Goal: Information Seeking & Learning: Check status

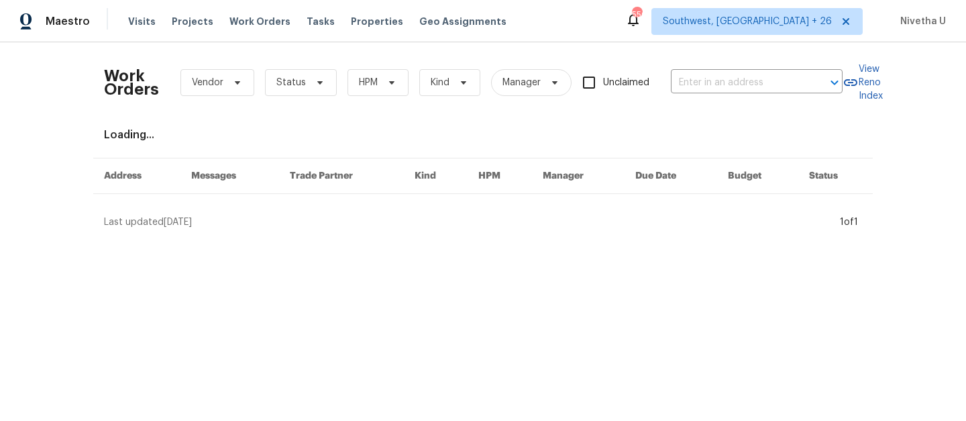
click at [697, 95] on div "Work Orders Vendor Status HPM Kind Manager Unclaimed ​" at bounding box center [473, 82] width 739 height 59
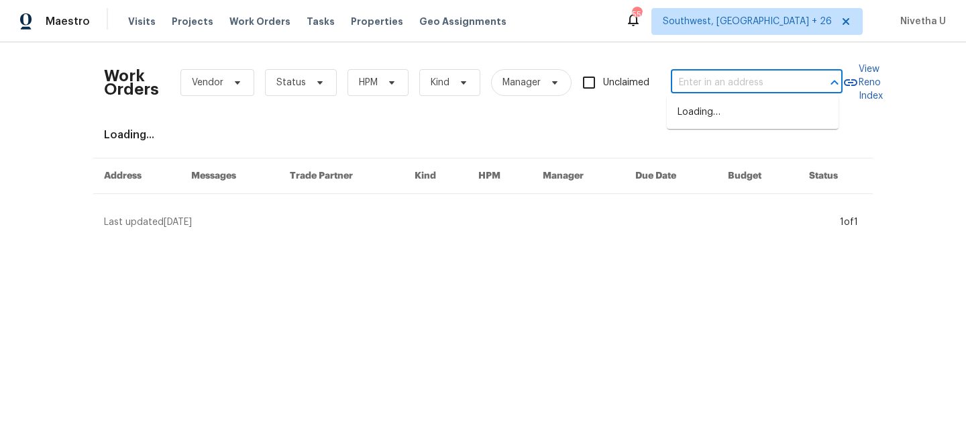
click at [696, 87] on input "text" at bounding box center [738, 82] width 134 height 21
paste input "[STREET_ADDRESS]"
type input "[STREET_ADDRESS]"
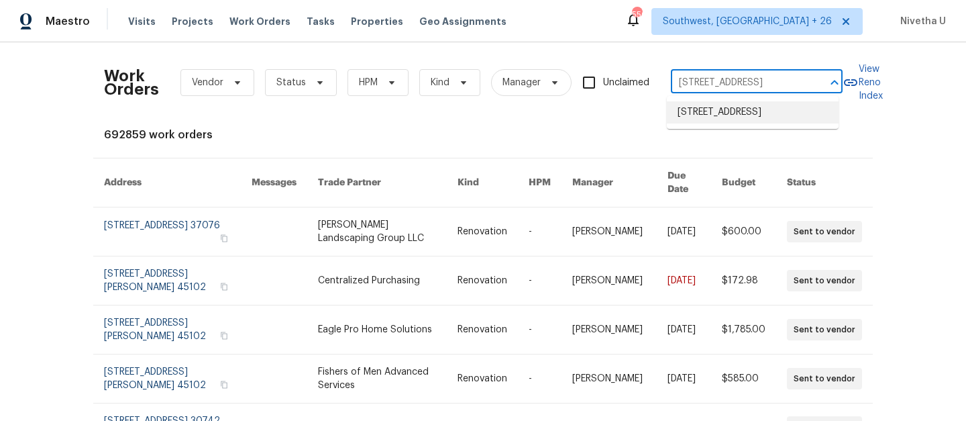
click at [709, 113] on li "[STREET_ADDRESS]" at bounding box center [753, 112] width 172 height 22
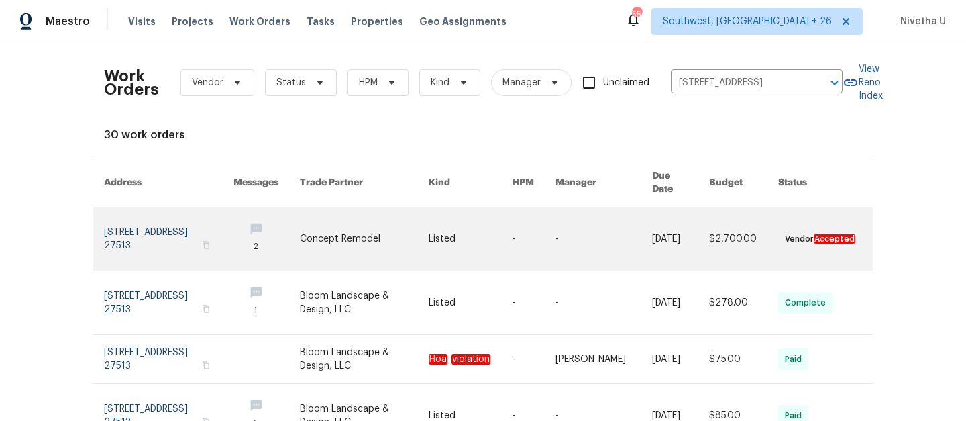
click at [134, 215] on link at bounding box center [169, 238] width 130 height 63
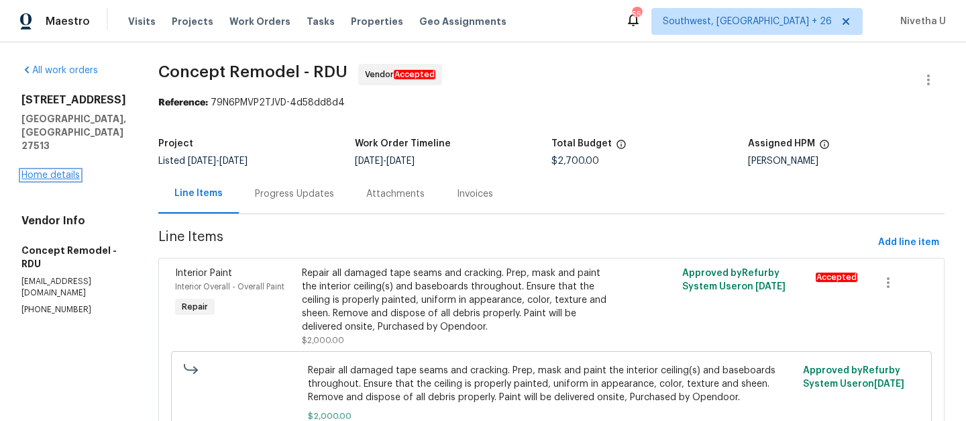
click at [57, 170] on link "Home details" at bounding box center [50, 174] width 58 height 9
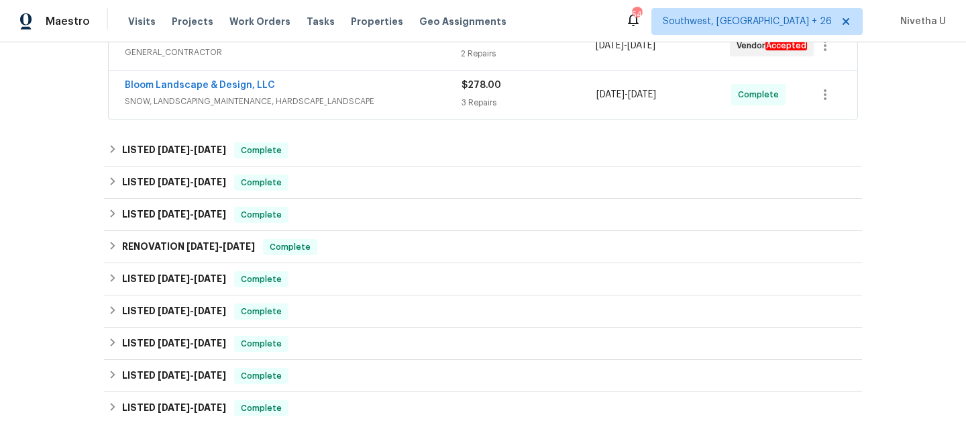
scroll to position [356, 0]
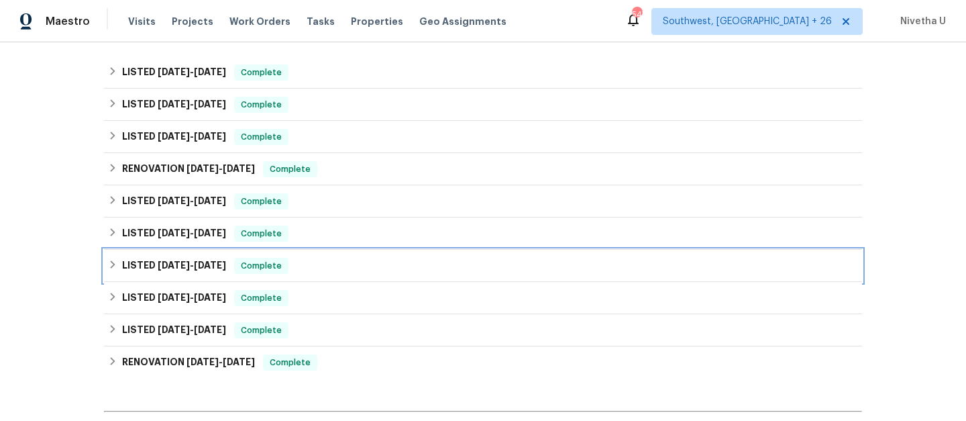
click at [291, 266] on div "LISTED 5/7/25 - 5/12/25 Complete" at bounding box center [483, 266] width 750 height 16
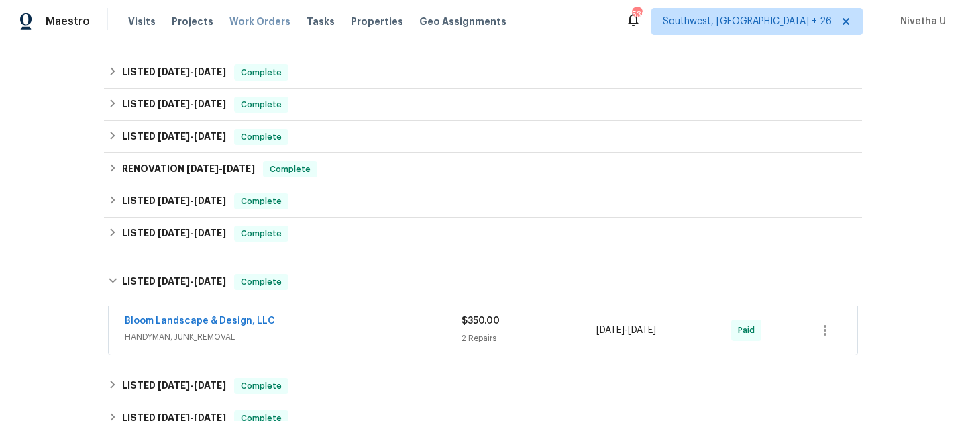
click at [254, 23] on span "Work Orders" at bounding box center [260, 21] width 61 height 13
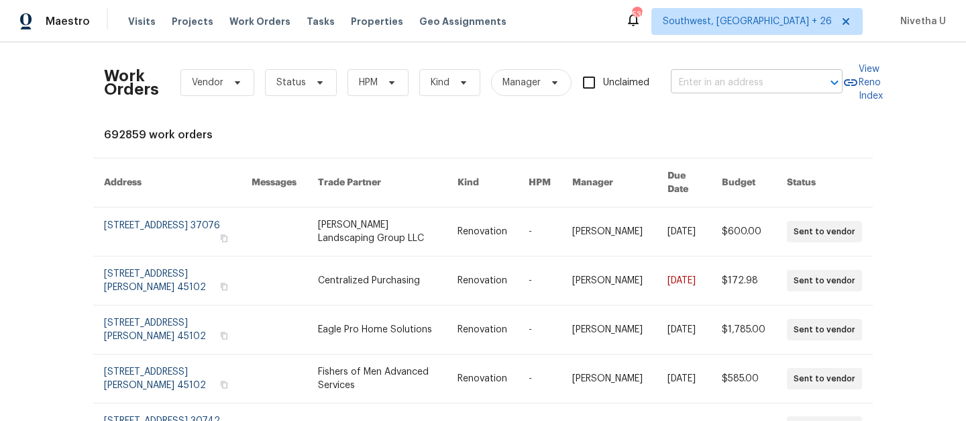
click at [682, 93] on input "text" at bounding box center [738, 82] width 134 height 21
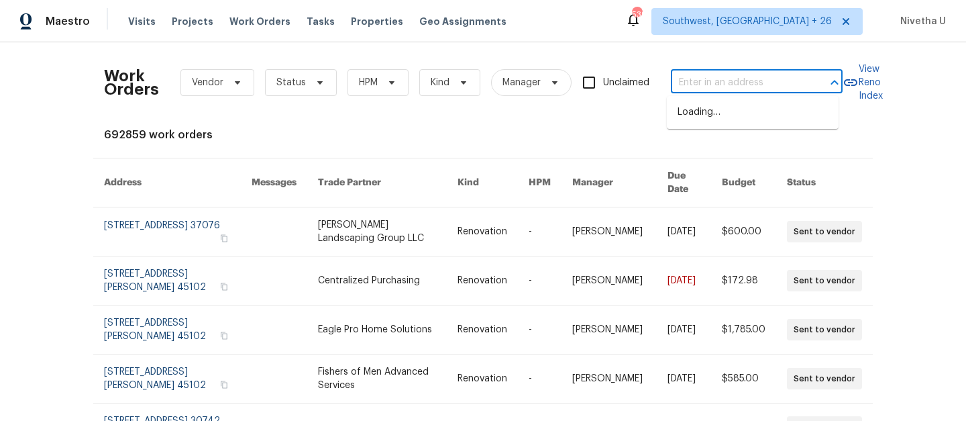
paste input "306 Red Kite Dr, Groveland, FL 34736"
type input "306 Red Kite Dr, Groveland, FL 34736"
click at [705, 114] on li "306 Red Kite Dr, Groveland, FL 34736" at bounding box center [753, 112] width 172 height 22
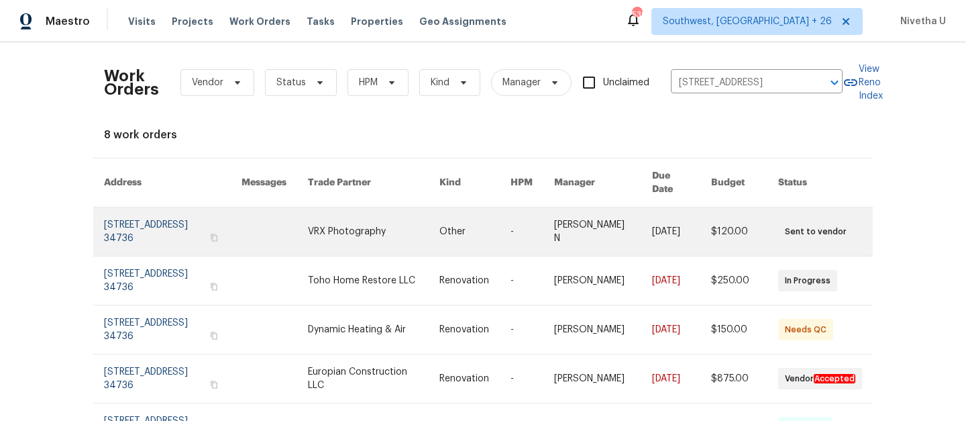
click at [123, 217] on link at bounding box center [173, 231] width 138 height 48
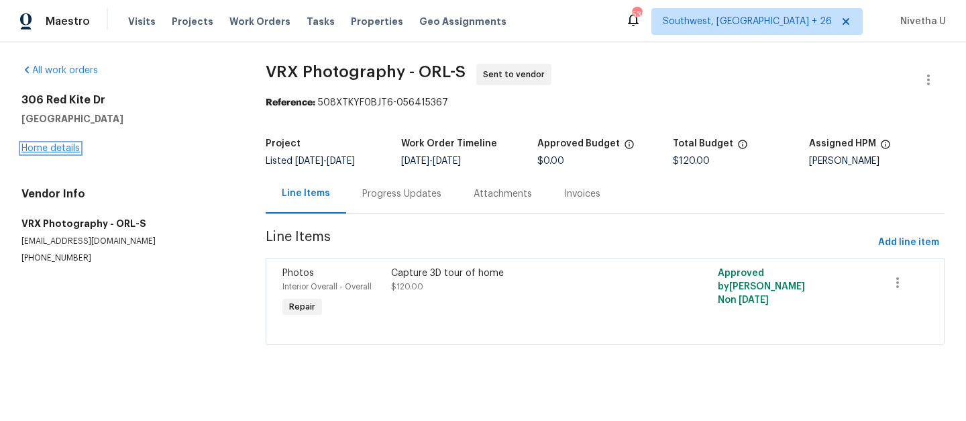
click at [52, 150] on link "Home details" at bounding box center [50, 148] width 58 height 9
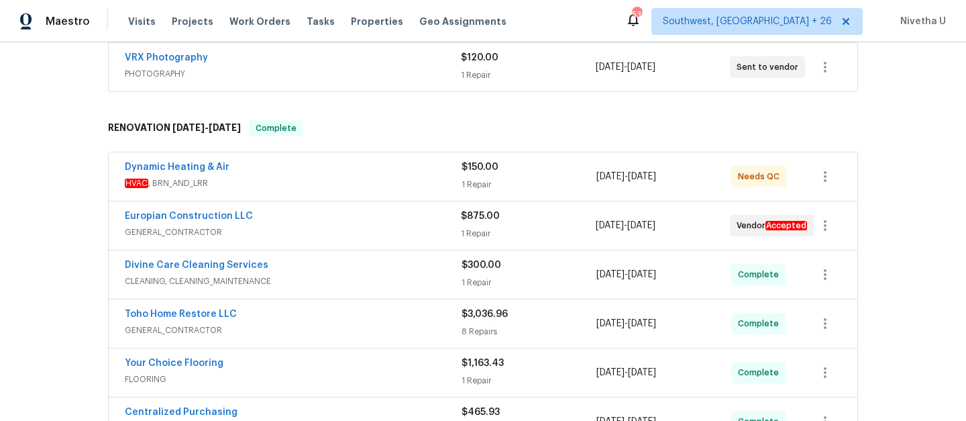
scroll to position [453, 0]
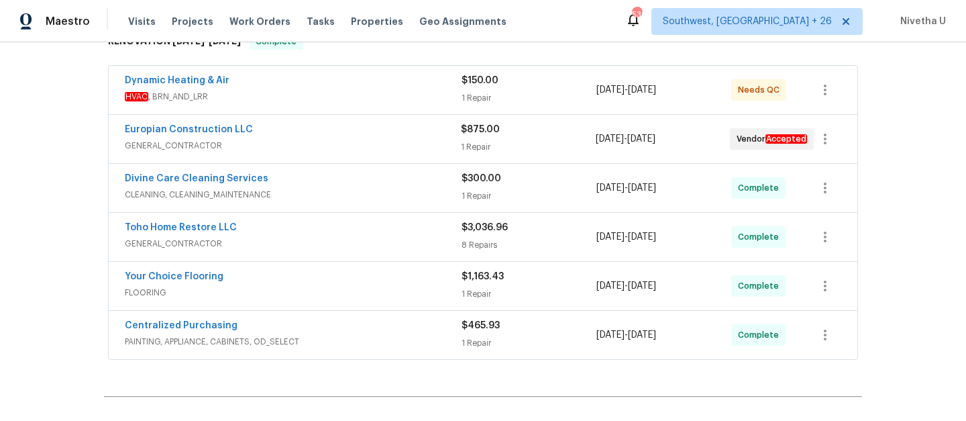
click at [275, 142] on span "GENERAL_CONTRACTOR" at bounding box center [293, 145] width 336 height 13
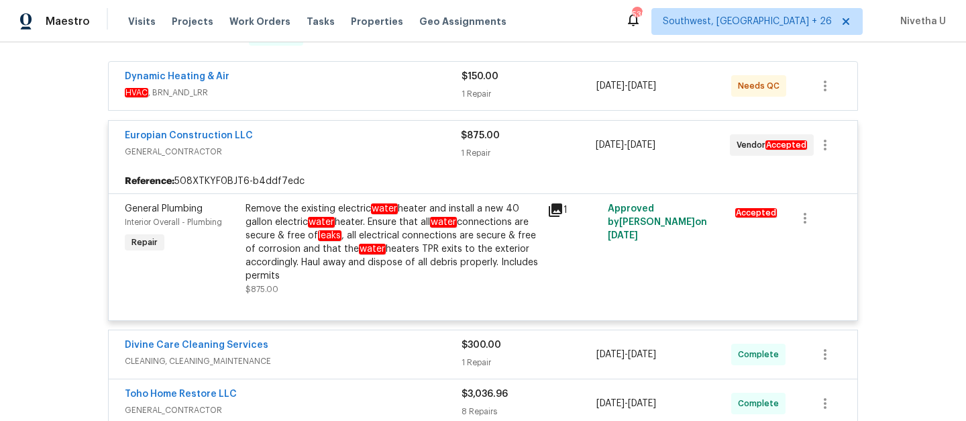
scroll to position [458, 0]
click at [291, 134] on div "Europian Construction LLC" at bounding box center [293, 136] width 336 height 16
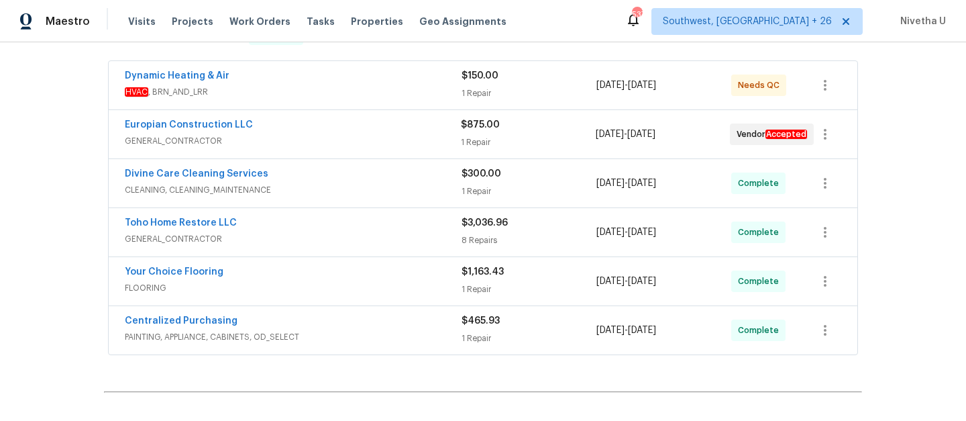
click at [295, 176] on div "Divine Care Cleaning Services" at bounding box center [293, 175] width 337 height 16
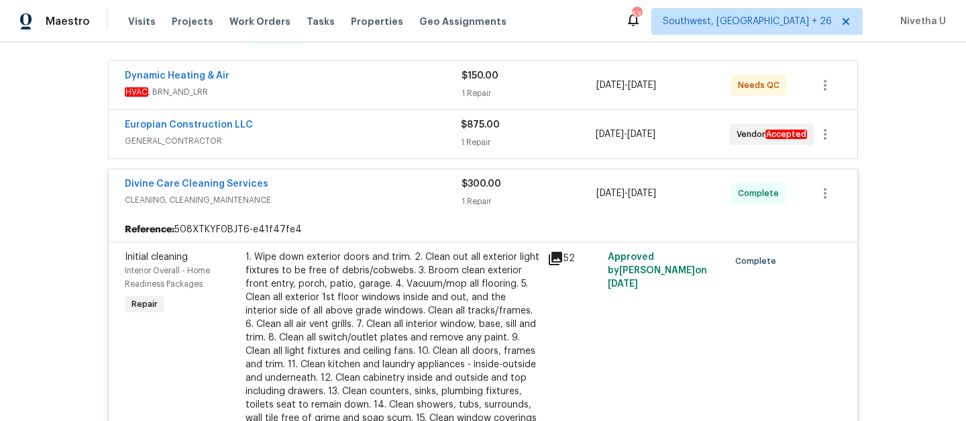
click at [307, 202] on span "CLEANING, CLEANING_MAINTENANCE" at bounding box center [293, 199] width 337 height 13
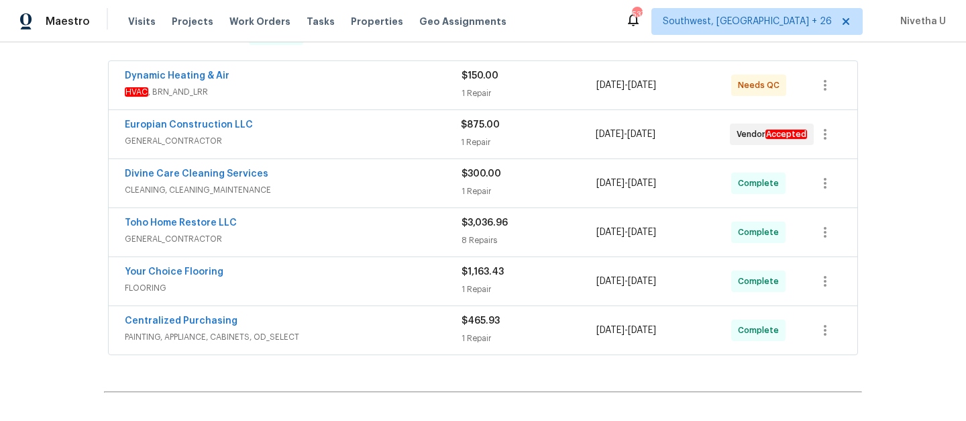
scroll to position [522, 0]
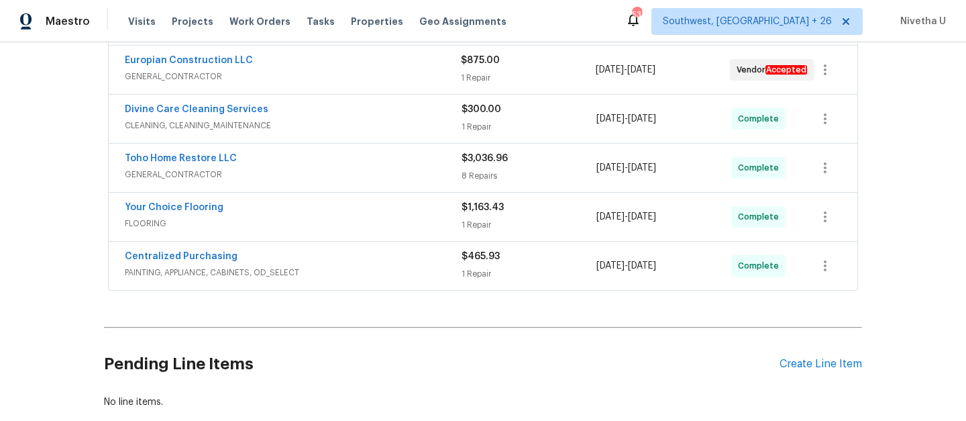
click at [303, 178] on span "GENERAL_CONTRACTOR" at bounding box center [293, 174] width 337 height 13
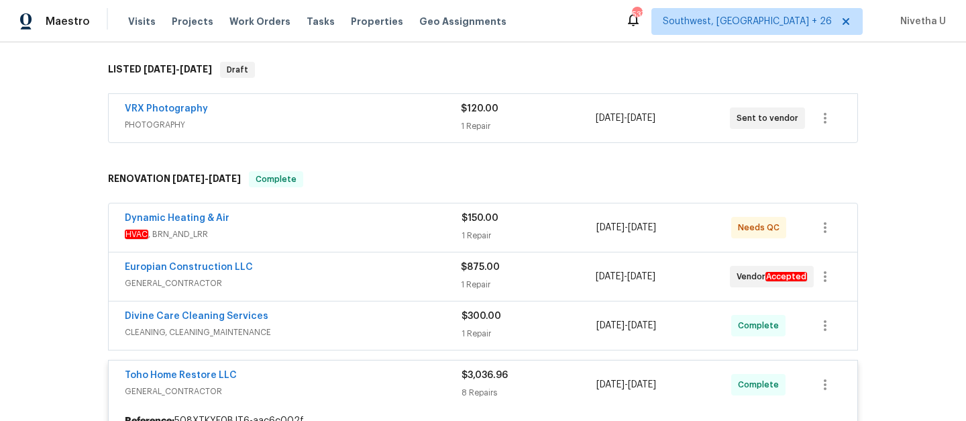
scroll to position [518, 0]
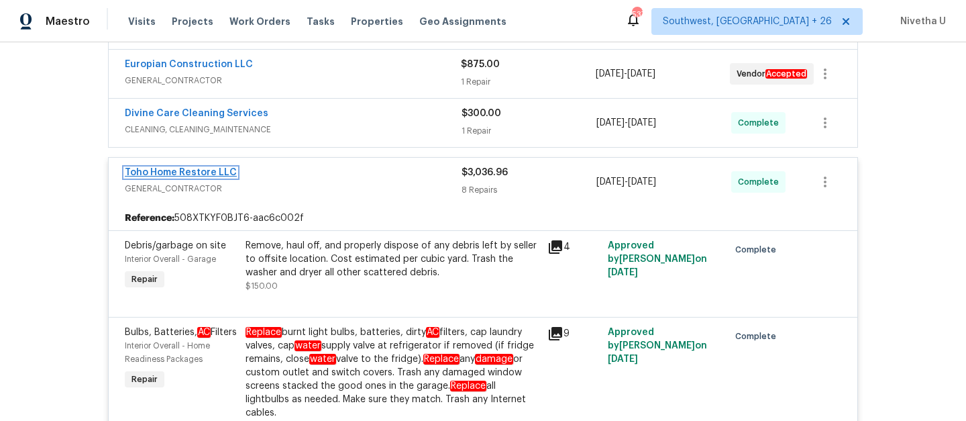
click at [197, 172] on link "Toho Home Restore LLC" at bounding box center [181, 172] width 112 height 9
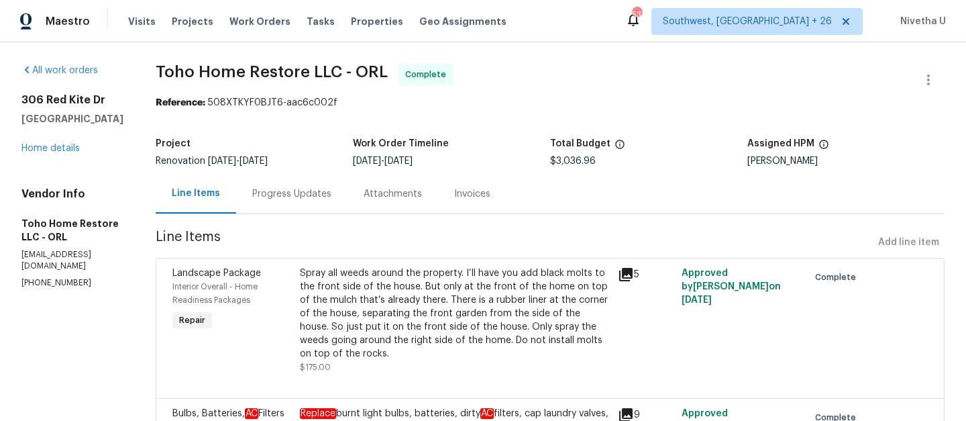
click at [758, 162] on div "Caleb Hurst" at bounding box center [846, 160] width 197 height 9
copy div "Caleb Hurst"
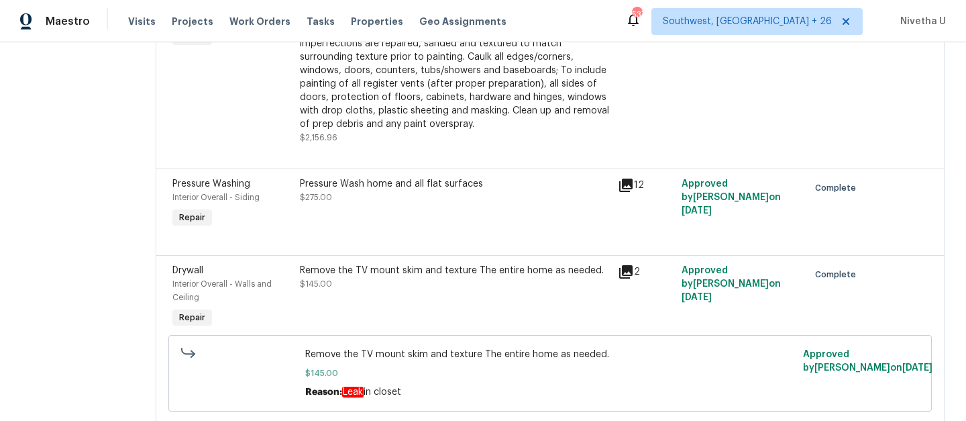
scroll to position [764, 0]
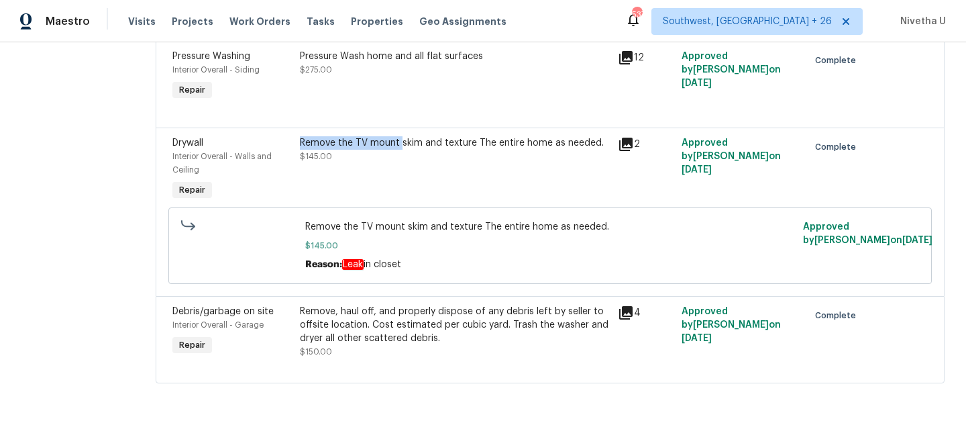
drag, startPoint x: 281, startPoint y: 132, endPoint x: 382, endPoint y: 135, distance: 101.4
click at [382, 136] on div "Remove the TV mount skim and texture The entire home as needed." at bounding box center [455, 142] width 310 height 13
copy div "Remove the TV mount"
drag, startPoint x: 326, startPoint y: 257, endPoint x: 394, endPoint y: 252, distance: 68.7
click at [394, 258] on div "Reason: Leak in closet" at bounding box center [549, 264] width 489 height 13
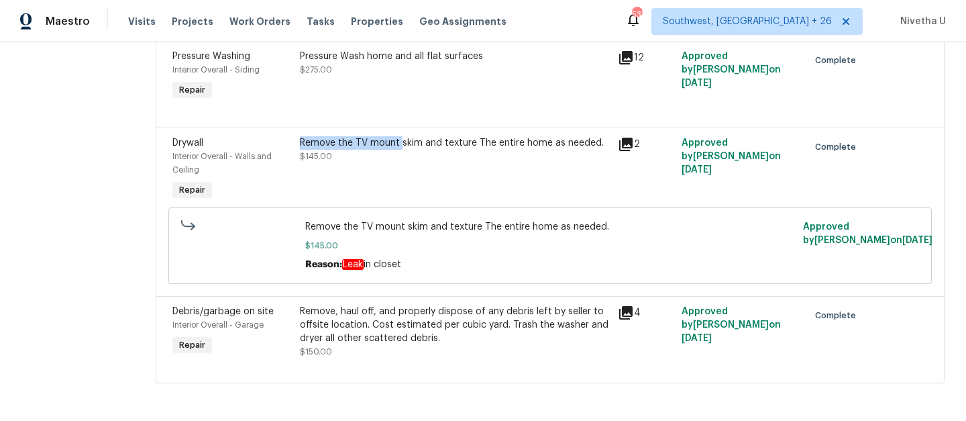
copy span "Leak in closet"
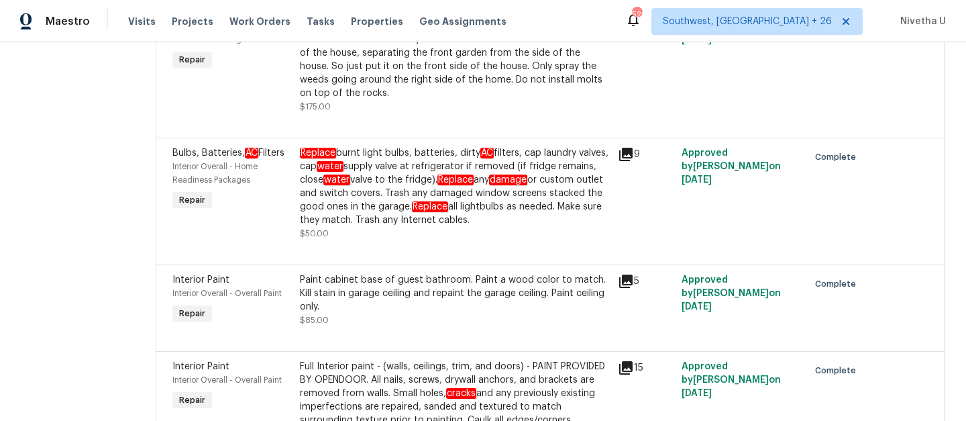
scroll to position [140, 0]
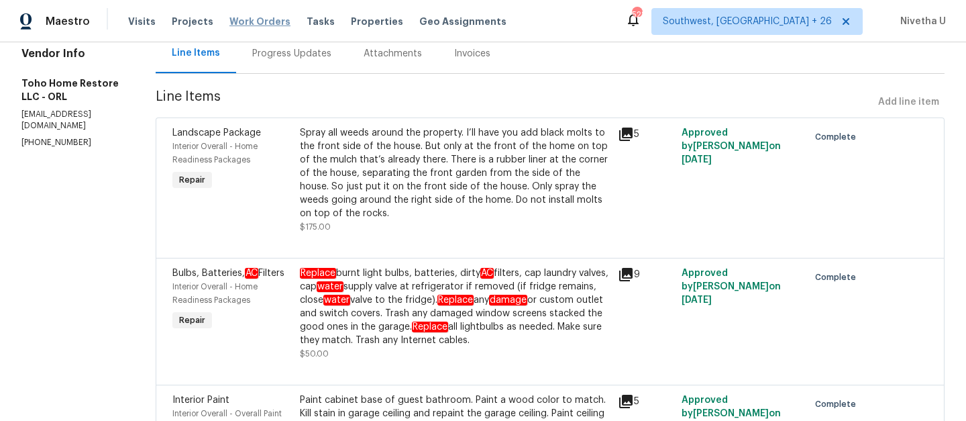
click at [255, 23] on span "Work Orders" at bounding box center [260, 21] width 61 height 13
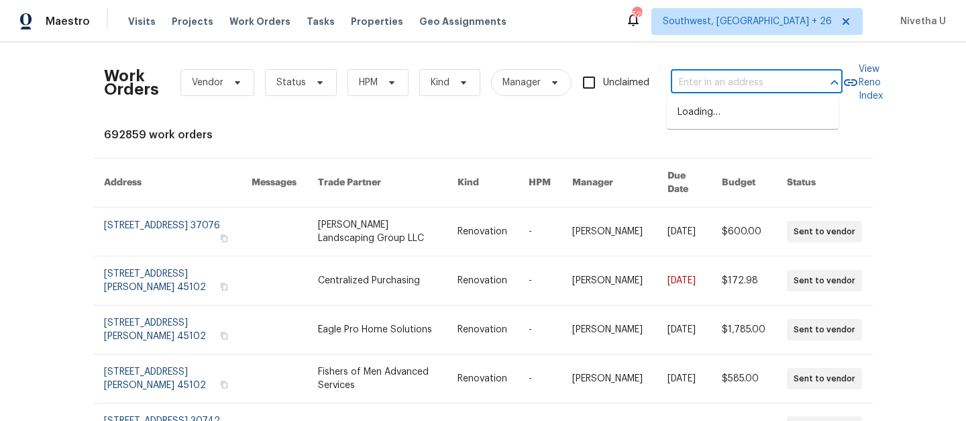
click at [727, 93] on input "text" at bounding box center [738, 82] width 134 height 21
paste input "104 Deerwalk Ct Cary, NC 27513"
type input "104 Deerwalk Ct Cary, NC 27513"
click at [728, 107] on li "104 Deerwalk Ct, Cary, NC 27513" at bounding box center [753, 112] width 172 height 22
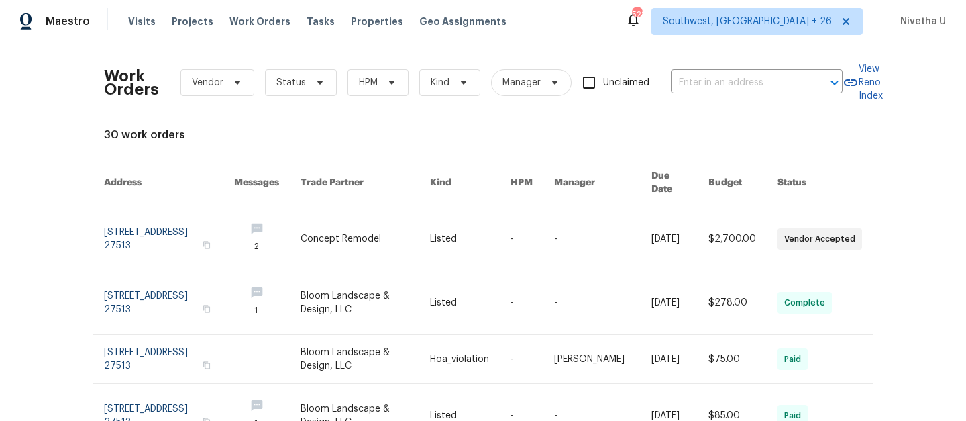
type input "104 Deerwalk Ct, Cary, NC 27513"
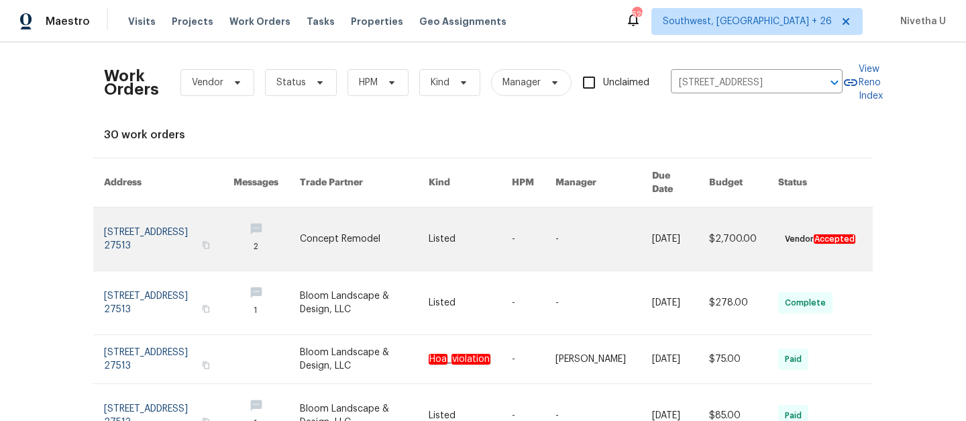
click at [134, 221] on link at bounding box center [169, 238] width 130 height 63
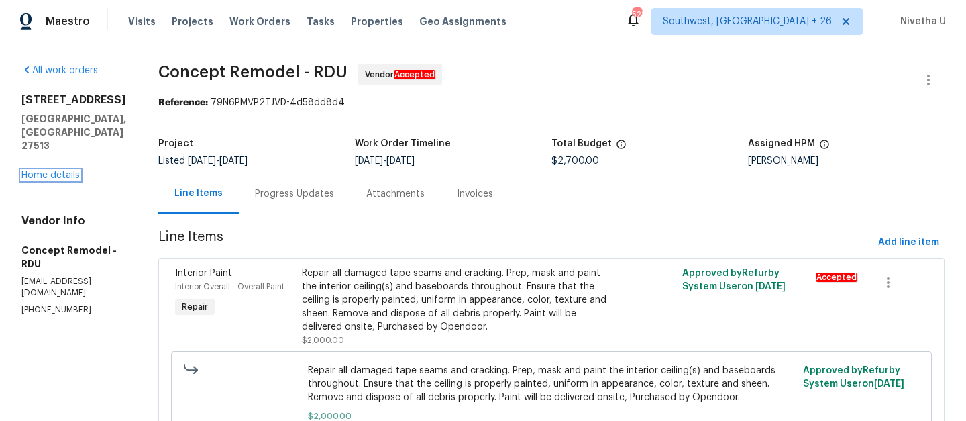
click at [44, 170] on link "Home details" at bounding box center [50, 174] width 58 height 9
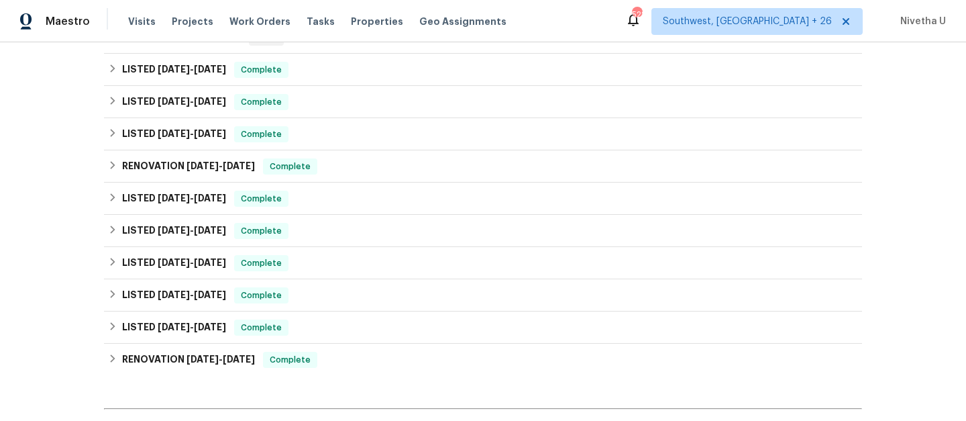
scroll to position [441, 0]
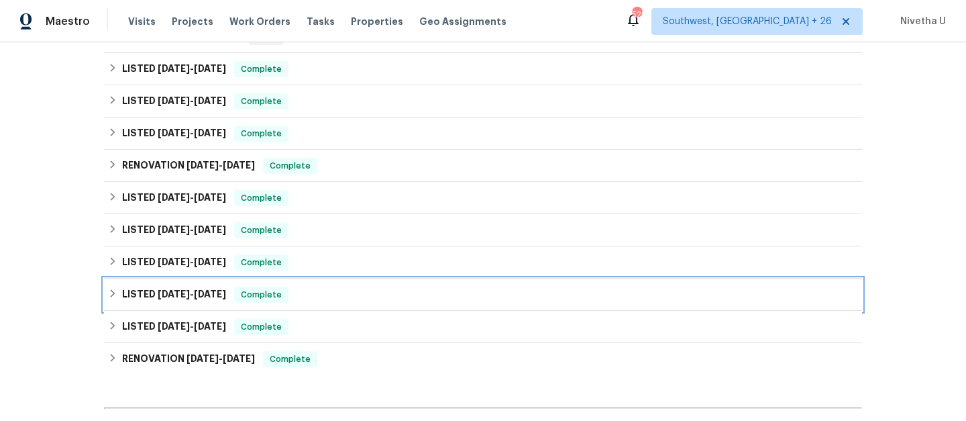
click at [308, 297] on div "LISTED 10/7/24 - 12/21/24 Complete" at bounding box center [483, 295] width 750 height 16
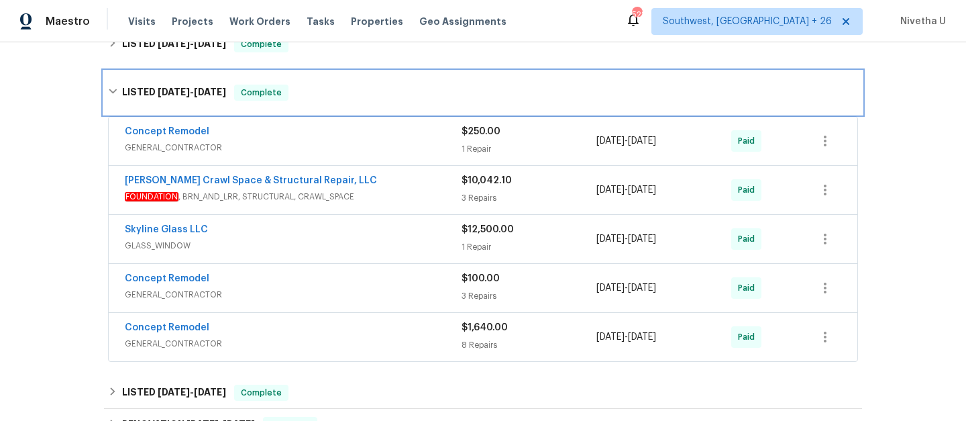
scroll to position [626, 0]
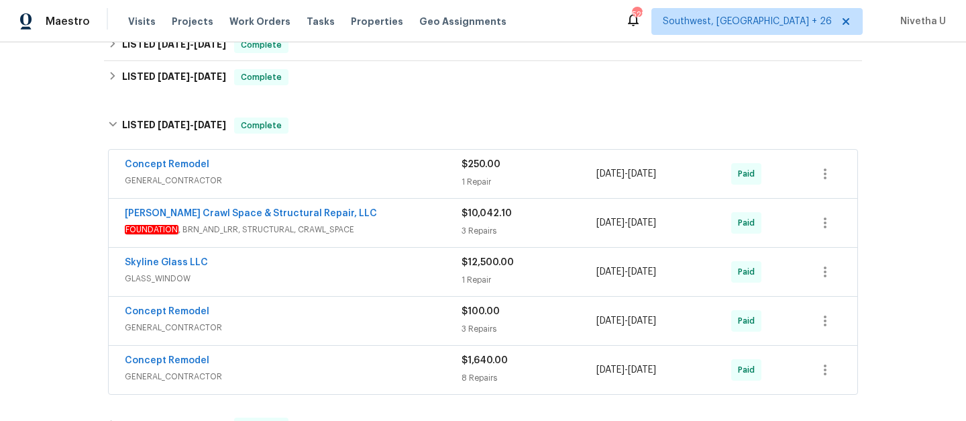
click at [358, 236] on div "Falcone Crawl Space & Structural Repair, LLC FOUNDATION , BRN_AND_LRR, STRUCTUR…" at bounding box center [293, 223] width 337 height 32
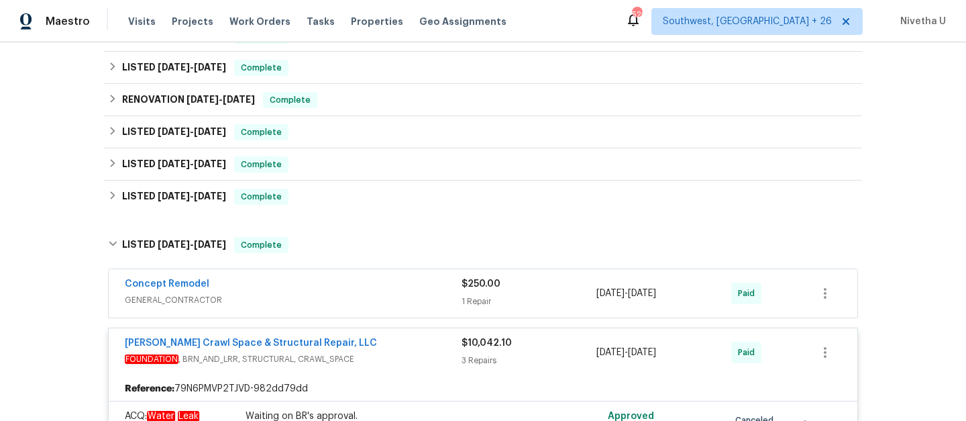
scroll to position [468, 0]
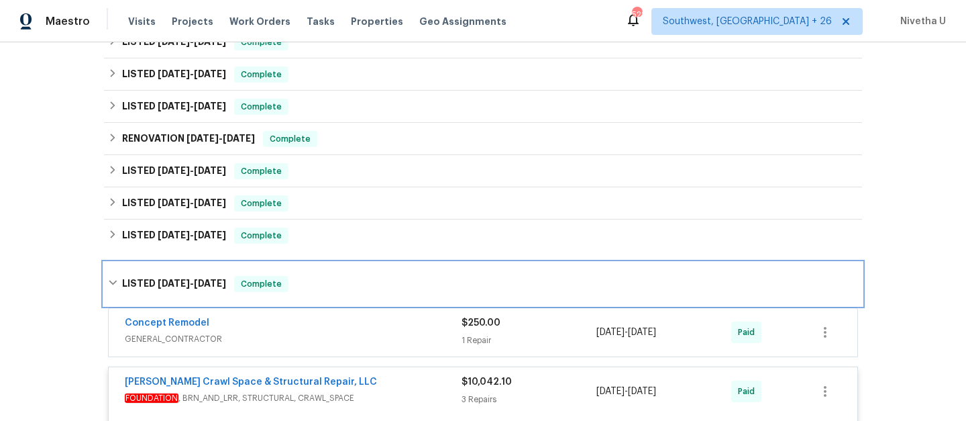
click at [297, 282] on div "LISTED 10/7/24 - 12/21/24 Complete" at bounding box center [483, 284] width 750 height 16
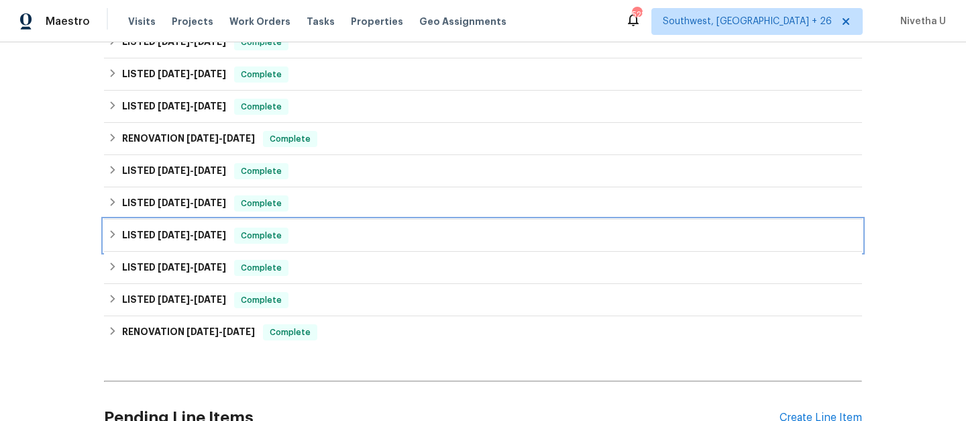
click at [306, 238] on div "LISTED 5/7/25 - 5/12/25 Complete" at bounding box center [483, 236] width 750 height 16
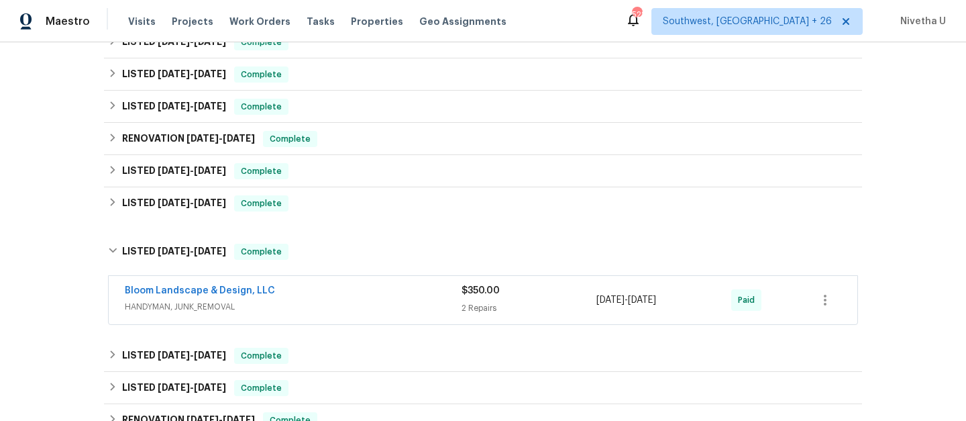
click at [330, 299] on div "Bloom Landscape & Design, LLC" at bounding box center [293, 292] width 337 height 16
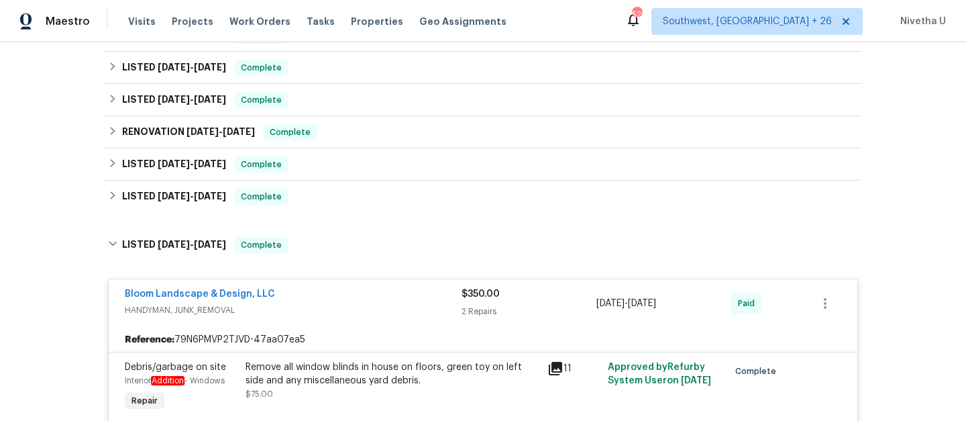
scroll to position [472, 0]
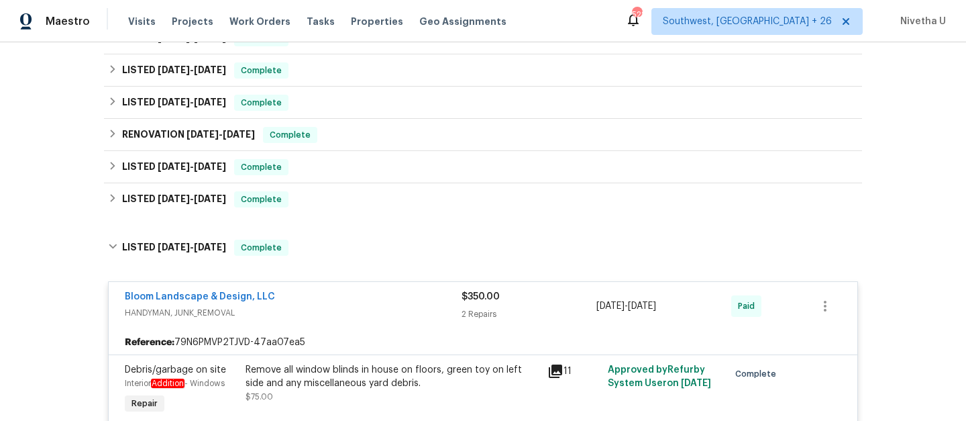
click at [326, 296] on div "Bloom Landscape & Design, LLC" at bounding box center [293, 298] width 337 height 16
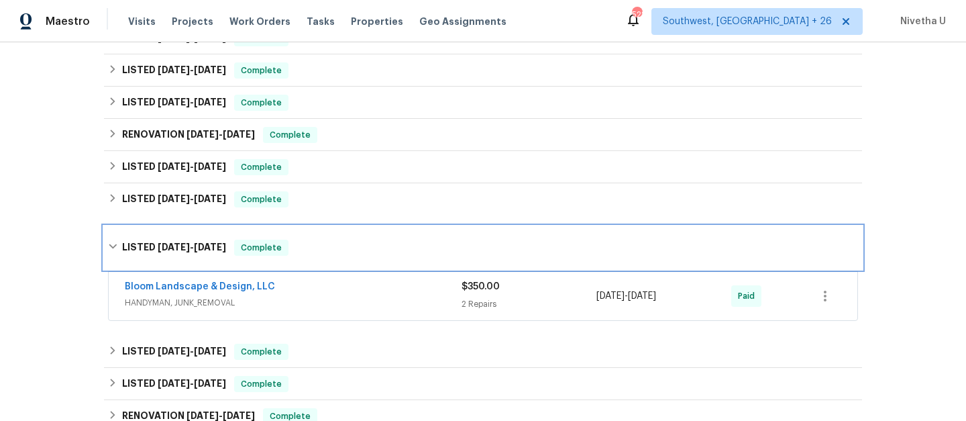
click at [318, 252] on div "LISTED 5/7/25 - 5/12/25 Complete" at bounding box center [483, 248] width 750 height 16
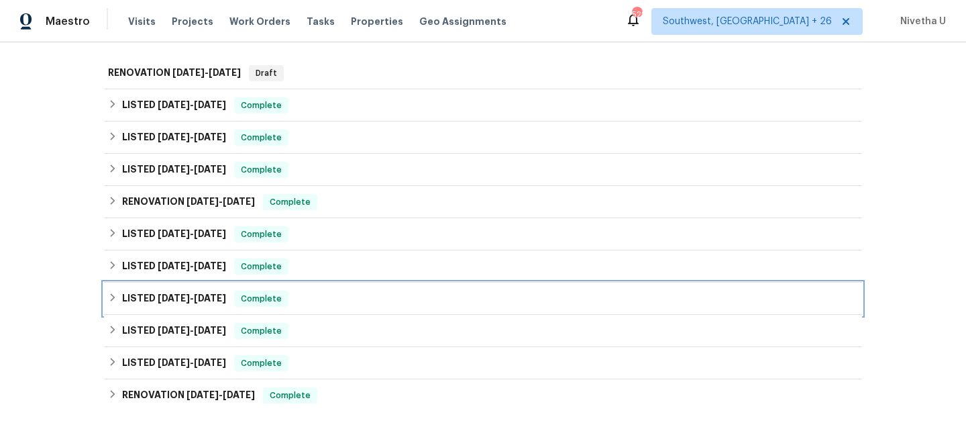
scroll to position [394, 0]
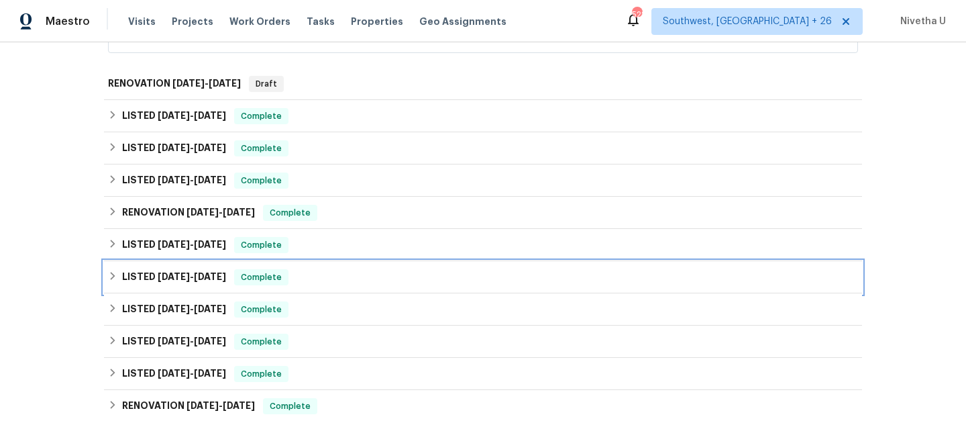
click at [302, 275] on div "LISTED 5/30/25 - 6/1/25 Complete" at bounding box center [483, 277] width 750 height 16
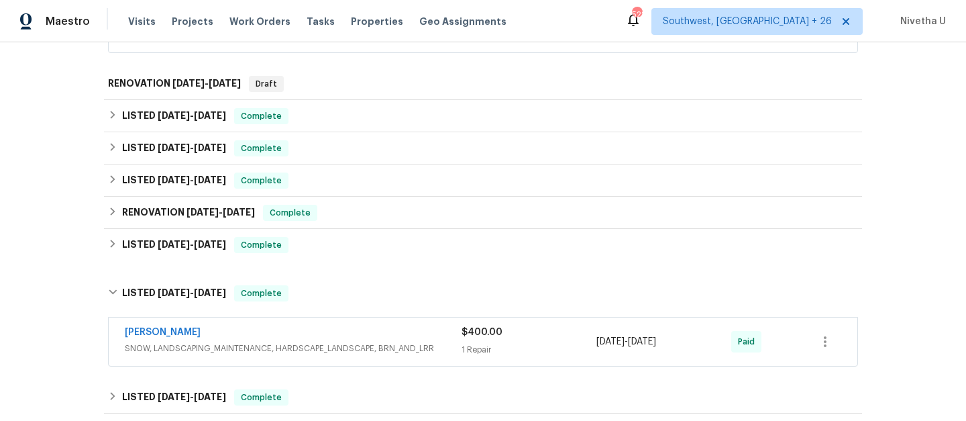
click at [388, 336] on div "Cameron Sweeney" at bounding box center [293, 334] width 337 height 16
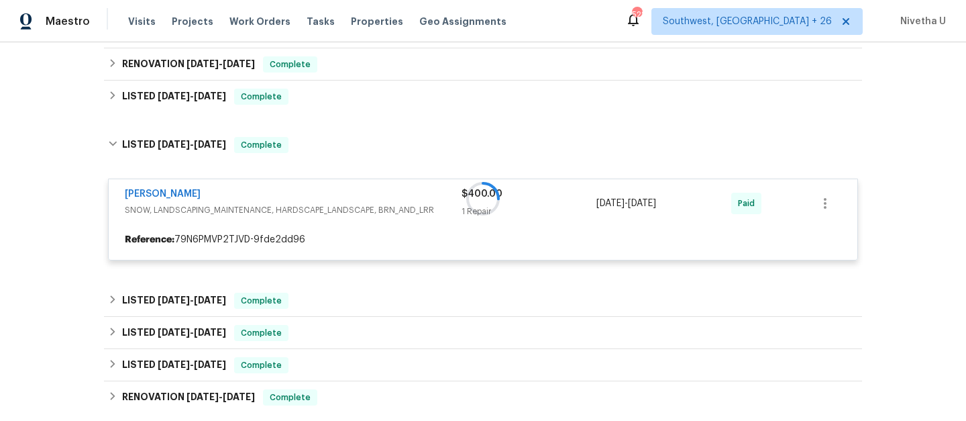
scroll to position [543, 0]
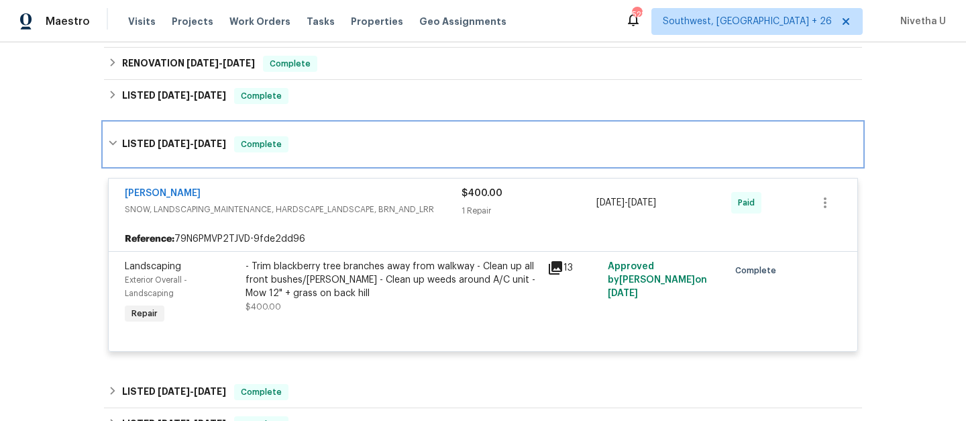
click at [364, 153] on div "LISTED 5/30/25 - 6/1/25 Complete" at bounding box center [483, 144] width 758 height 43
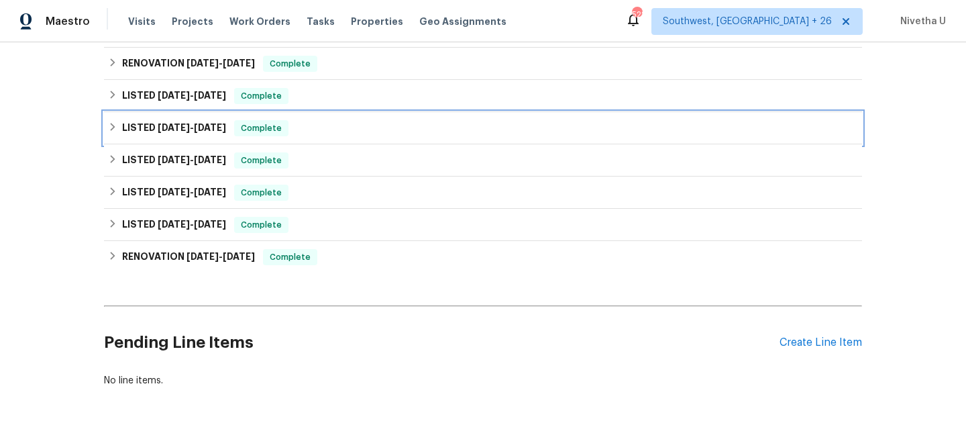
scroll to position [484, 0]
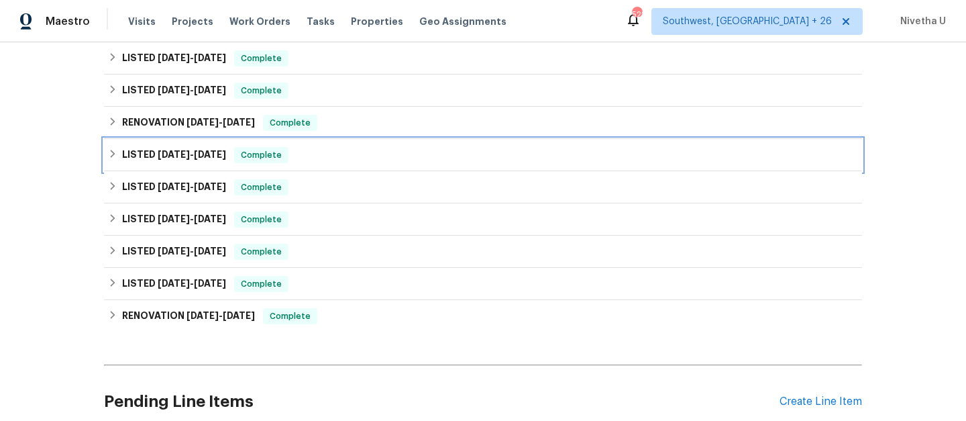
click at [364, 153] on div "LISTED 6/11/25 - 6/16/25 Complete" at bounding box center [483, 155] width 750 height 16
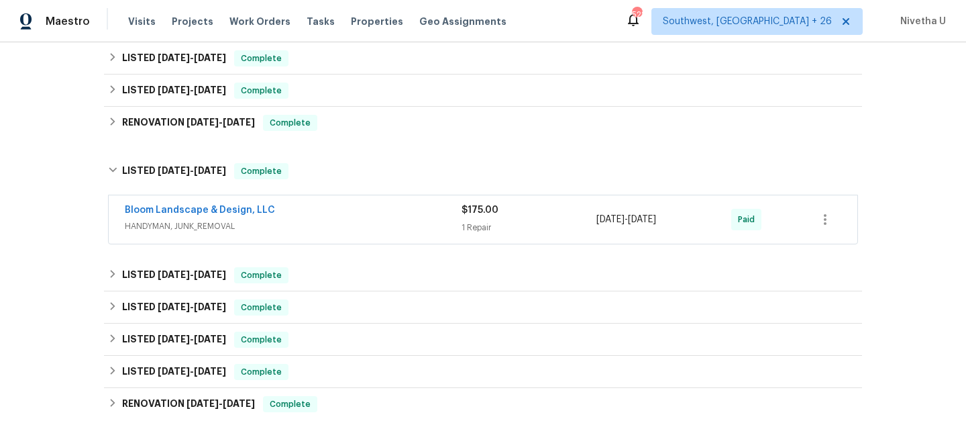
click at [371, 229] on span "HANDYMAN, JUNK_REMOVAL" at bounding box center [293, 225] width 337 height 13
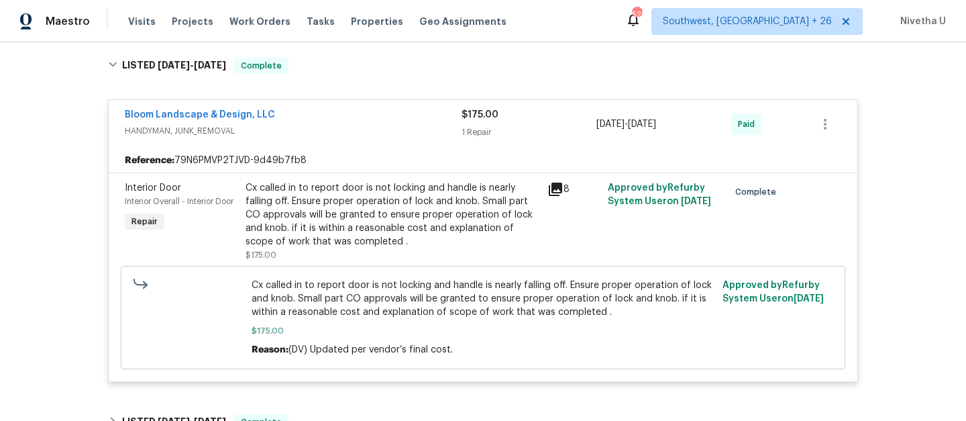
scroll to position [713, 0]
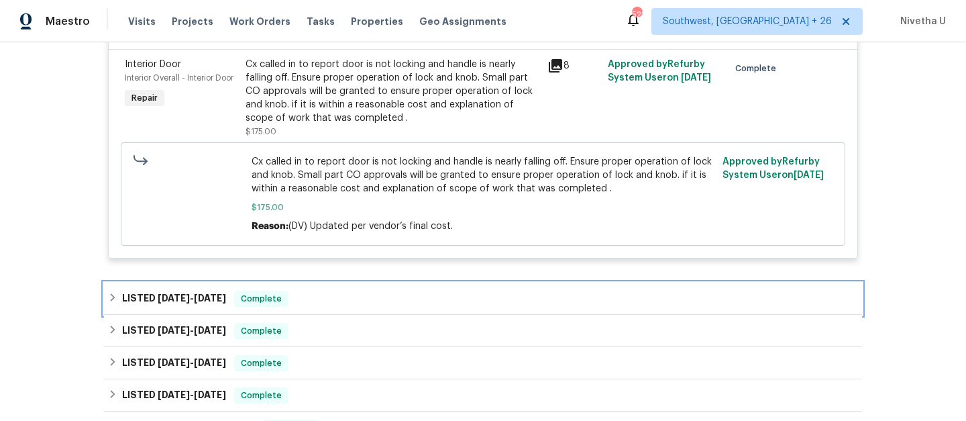
click at [328, 302] on div "LISTED 5/30/25 - 6/1/25 Complete" at bounding box center [483, 299] width 750 height 16
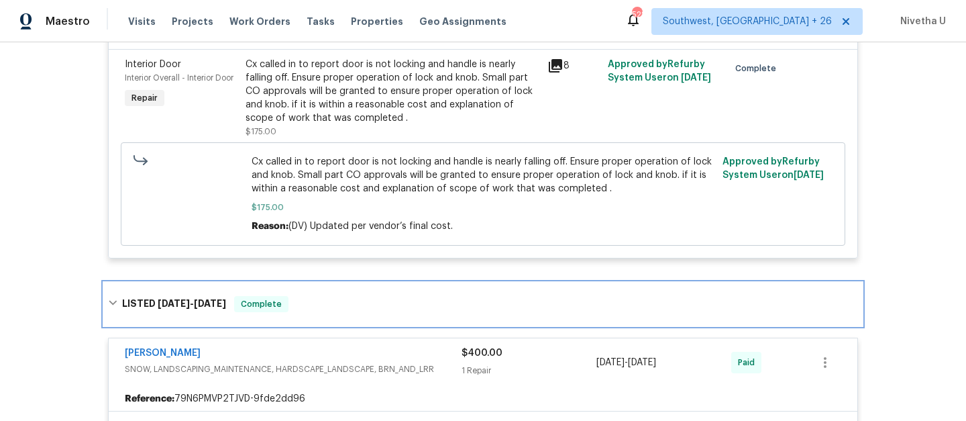
scroll to position [808, 0]
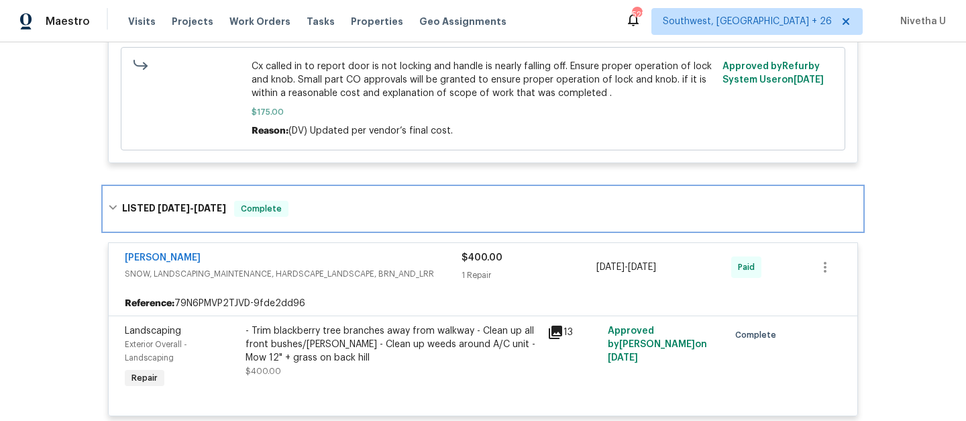
click at [344, 219] on div "LISTED 5/30/25 - 6/1/25 Complete" at bounding box center [483, 208] width 758 height 43
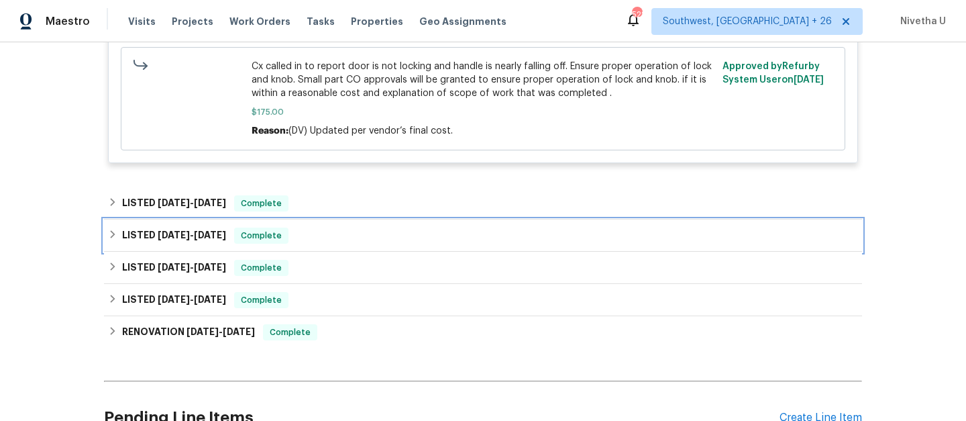
click at [323, 240] on div "LISTED 5/7/25 - 5/12/25 Complete" at bounding box center [483, 236] width 750 height 16
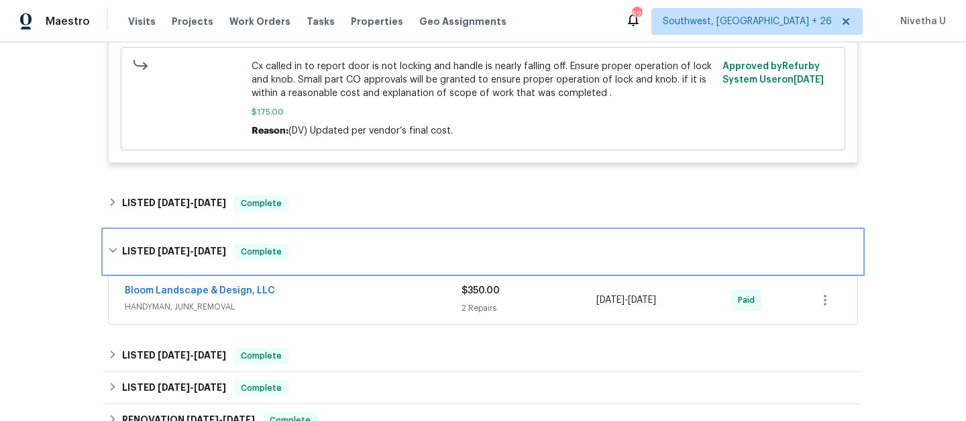
click at [323, 240] on div "LISTED 5/7/25 - 5/12/25 Complete" at bounding box center [483, 251] width 758 height 43
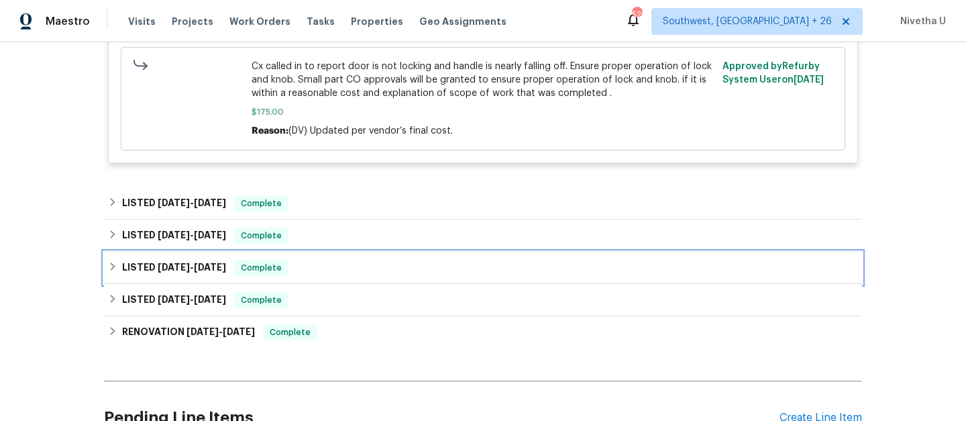
click at [313, 270] on div "LISTED 10/7/24 - 12/21/24 Complete" at bounding box center [483, 268] width 750 height 16
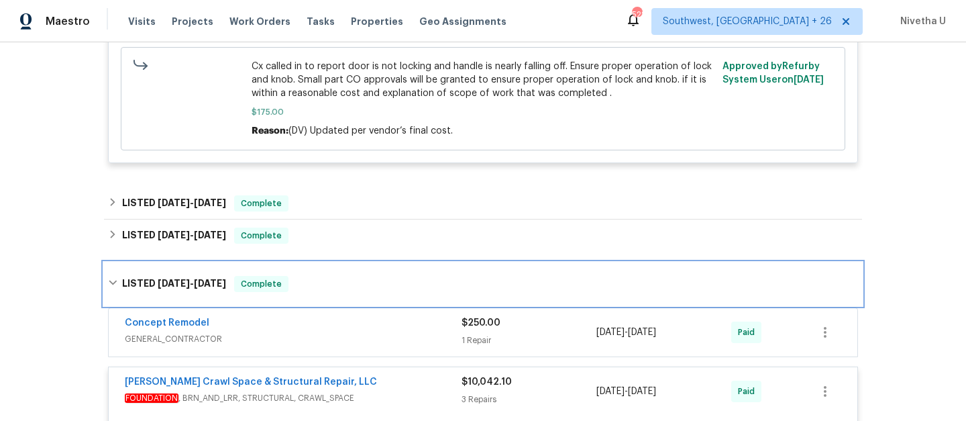
click at [313, 270] on div "LISTED 10/7/24 - 12/21/24 Complete" at bounding box center [483, 283] width 758 height 43
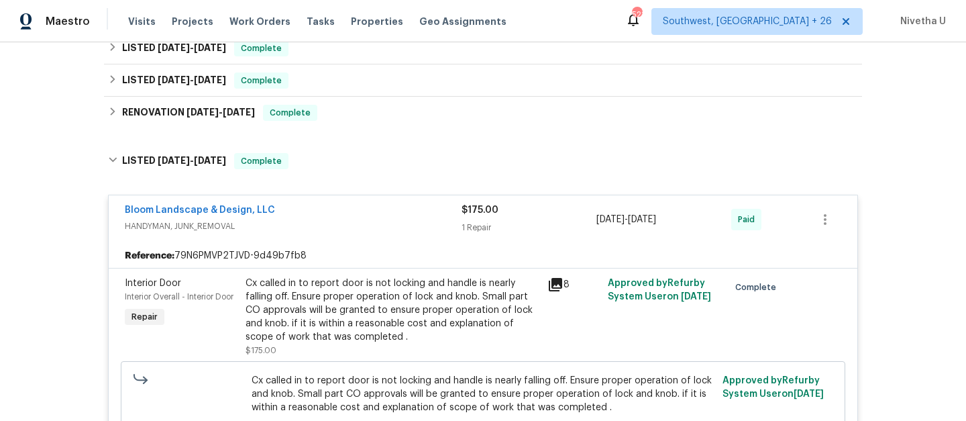
scroll to position [493, 0]
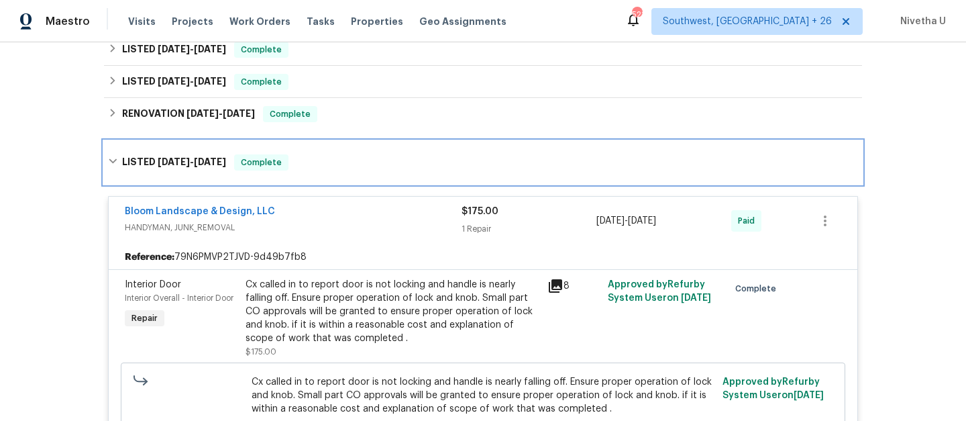
click at [307, 160] on div "LISTED 6/11/25 - 6/16/25 Complete" at bounding box center [483, 162] width 750 height 16
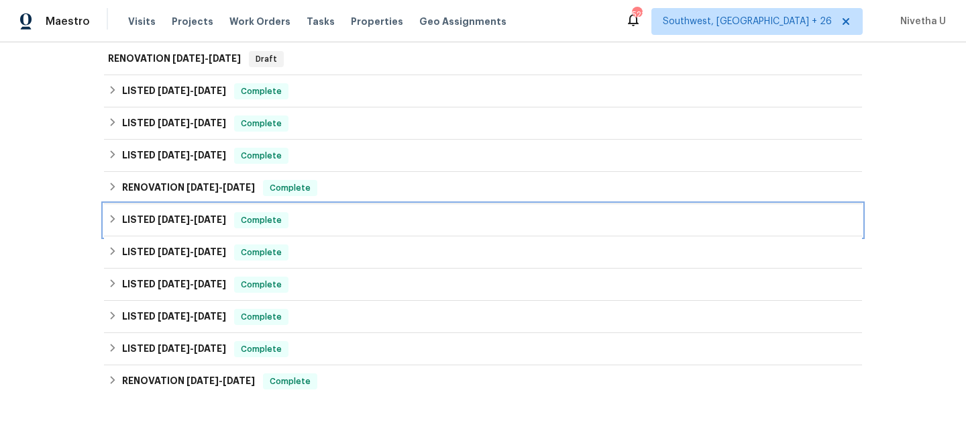
scroll to position [401, 0]
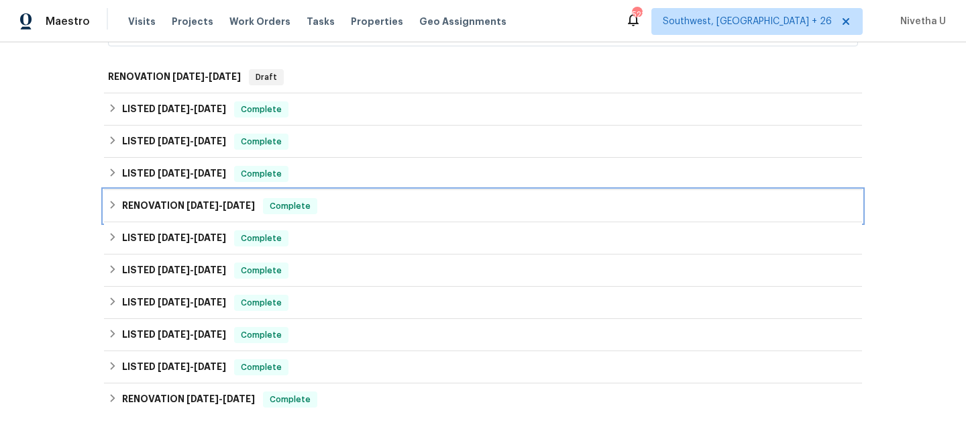
click at [335, 215] on div "RENOVATION 6/26/25 - 9/12/25 Complete" at bounding box center [483, 206] width 758 height 32
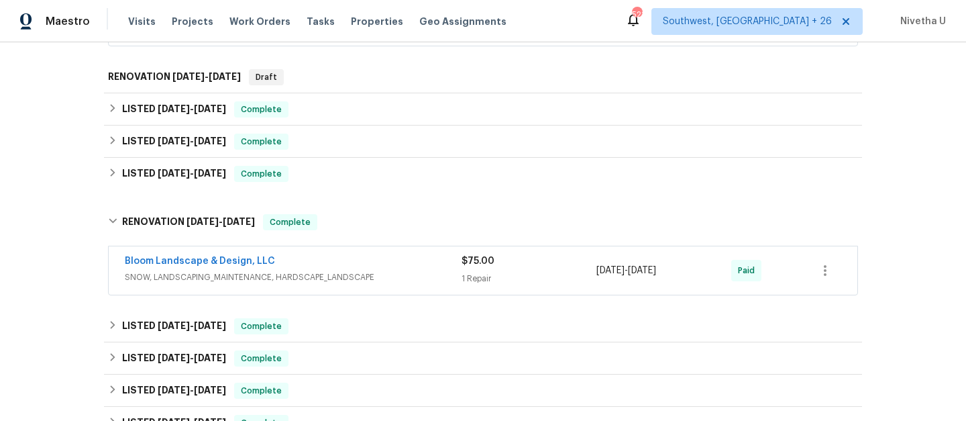
click at [409, 269] on div "Bloom Landscape & Design, LLC" at bounding box center [293, 262] width 337 height 16
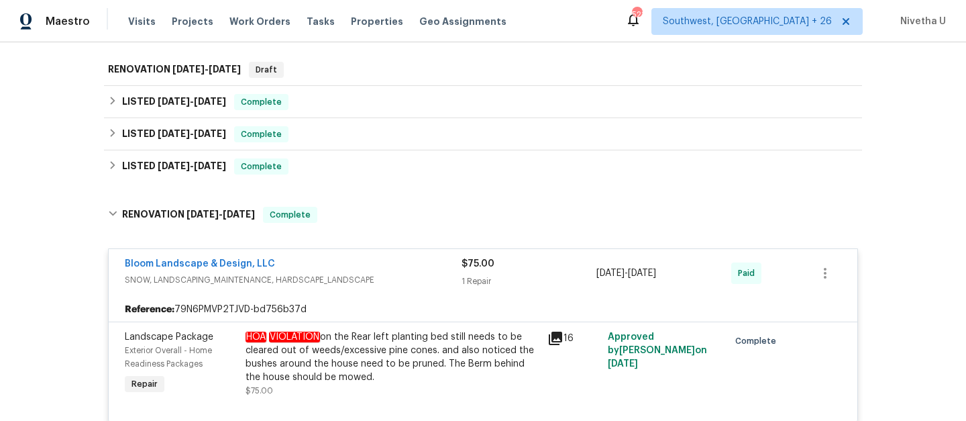
scroll to position [407, 0]
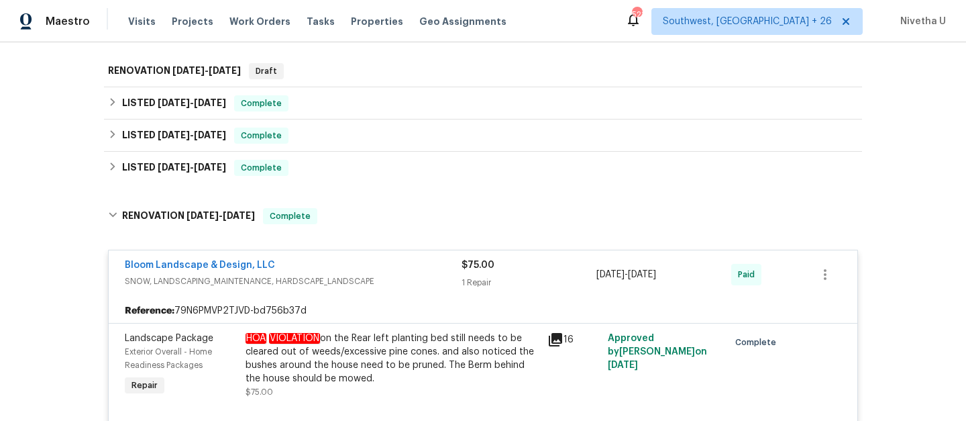
click at [384, 277] on span "SNOW, LANDSCAPING_MAINTENANCE, HARDSCAPE_LANDSCAPE" at bounding box center [293, 281] width 337 height 13
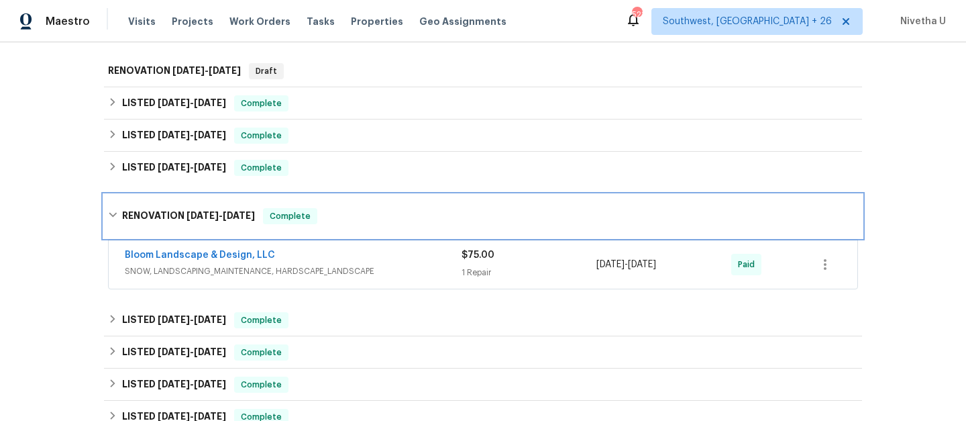
click at [375, 219] on div "RENOVATION 6/26/25 - 9/12/25 Complete" at bounding box center [483, 216] width 750 height 16
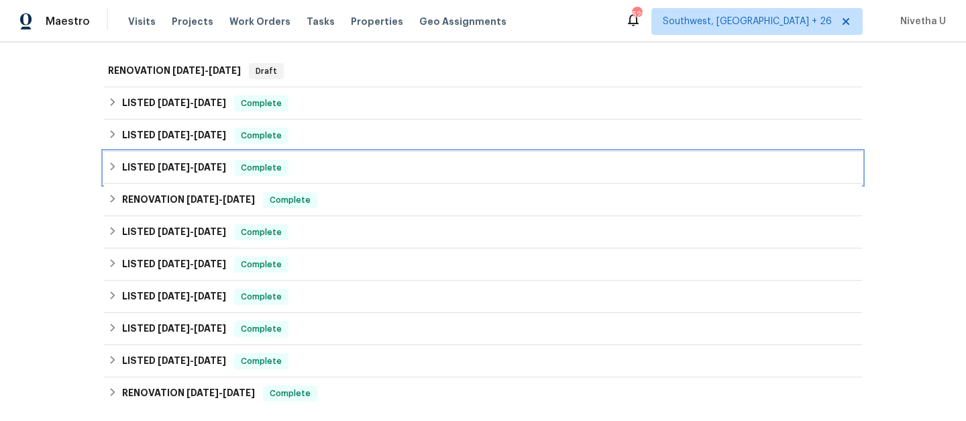
click at [360, 159] on div "LISTED 6/26/25 - 7/7/25 Complete" at bounding box center [483, 168] width 758 height 32
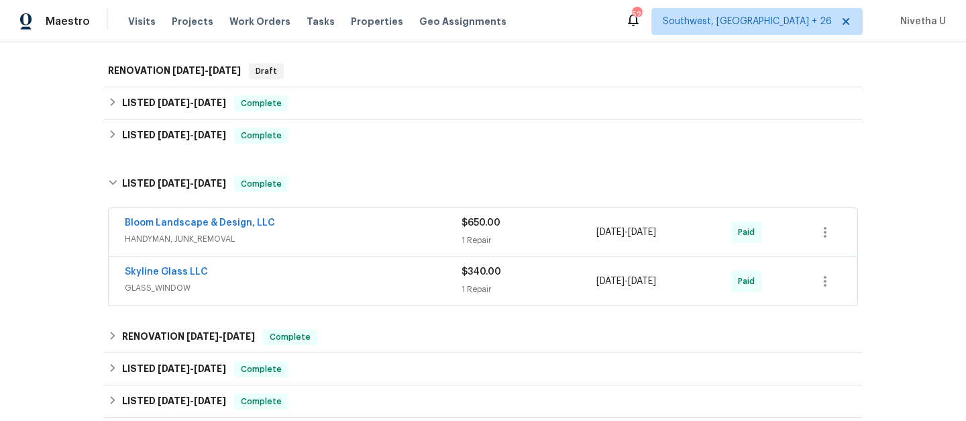
click at [381, 275] on div "Skyline Glass LLC" at bounding box center [293, 273] width 337 height 16
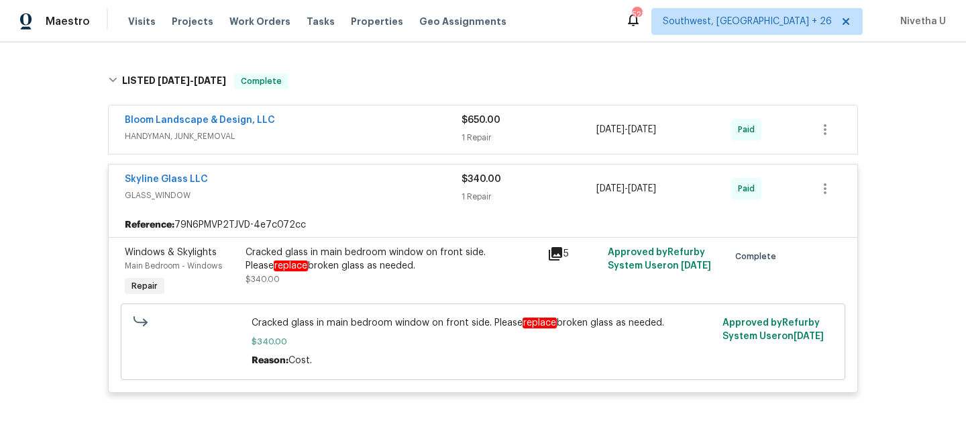
scroll to position [506, 0]
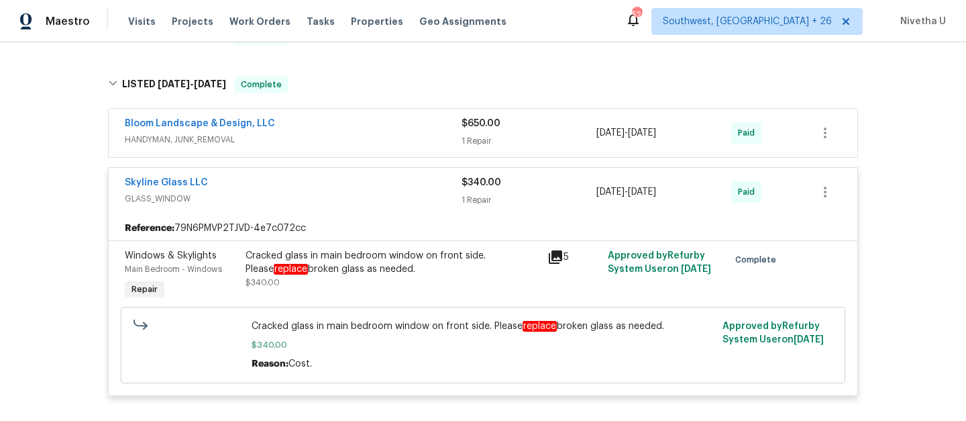
click at [350, 193] on span "GLASS_WINDOW" at bounding box center [293, 198] width 337 height 13
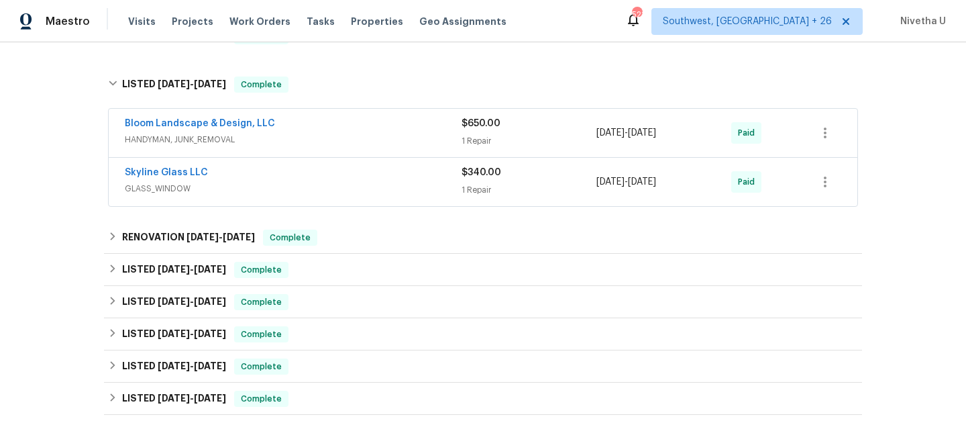
click at [344, 133] on span "HANDYMAN, JUNK_REMOVAL" at bounding box center [293, 139] width 337 height 13
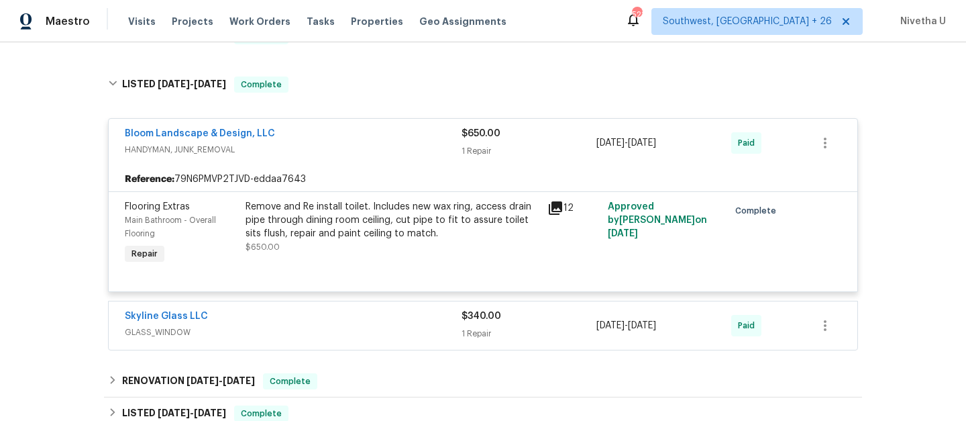
click at [346, 143] on span "HANDYMAN, JUNK_REMOVAL" at bounding box center [293, 149] width 337 height 13
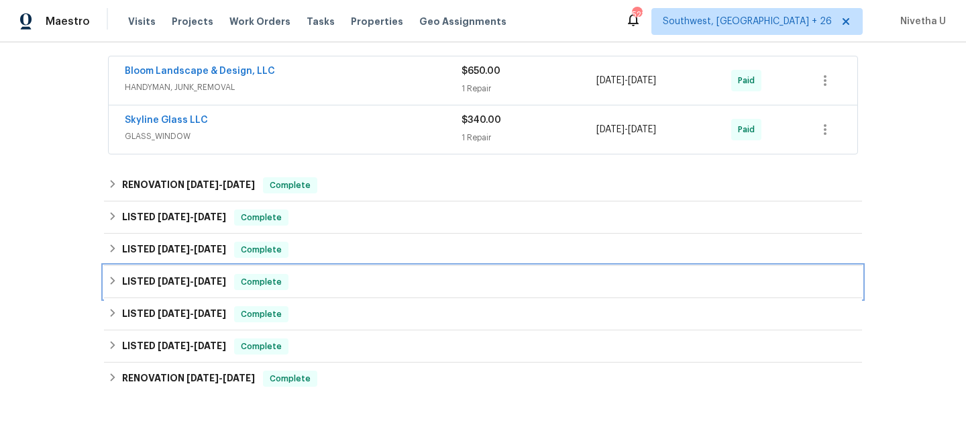
click at [306, 281] on div "LISTED 5/7/25 - 5/12/25 Complete" at bounding box center [483, 282] width 750 height 16
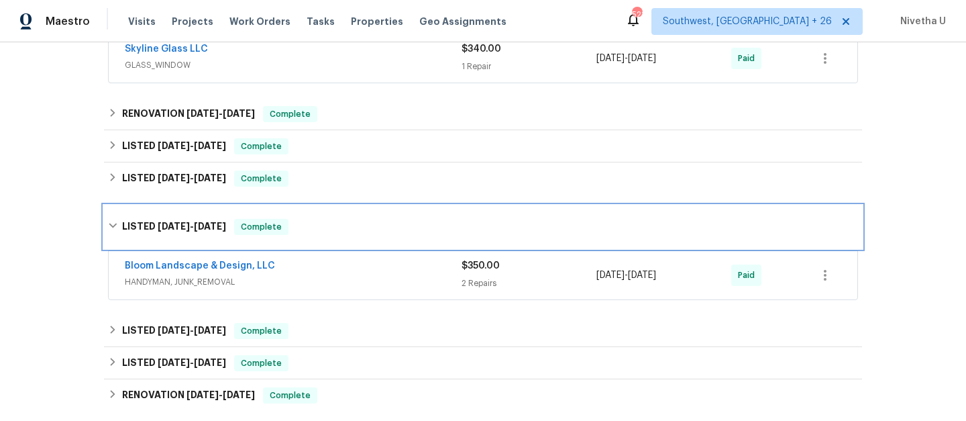
scroll to position [642, 0]
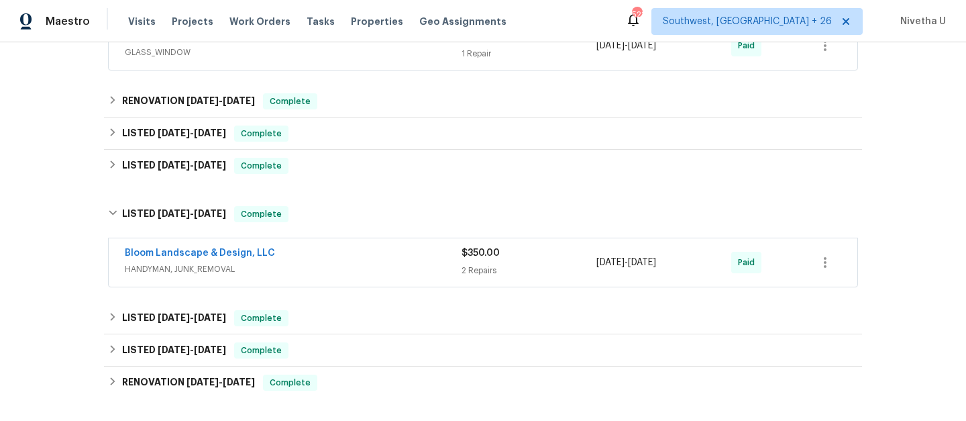
click at [301, 250] on div "Bloom Landscape & Design, LLC" at bounding box center [293, 254] width 337 height 16
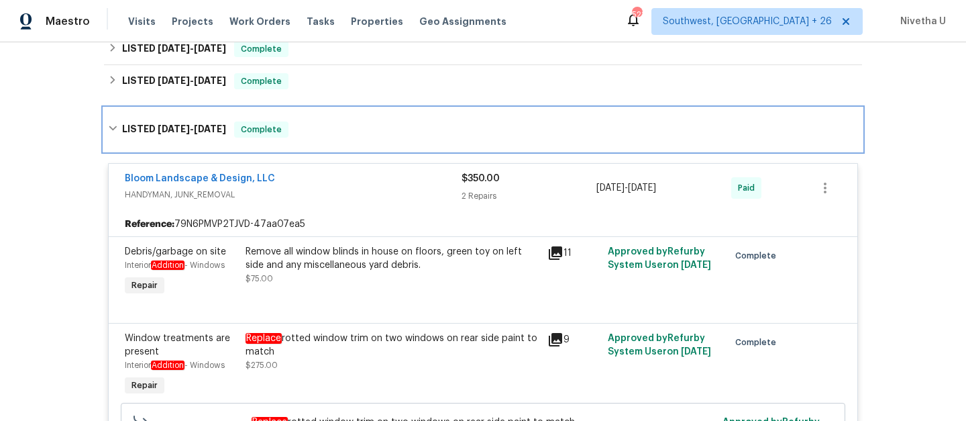
click at [290, 122] on div "LISTED 5/7/25 - 5/12/25 Complete" at bounding box center [483, 129] width 750 height 16
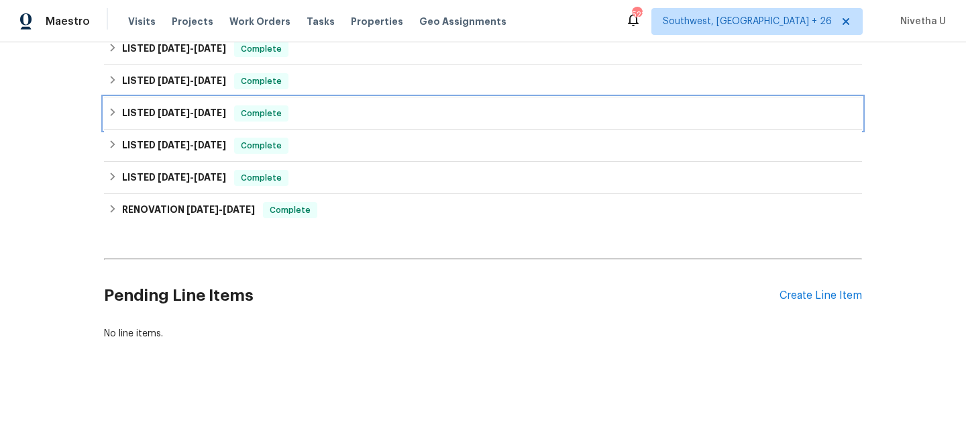
scroll to position [654, 0]
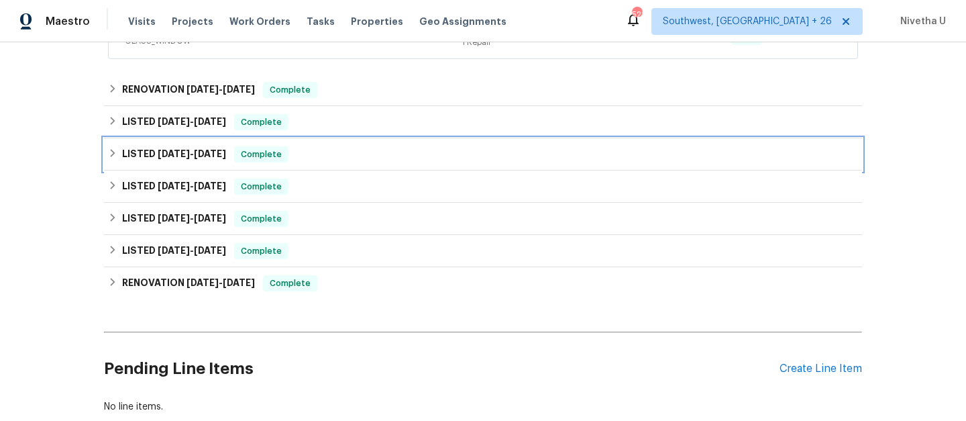
click at [285, 154] on div "LISTED 5/30/25 - 6/1/25 Complete" at bounding box center [483, 154] width 750 height 16
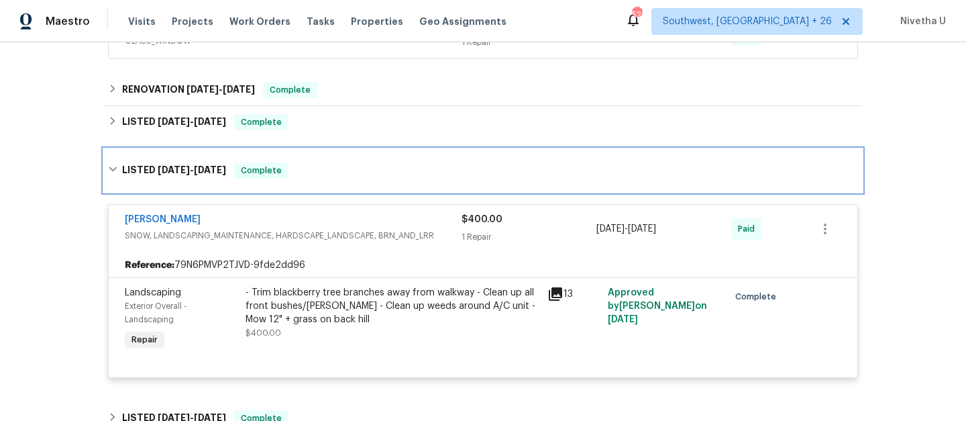
click at [296, 162] on div "LISTED 5/30/25 - 6/1/25 Complete" at bounding box center [483, 170] width 750 height 16
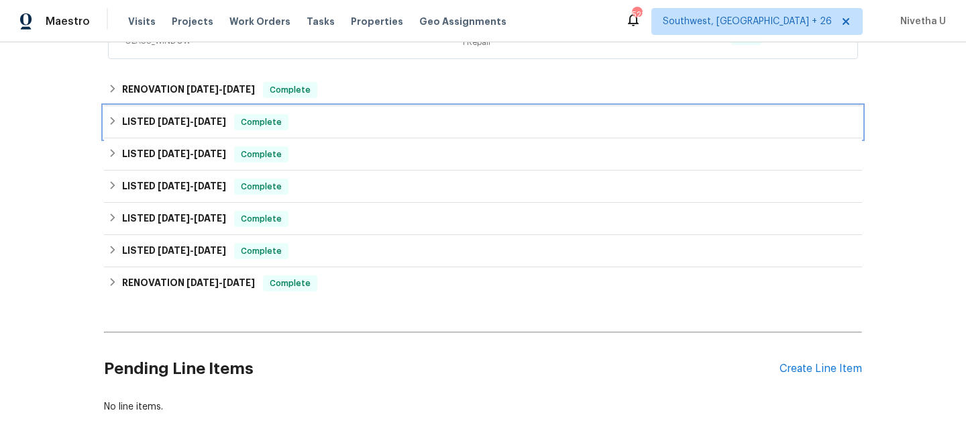
click at [296, 117] on div "LISTED 6/11/25 - 6/16/25 Complete" at bounding box center [483, 122] width 750 height 16
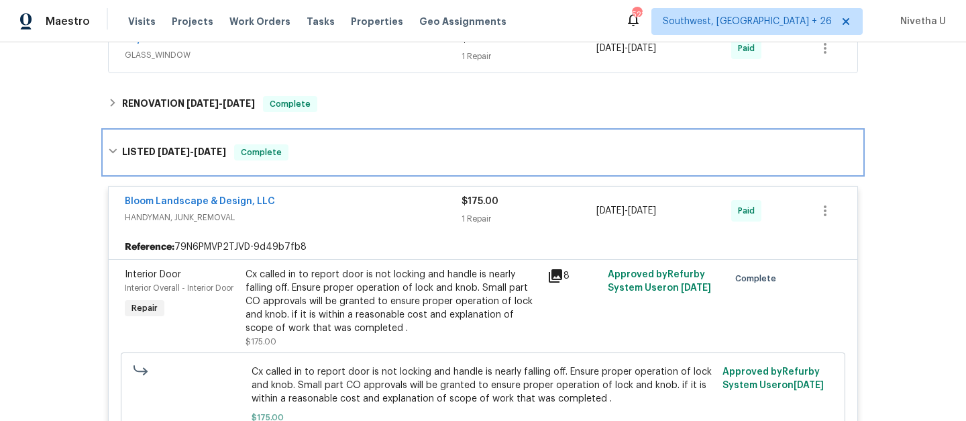
scroll to position [602, 0]
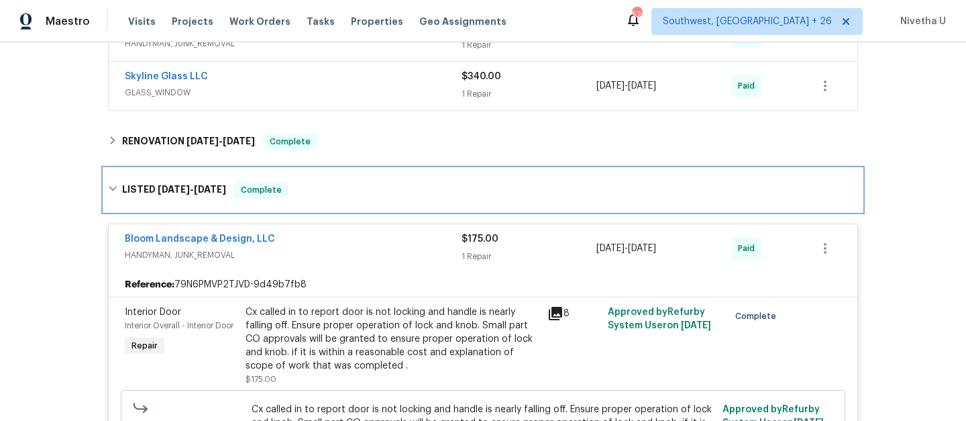
click at [317, 187] on div "LISTED 6/11/25 - 6/16/25 Complete" at bounding box center [483, 190] width 750 height 16
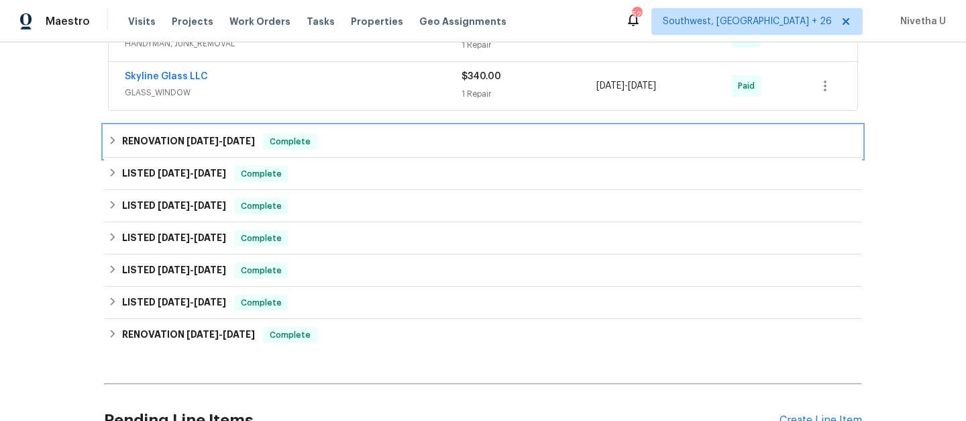
click at [316, 147] on span "Complete" at bounding box center [290, 141] width 52 height 13
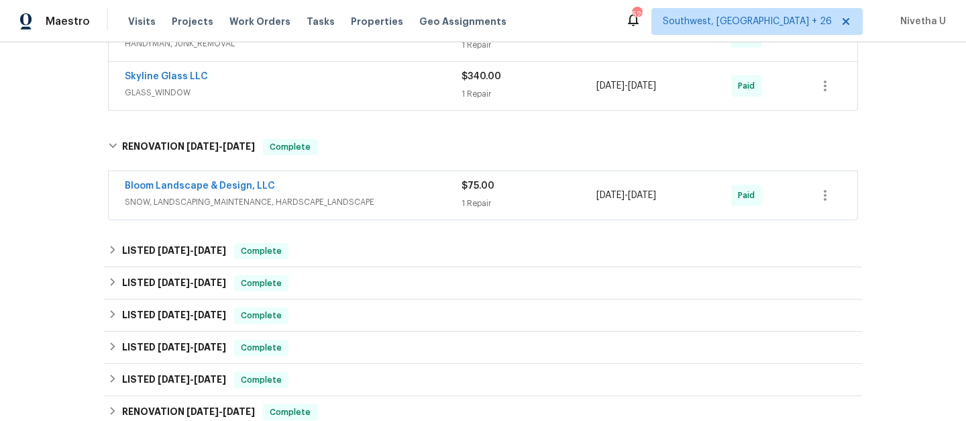
click at [394, 202] on span "SNOW, LANDSCAPING_MAINTENANCE, HARDSCAPE_LANDSCAPE" at bounding box center [293, 201] width 337 height 13
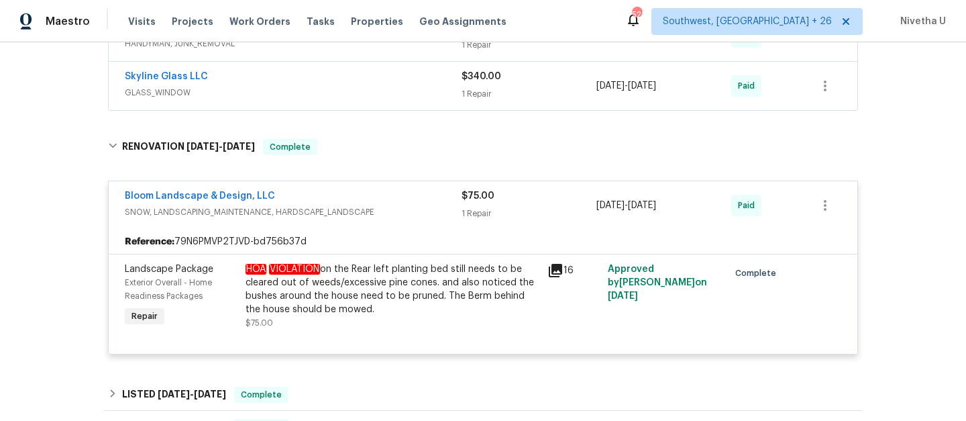
click at [394, 202] on div "Bloom Landscape & Design, LLC" at bounding box center [293, 197] width 337 height 16
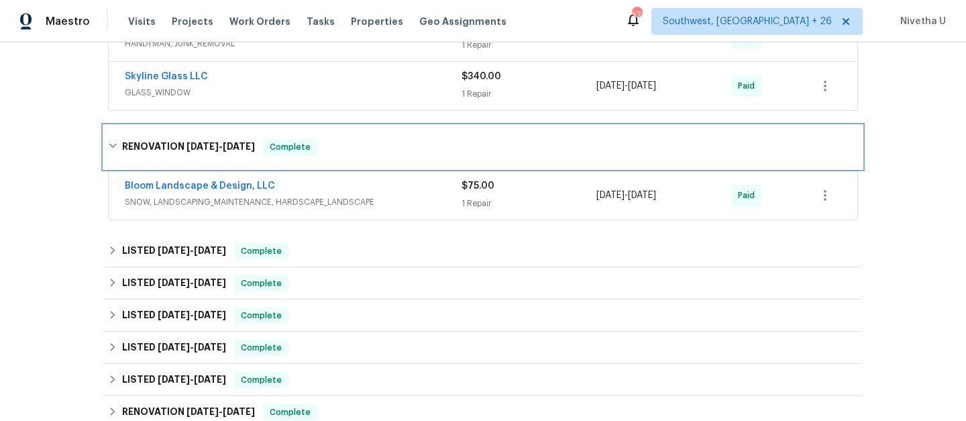
drag, startPoint x: 380, startPoint y: 150, endPoint x: 380, endPoint y: 177, distance: 26.2
click at [380, 150] on div "RENOVATION 6/26/25 - 9/12/25 Complete" at bounding box center [483, 147] width 750 height 16
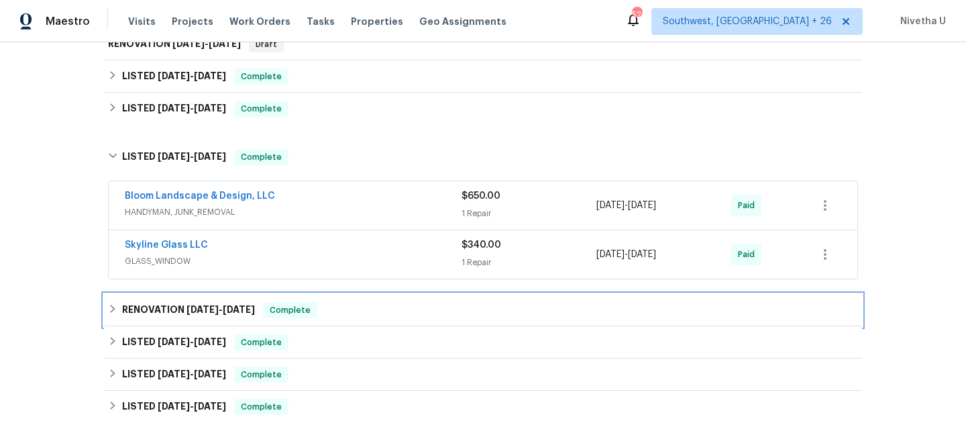
scroll to position [362, 0]
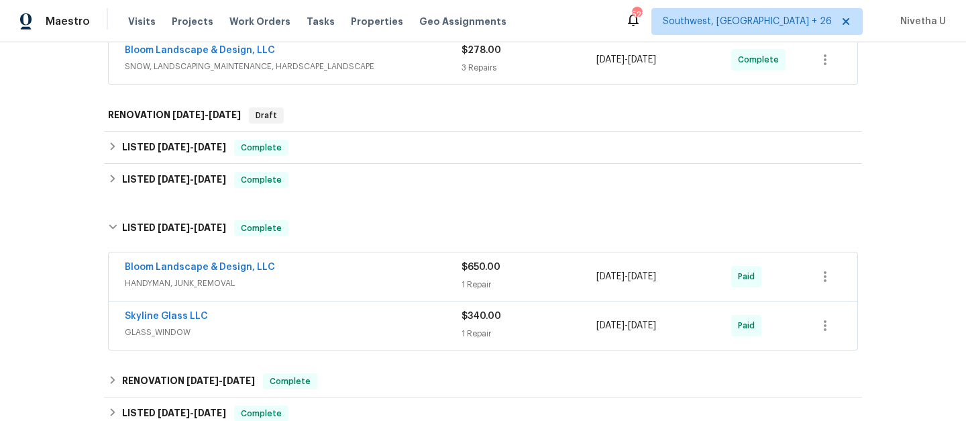
click at [374, 323] on div "Skyline Glass LLC" at bounding box center [293, 317] width 337 height 16
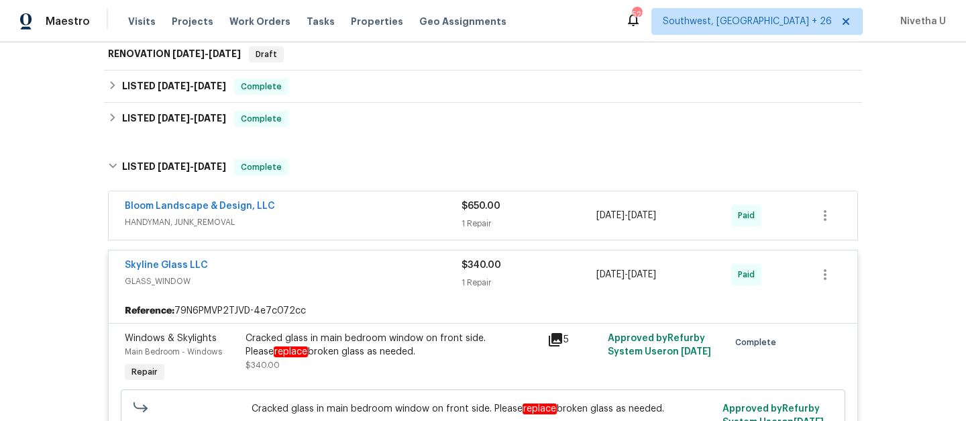
scroll to position [417, 0]
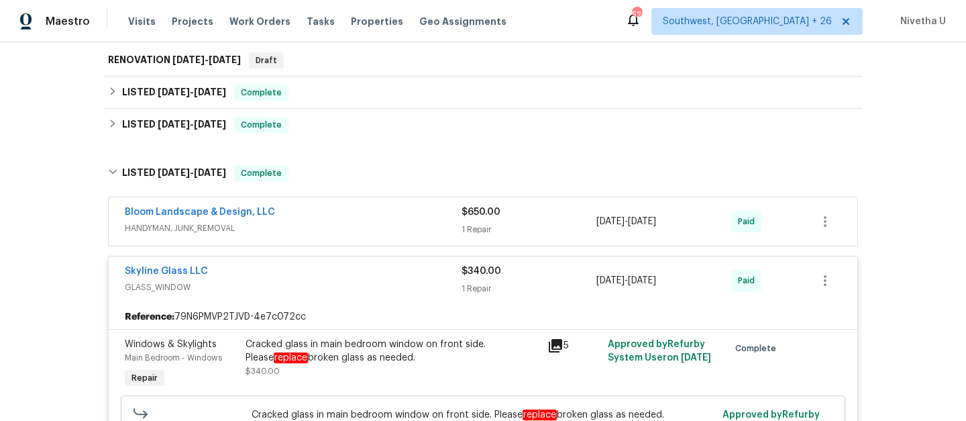
click at [364, 291] on span "GLASS_WINDOW" at bounding box center [293, 287] width 337 height 13
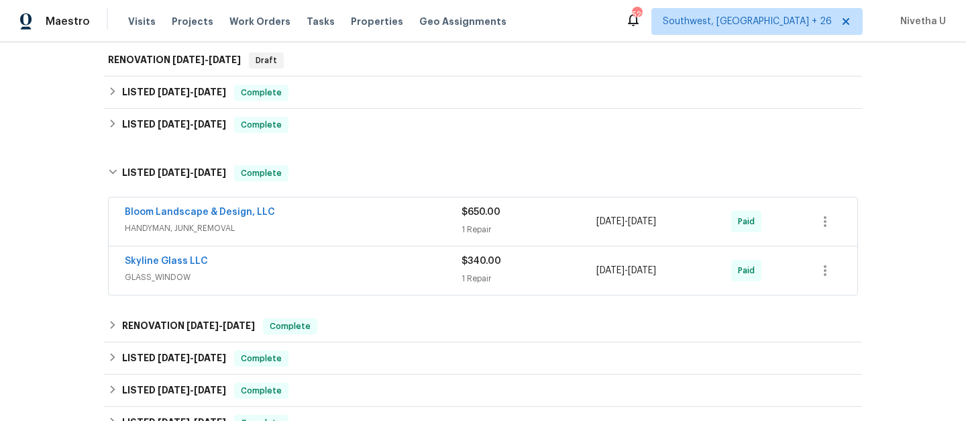
click at [362, 226] on span "HANDYMAN, JUNK_REMOVAL" at bounding box center [293, 227] width 337 height 13
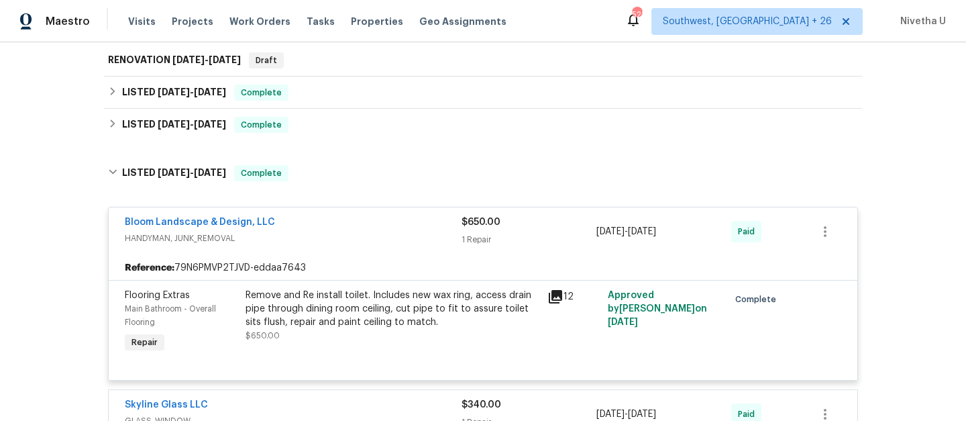
click at [362, 226] on div "Bloom Landscape & Design, LLC" at bounding box center [293, 223] width 337 height 16
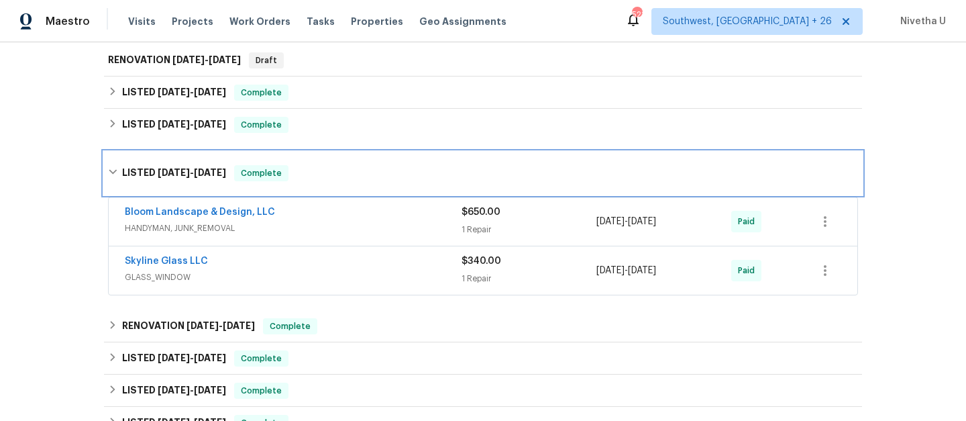
click at [352, 186] on div "LISTED 6/26/25 - 7/7/25 Complete" at bounding box center [483, 173] width 758 height 43
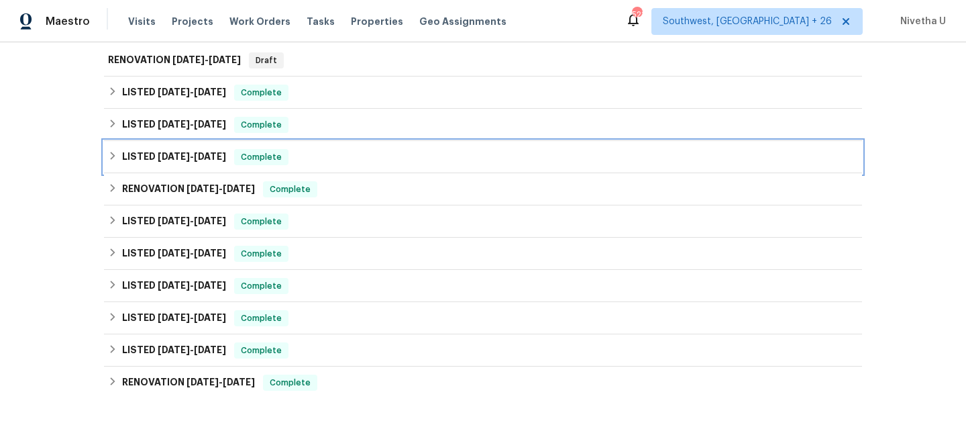
scroll to position [321, 0]
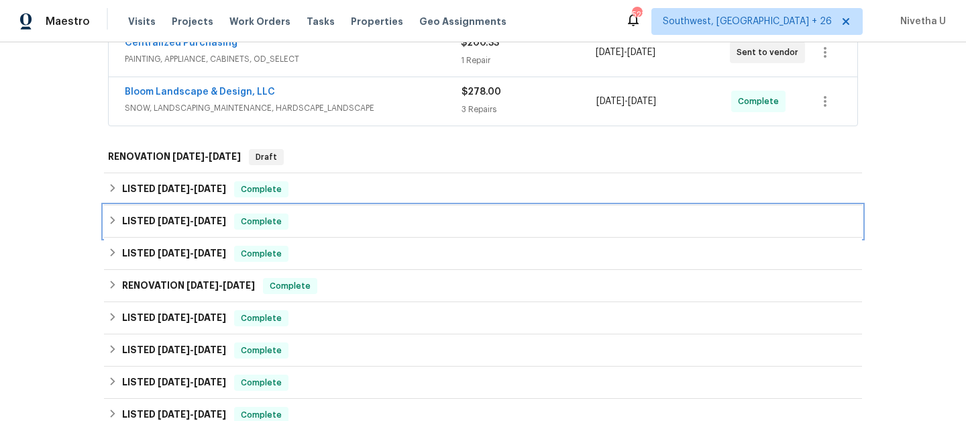
click at [333, 223] on div "LISTED 6/26/25 - 6/30/25 Complete" at bounding box center [483, 221] width 750 height 16
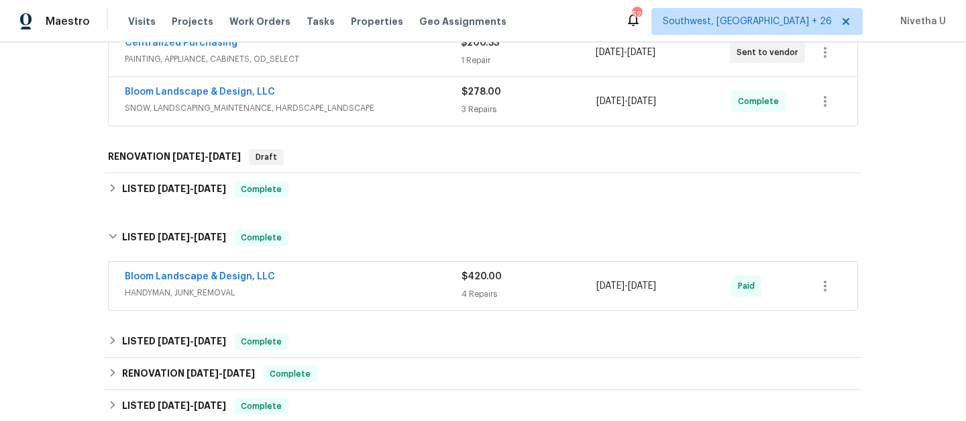
click at [362, 284] on div "Bloom Landscape & Design, LLC" at bounding box center [293, 278] width 337 height 16
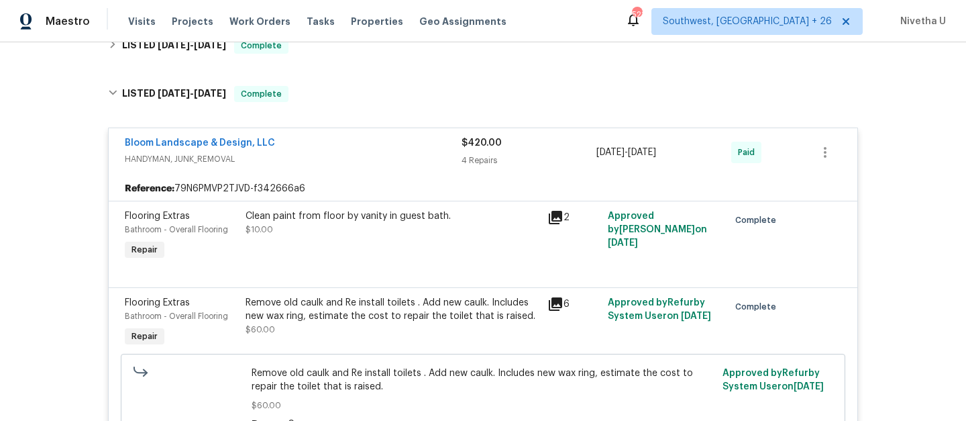
scroll to position [385, 0]
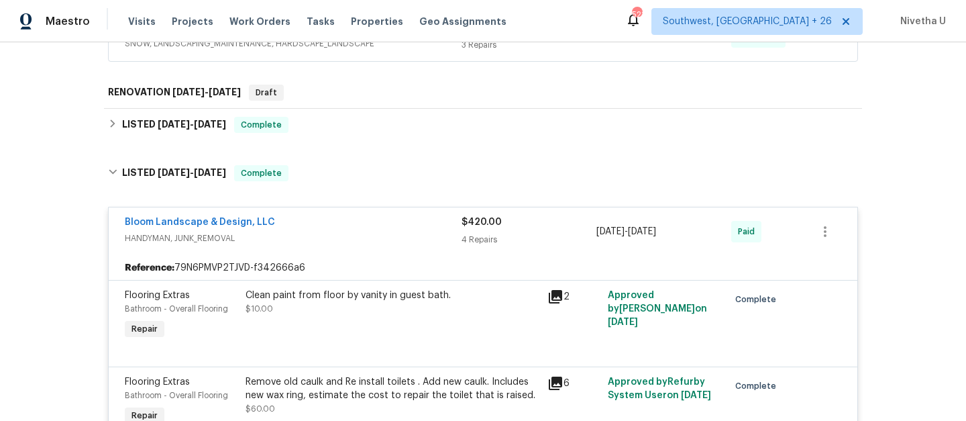
click at [306, 228] on div "Bloom Landscape & Design, LLC" at bounding box center [293, 223] width 337 height 16
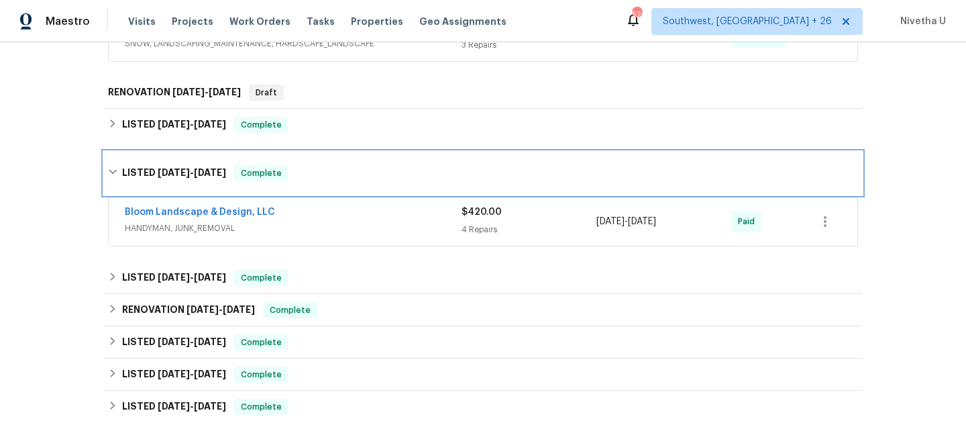
click at [289, 178] on div "Complete" at bounding box center [261, 173] width 54 height 16
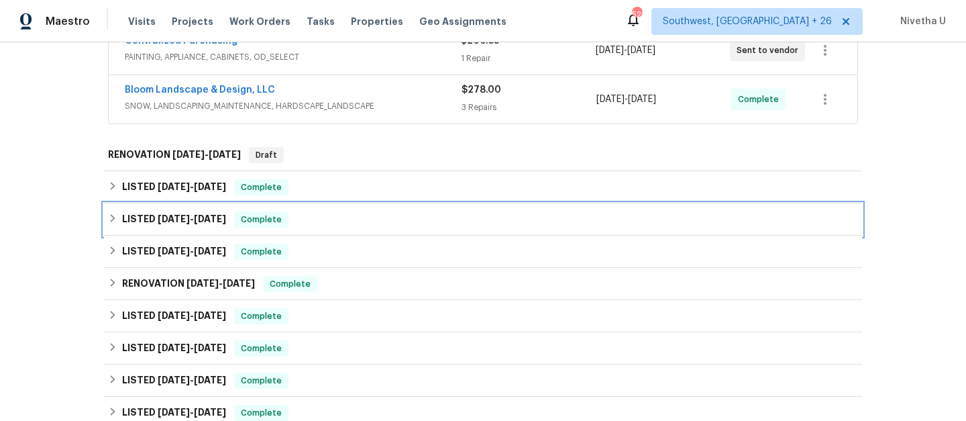
scroll to position [324, 0]
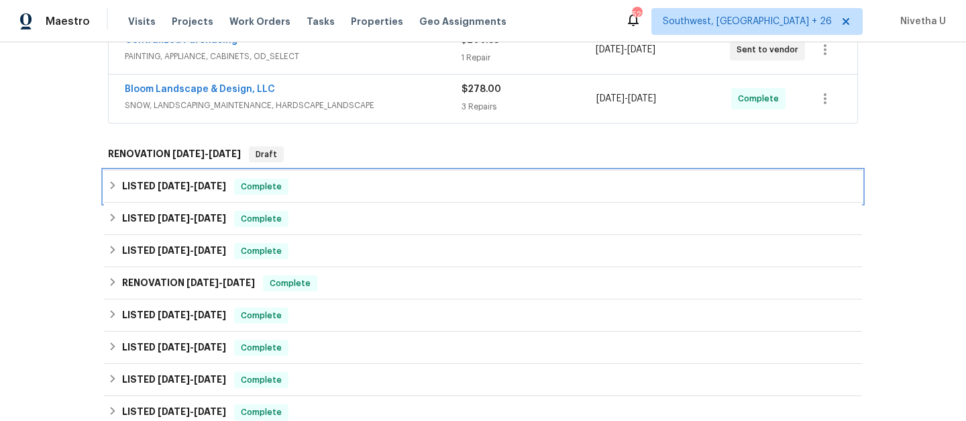
click at [295, 195] on div "LISTED 9/2/25 - 9/5/25 Complete" at bounding box center [483, 186] width 758 height 32
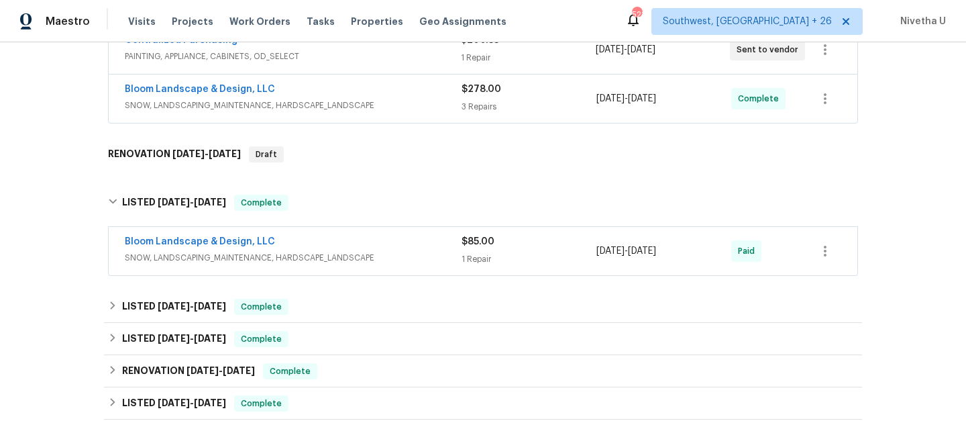
click at [390, 256] on span "SNOW, LANDSCAPING_MAINTENANCE, HARDSCAPE_LANDSCAPE" at bounding box center [293, 257] width 337 height 13
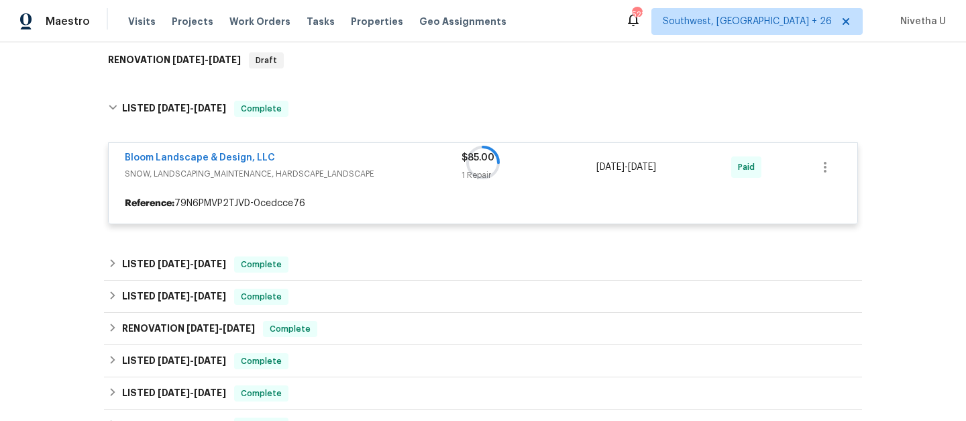
scroll to position [454, 0]
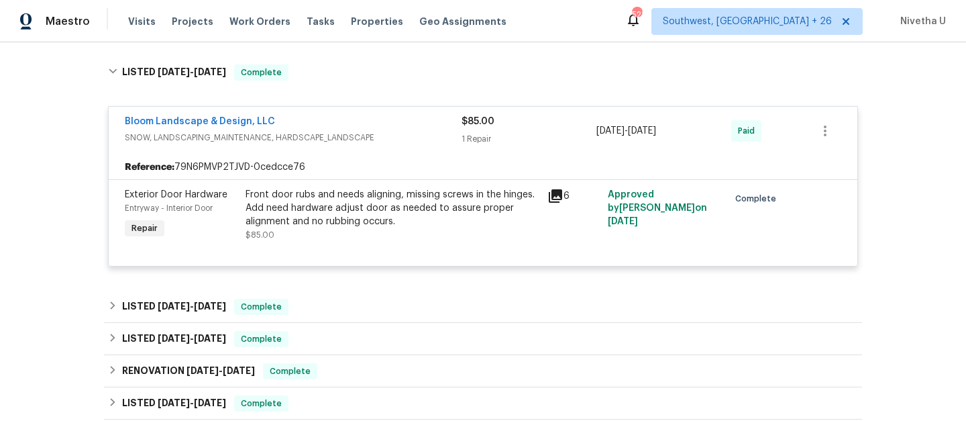
click at [358, 101] on div "Bloom Landscape & Design, LLC SNOW, LANDSCAPING_MAINTENANCE, HARDSCAPE_LANDSCAP…" at bounding box center [483, 186] width 750 height 179
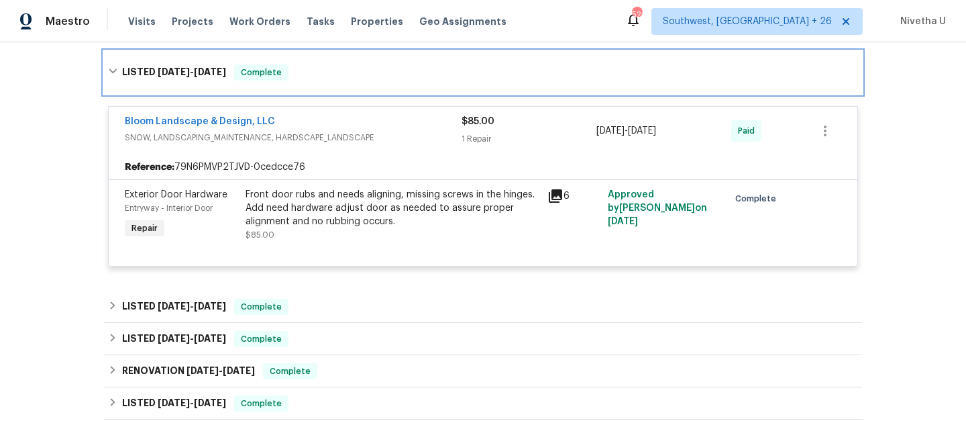
click at [350, 83] on div "LISTED 9/2/25 - 9/5/25 Complete" at bounding box center [483, 72] width 758 height 43
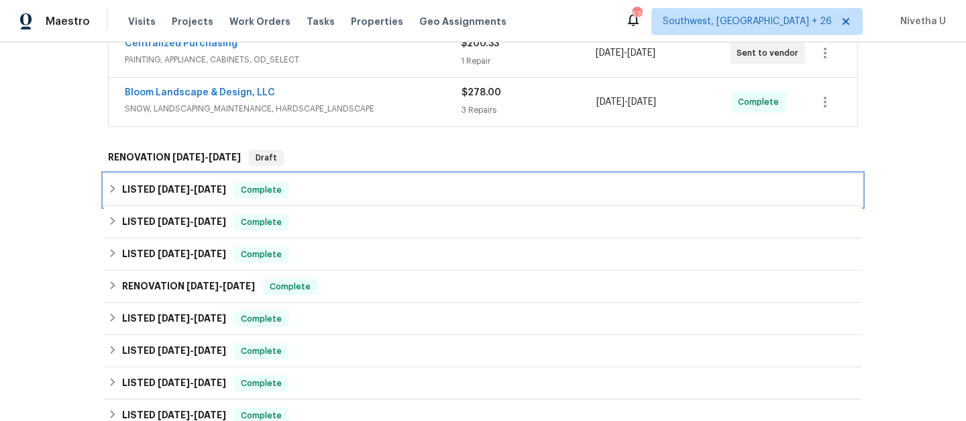
scroll to position [299, 0]
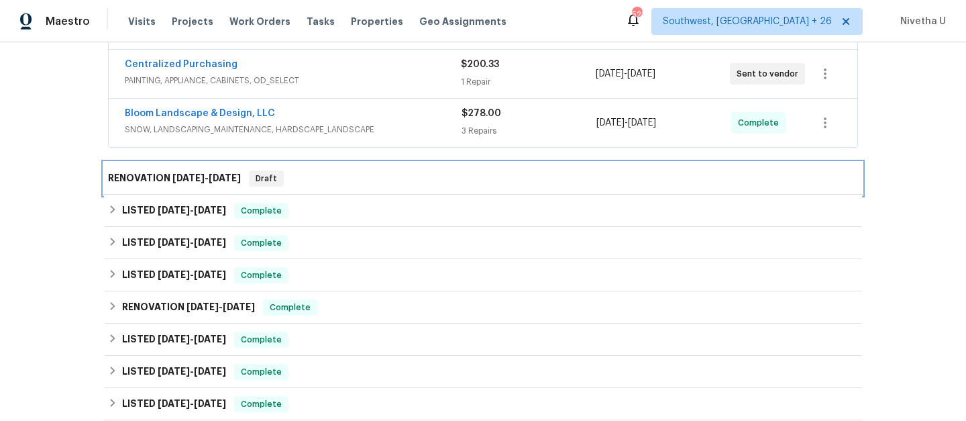
click at [335, 184] on div "RENOVATION 10/2/25 - 10/2/25 Draft" at bounding box center [483, 178] width 750 height 16
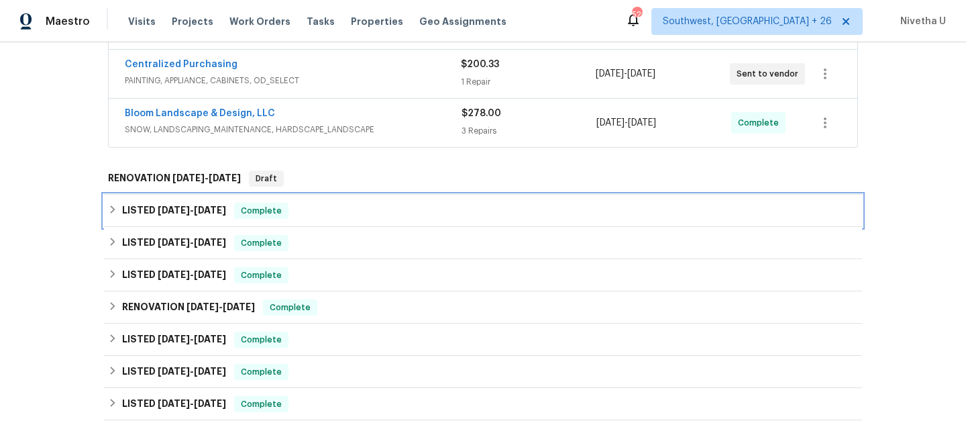
click at [342, 218] on div "LISTED 9/2/25 - 9/5/25 Complete" at bounding box center [483, 211] width 750 height 16
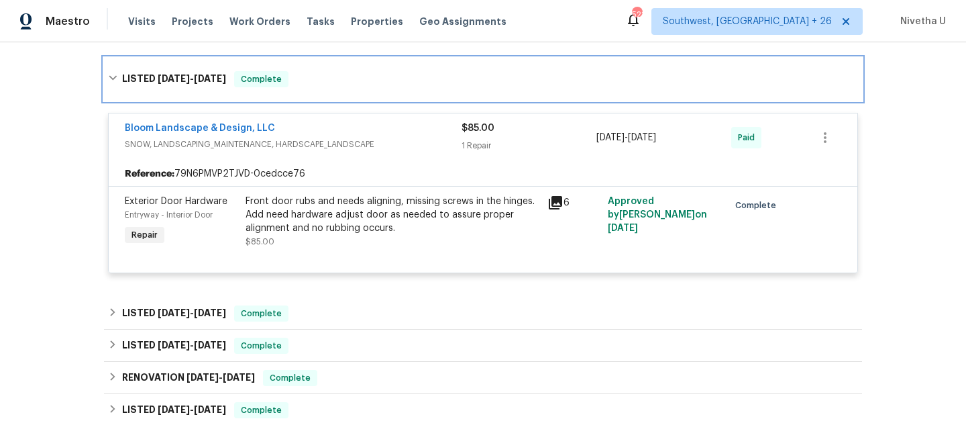
scroll to position [445, 0]
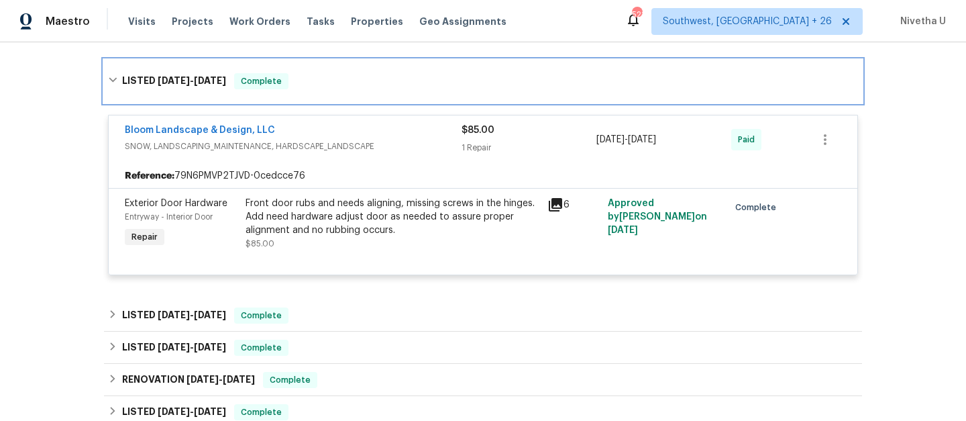
click at [355, 95] on div "LISTED 9/2/25 - 9/5/25 Complete" at bounding box center [483, 81] width 758 height 43
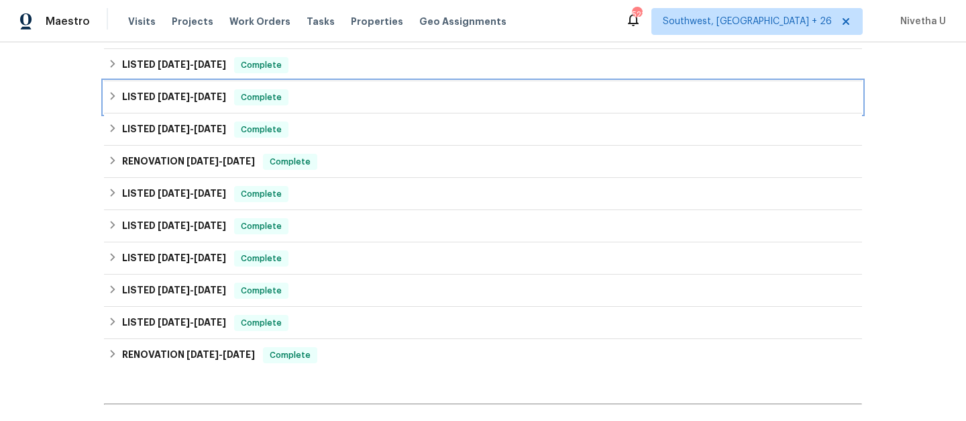
click at [336, 101] on div "LISTED 6/26/25 - 6/30/25 Complete" at bounding box center [483, 97] width 750 height 16
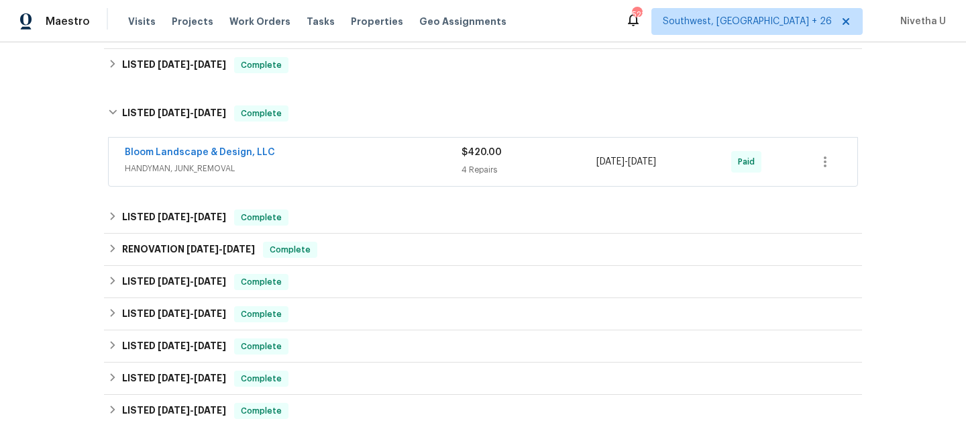
click at [351, 158] on div "Bloom Landscape & Design, LLC" at bounding box center [293, 154] width 337 height 16
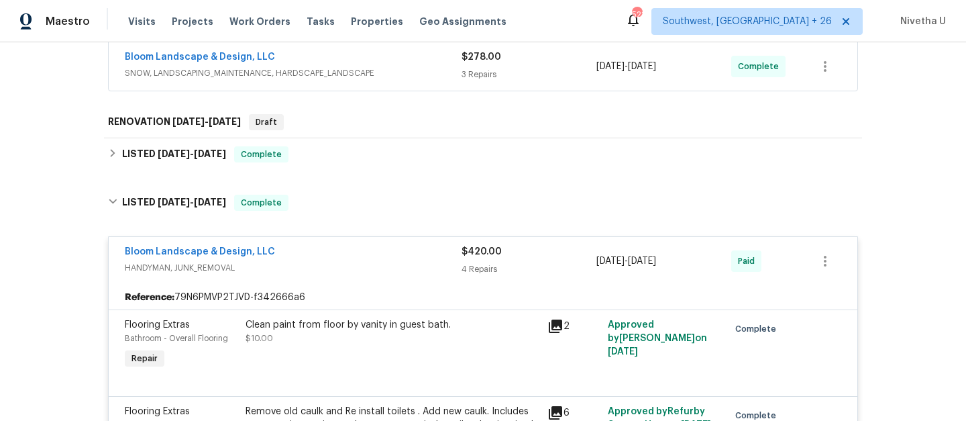
scroll to position [334, 0]
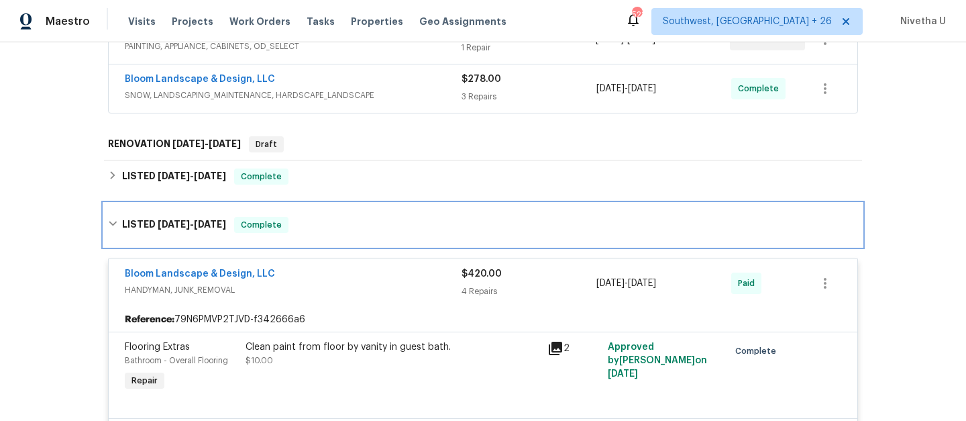
click at [362, 228] on div "LISTED 6/26/25 - 6/30/25 Complete" at bounding box center [483, 225] width 750 height 16
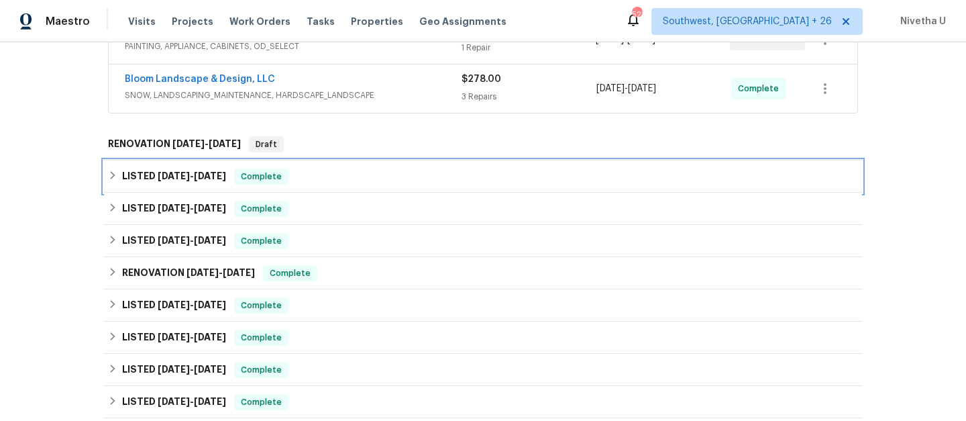
click at [338, 166] on div "LISTED 9/2/25 - 9/5/25 Complete" at bounding box center [483, 176] width 758 height 32
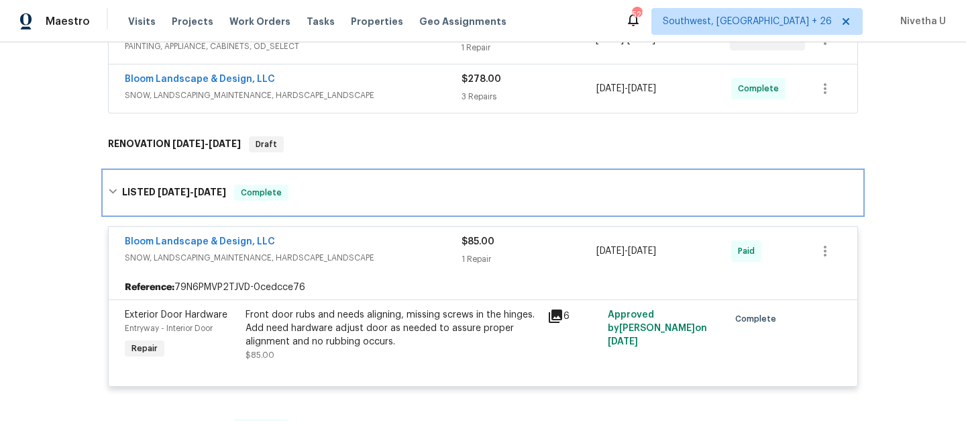
click at [347, 199] on div "LISTED 9/2/25 - 9/5/25 Complete" at bounding box center [483, 193] width 750 height 16
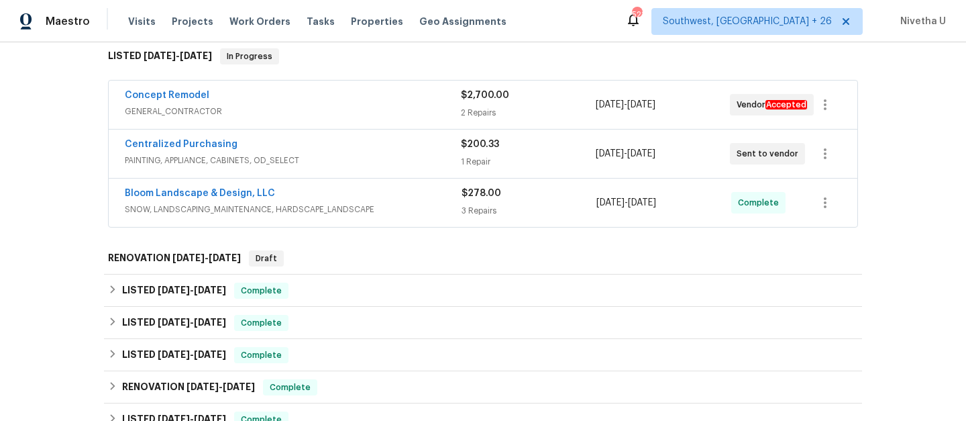
click at [379, 200] on div "Bloom Landscape & Design, LLC" at bounding box center [293, 195] width 337 height 16
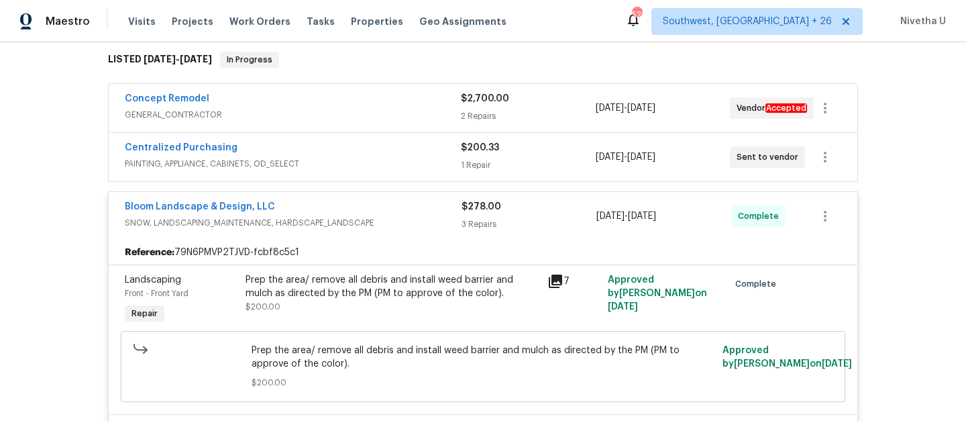
scroll to position [211, 0]
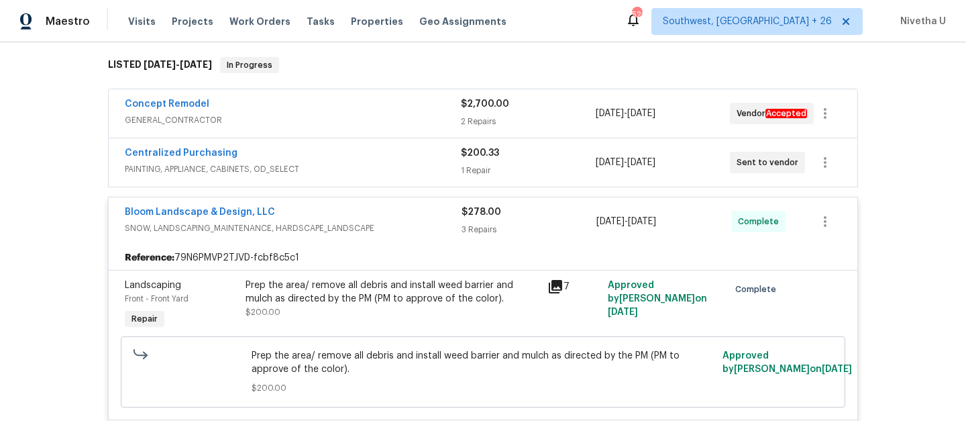
click at [384, 219] on div "Bloom Landscape & Design, LLC" at bounding box center [293, 213] width 337 height 16
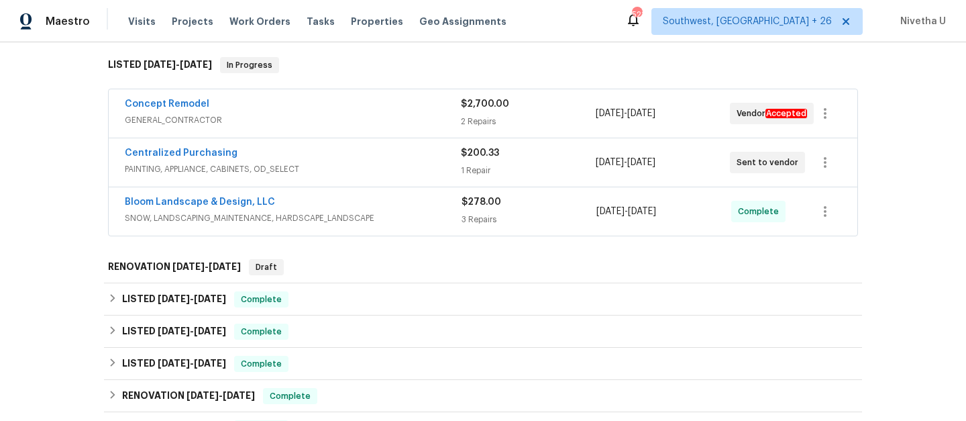
click at [369, 158] on div "Centralized Purchasing" at bounding box center [293, 154] width 336 height 16
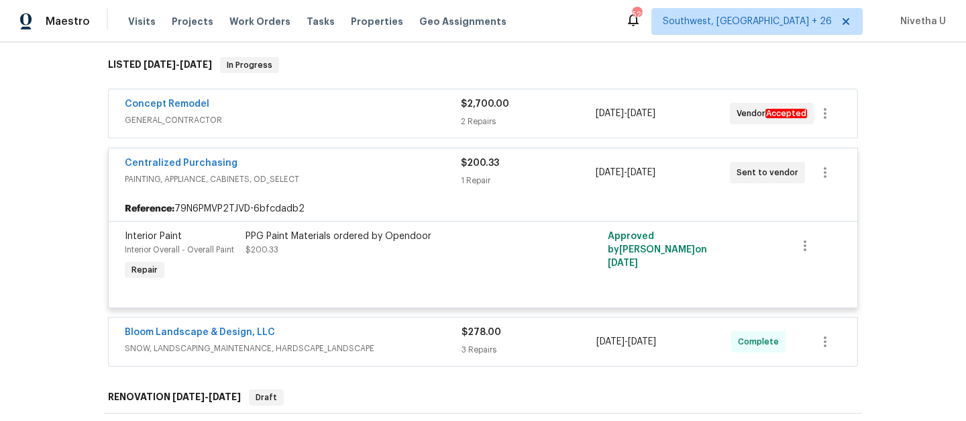
click at [374, 176] on span "PAINTING, APPLIANCE, CABINETS, OD_SELECT" at bounding box center [293, 178] width 336 height 13
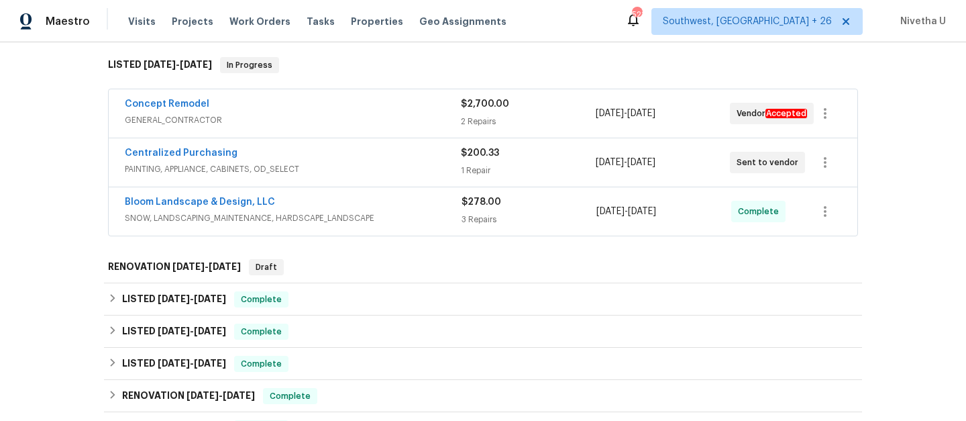
click at [352, 98] on div "Concept Remodel" at bounding box center [293, 105] width 336 height 16
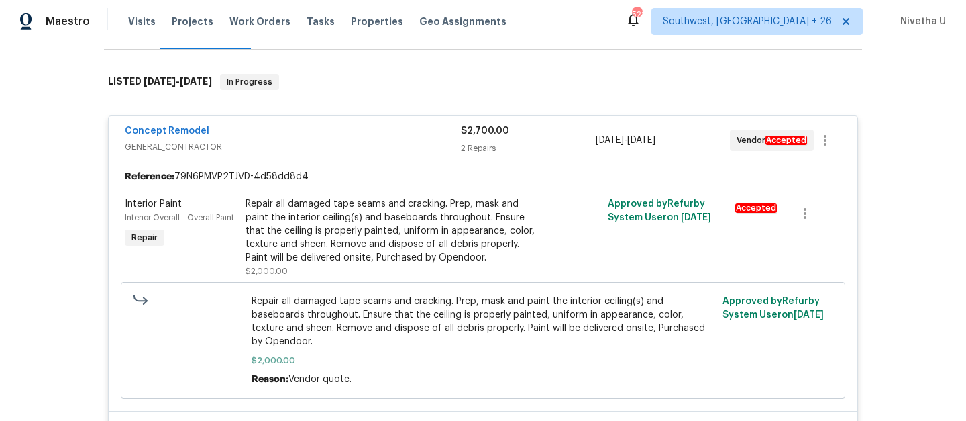
scroll to position [190, 0]
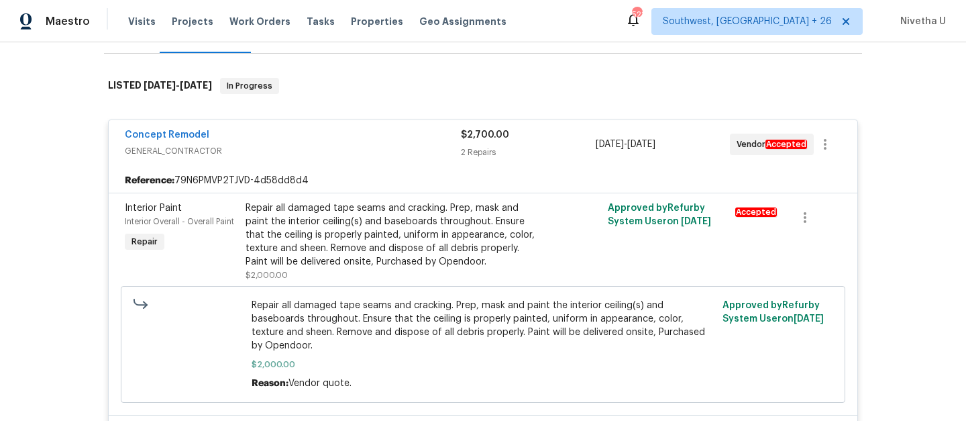
click at [365, 141] on div "Concept Remodel" at bounding box center [293, 136] width 336 height 16
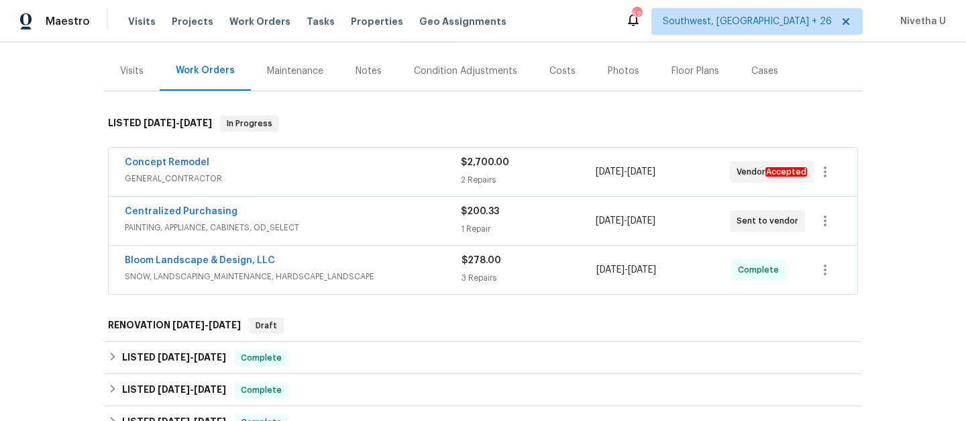
scroll to position [168, 0]
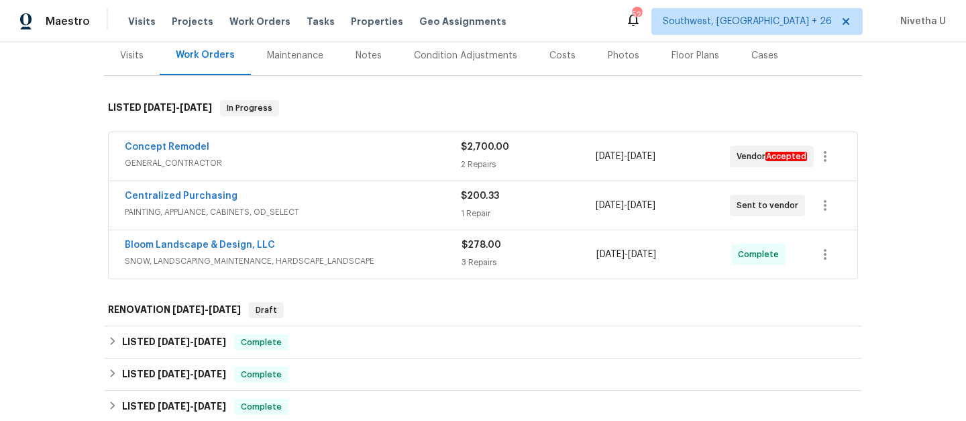
click at [362, 211] on span "PAINTING, APPLIANCE, CABINETS, OD_SELECT" at bounding box center [293, 211] width 336 height 13
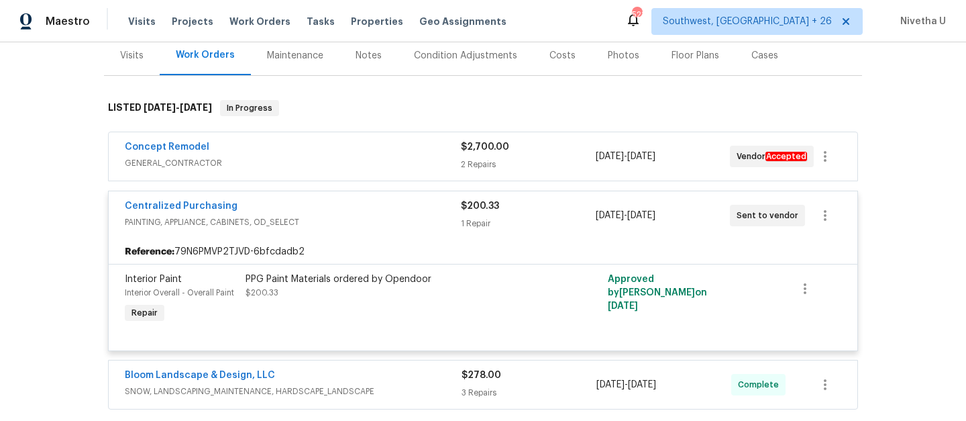
click at [362, 211] on div "Centralized Purchasing" at bounding box center [293, 207] width 336 height 16
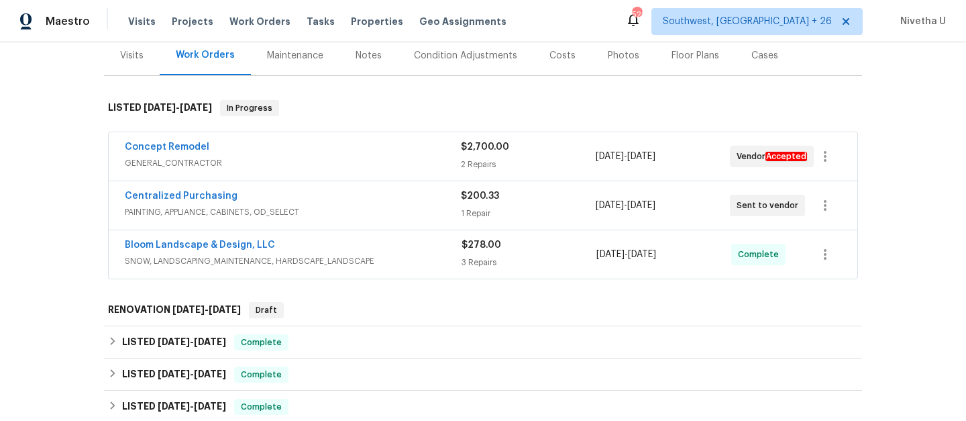
click at [374, 255] on span "SNOW, LANDSCAPING_MAINTENANCE, HARDSCAPE_LANDSCAPE" at bounding box center [293, 260] width 337 height 13
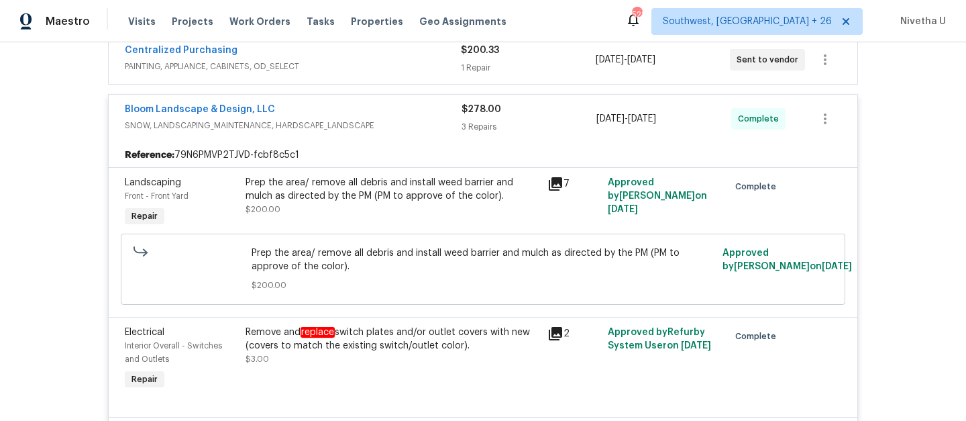
scroll to position [311, 0]
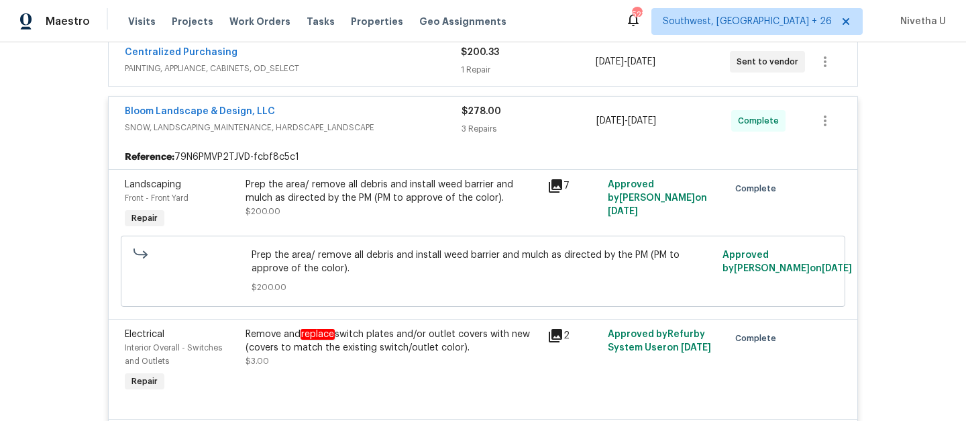
click at [396, 126] on span "SNOW, LANDSCAPING_MAINTENANCE, HARDSCAPE_LANDSCAPE" at bounding box center [293, 127] width 337 height 13
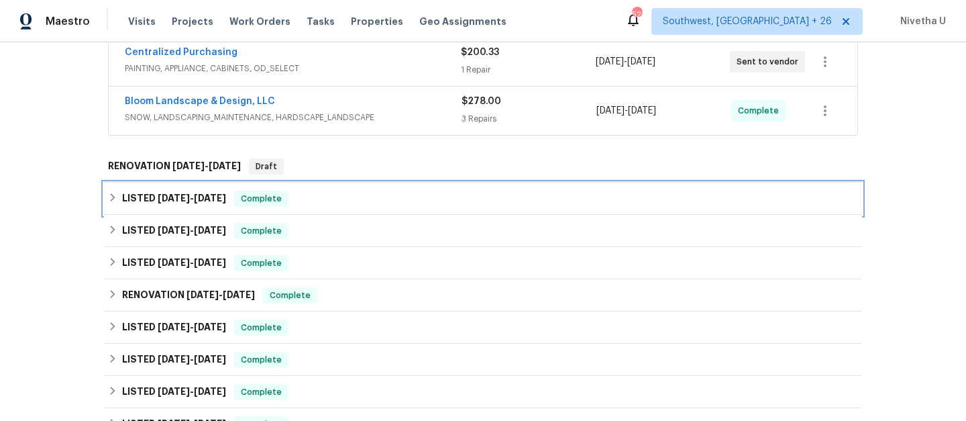
click at [333, 189] on div "LISTED 9/2/25 - 9/5/25 Complete" at bounding box center [483, 199] width 758 height 32
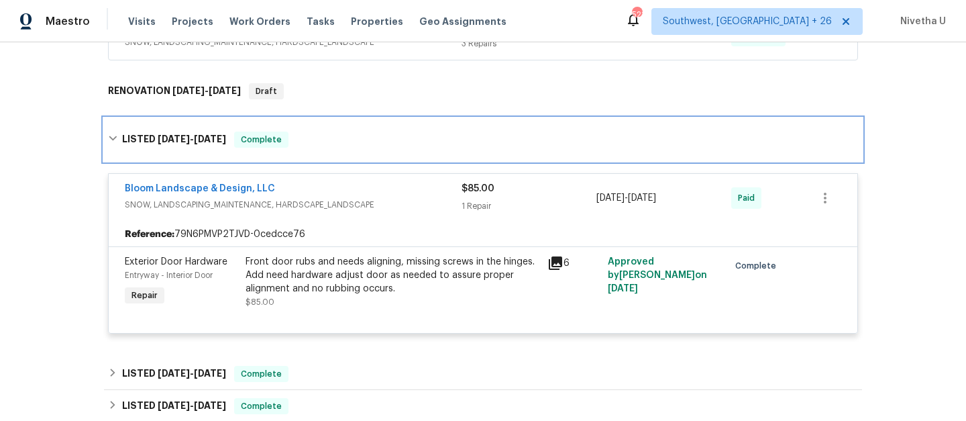
scroll to position [399, 0]
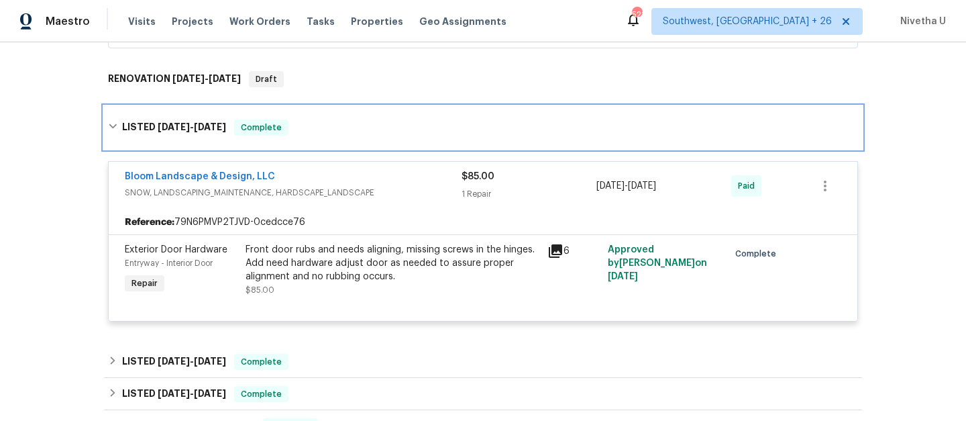
click at [349, 134] on div "LISTED 9/2/25 - 9/5/25 Complete" at bounding box center [483, 127] width 750 height 16
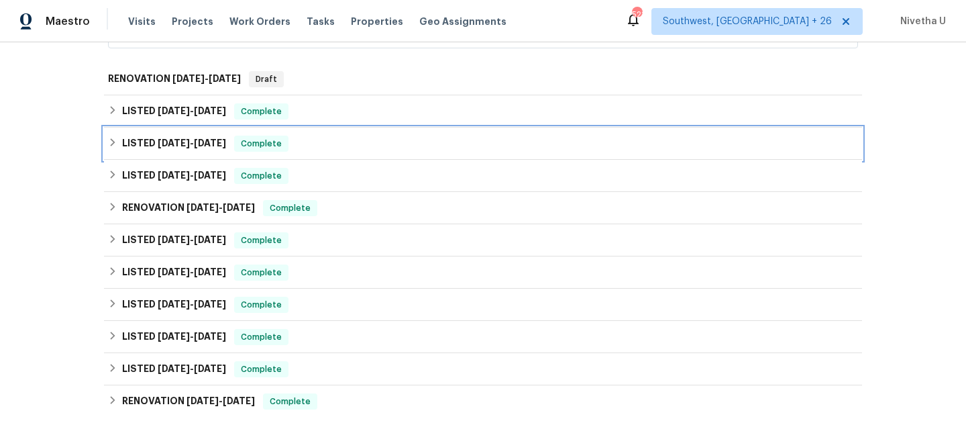
click at [342, 148] on div "LISTED 6/26/25 - 6/30/25 Complete" at bounding box center [483, 144] width 750 height 16
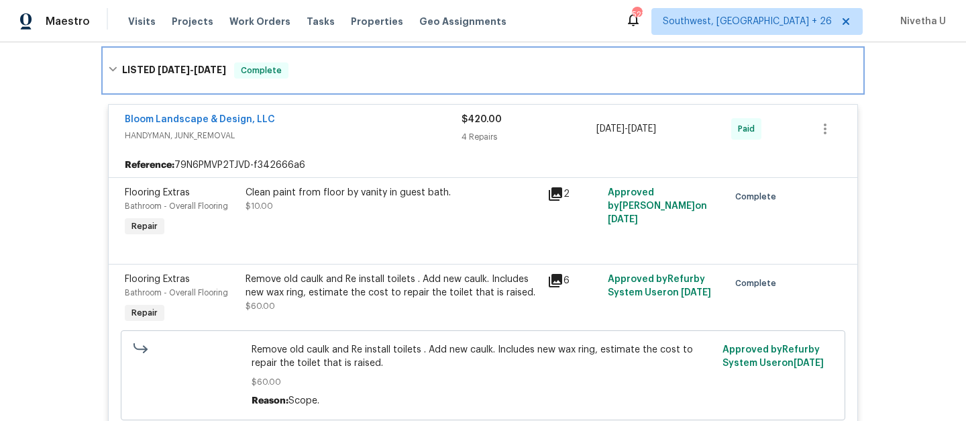
scroll to position [487, 0]
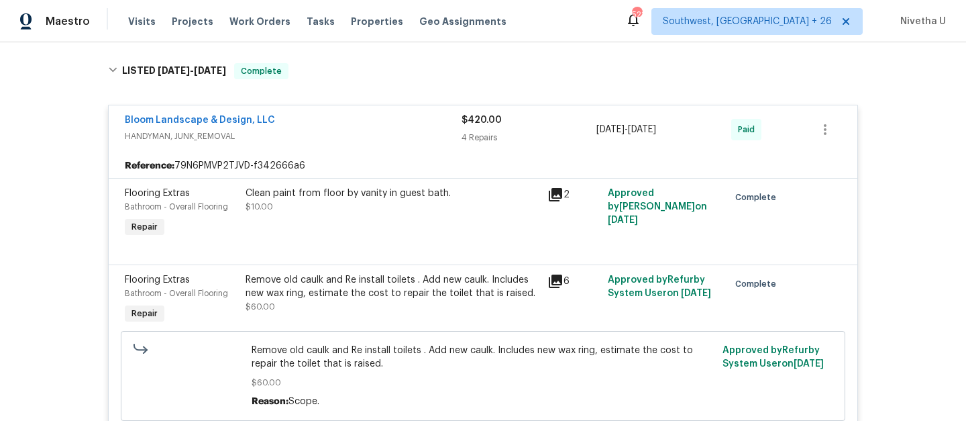
click at [346, 121] on div "Bloom Landscape & Design, LLC" at bounding box center [293, 121] width 337 height 16
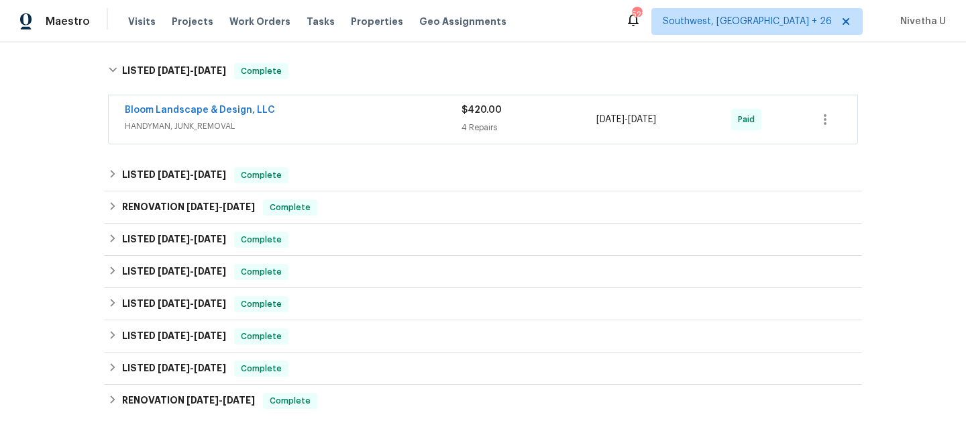
click at [340, 93] on div "Bloom Landscape & Design, LLC HANDYMAN, JUNK_REMOVAL $420.00 4 Repairs 6/26/202…" at bounding box center [483, 121] width 758 height 56
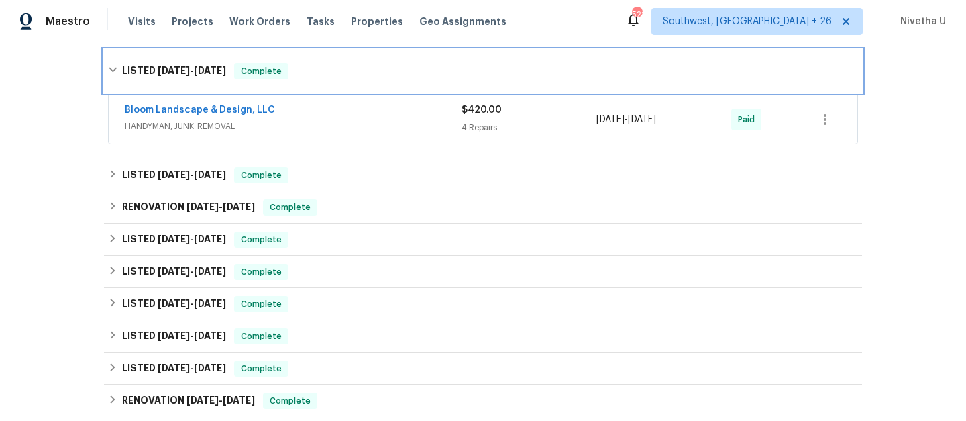
click at [336, 77] on div "LISTED 6/26/25 - 6/30/25 Complete" at bounding box center [483, 71] width 750 height 16
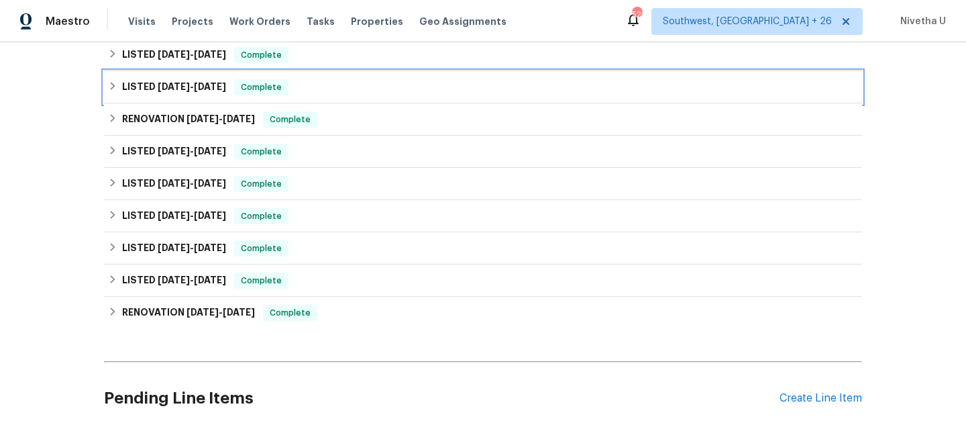
click at [334, 83] on div "LISTED 6/26/25 - 7/7/25 Complete" at bounding box center [483, 87] width 750 height 16
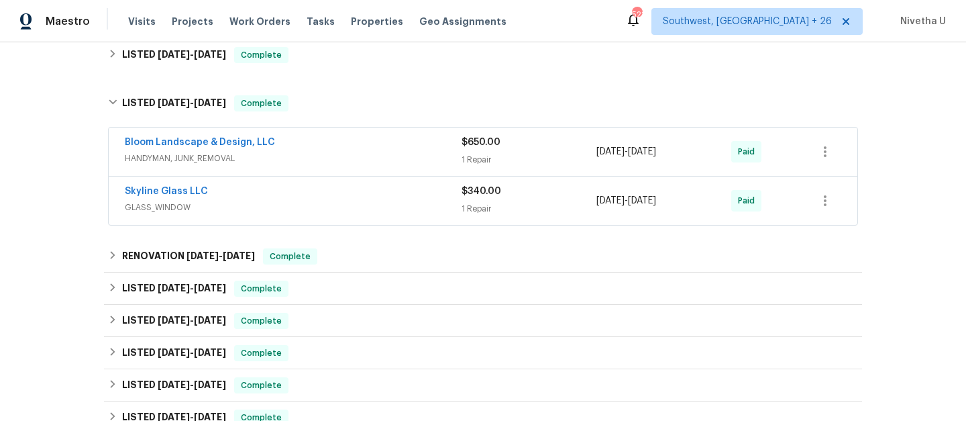
click at [359, 153] on span "HANDYMAN, JUNK_REMOVAL" at bounding box center [293, 158] width 337 height 13
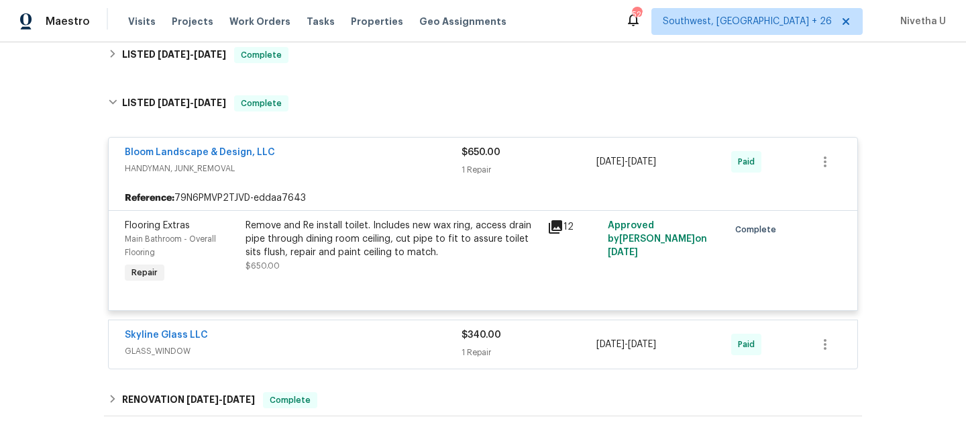
click at [357, 150] on div "Bloom Landscape & Design, LLC" at bounding box center [293, 154] width 337 height 16
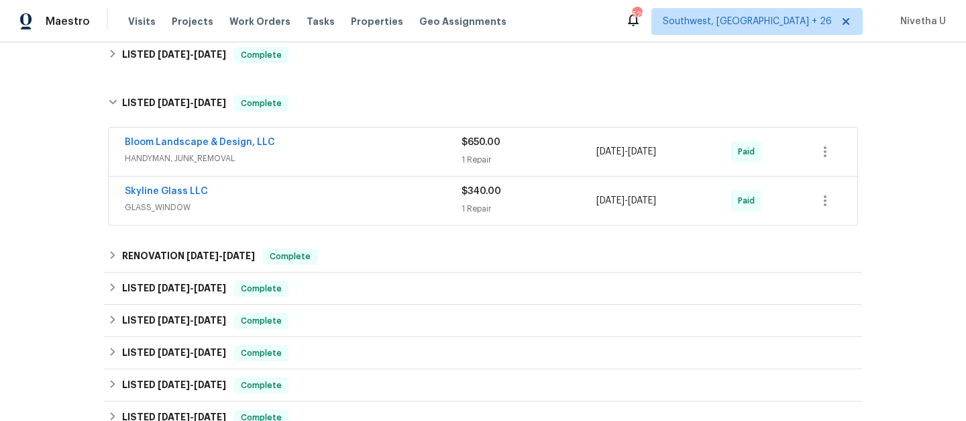
click at [365, 199] on div "Skyline Glass LLC" at bounding box center [293, 193] width 337 height 16
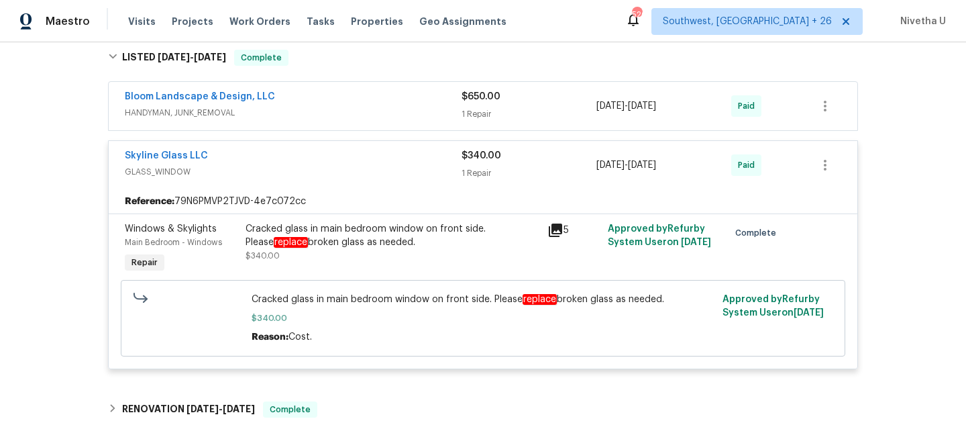
scroll to position [522, 0]
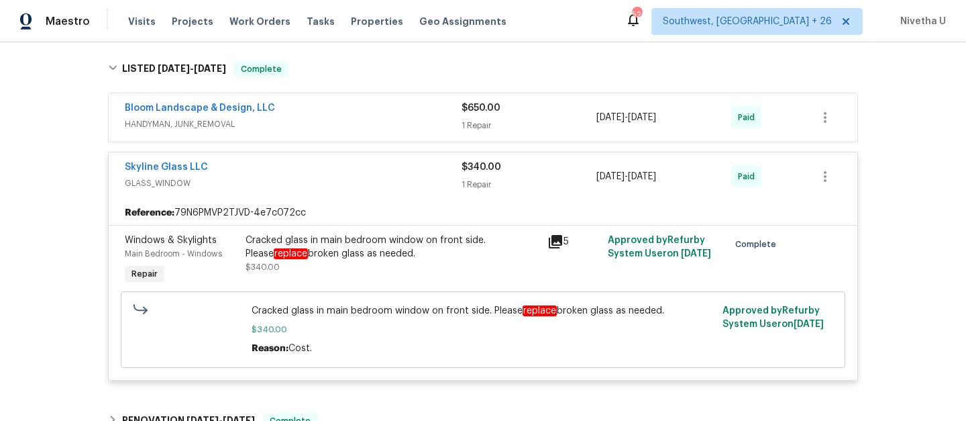
click at [360, 183] on span "GLASS_WINDOW" at bounding box center [293, 183] width 337 height 13
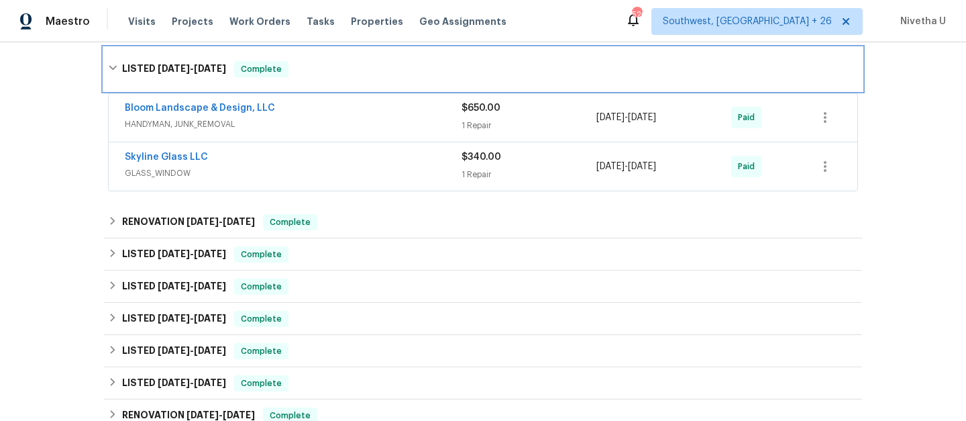
click at [330, 83] on div "LISTED 6/26/25 - 7/7/25 Complete" at bounding box center [483, 69] width 758 height 43
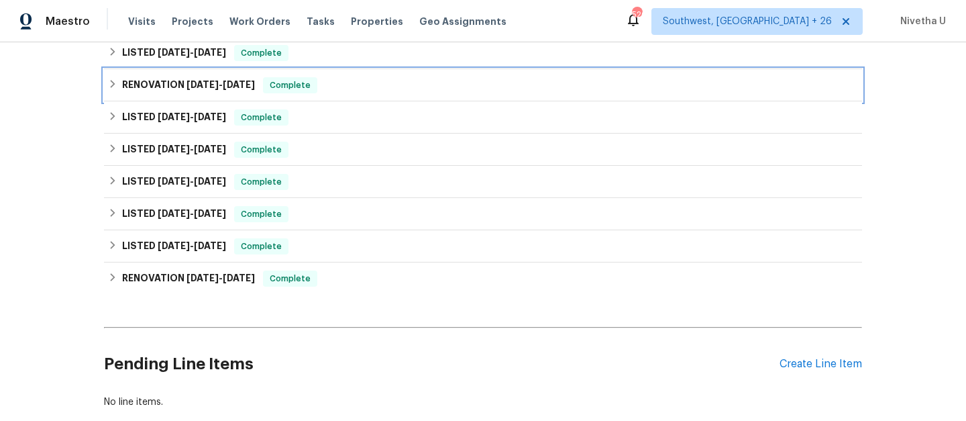
click at [326, 90] on div "RENOVATION 6/26/25 - 9/12/25 Complete" at bounding box center [483, 85] width 750 height 16
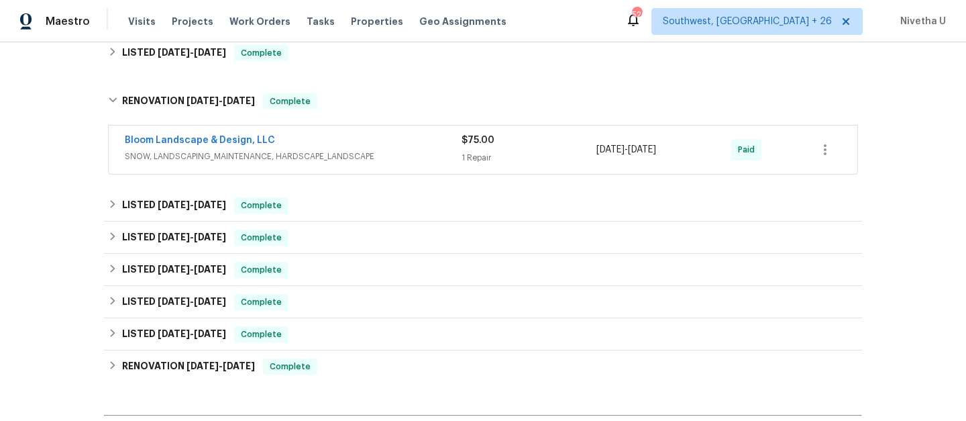
click at [389, 144] on div "Bloom Landscape & Design, LLC" at bounding box center [293, 142] width 337 height 16
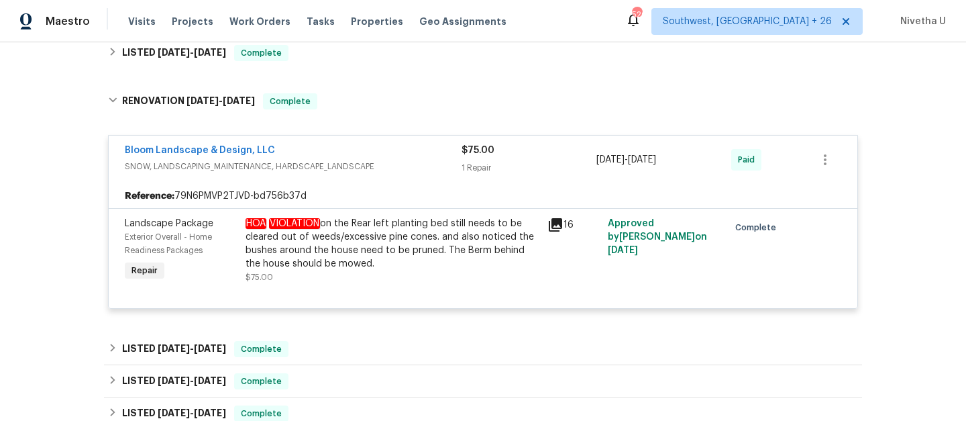
click at [399, 148] on div "Bloom Landscape & Design, LLC" at bounding box center [293, 152] width 337 height 16
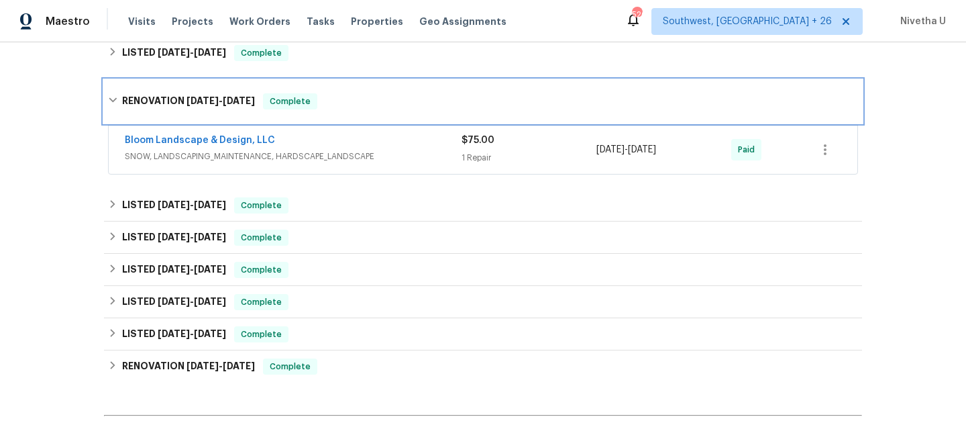
click at [393, 114] on div "RENOVATION 6/26/25 - 9/12/25 Complete" at bounding box center [483, 101] width 758 height 43
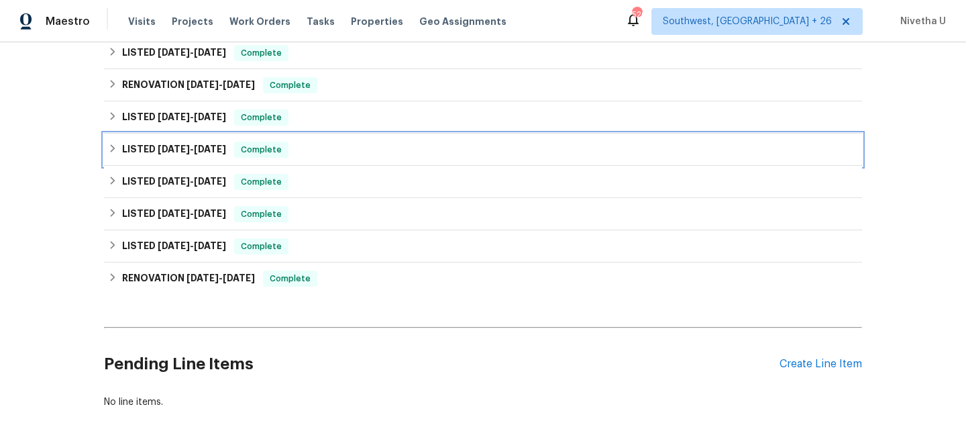
click at [393, 134] on div "LISTED 5/30/25 - 6/1/25 Complete" at bounding box center [483, 150] width 758 height 32
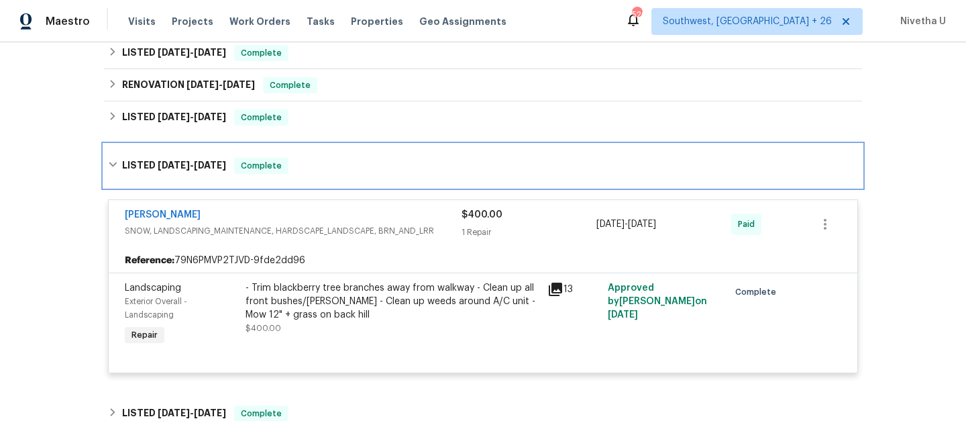
click at [393, 162] on div "LISTED 5/30/25 - 6/1/25 Complete" at bounding box center [483, 166] width 750 height 16
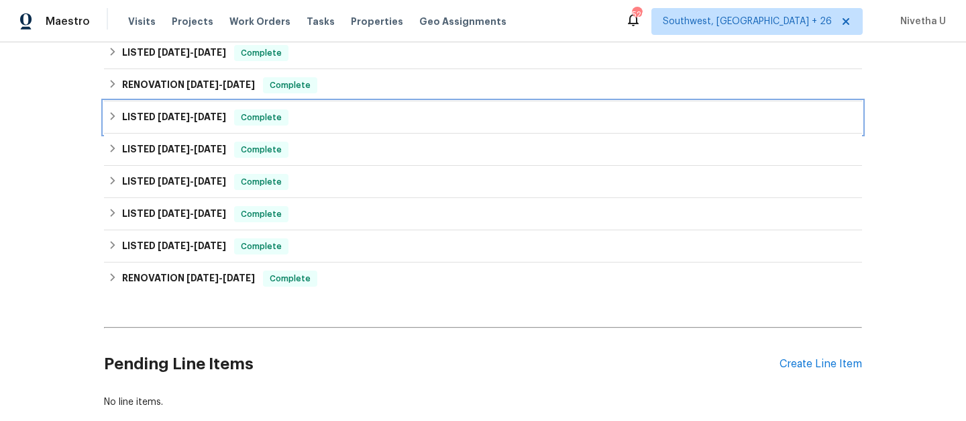
click at [384, 128] on div "LISTED 6/11/25 - 6/16/25 Complete" at bounding box center [483, 117] width 758 height 32
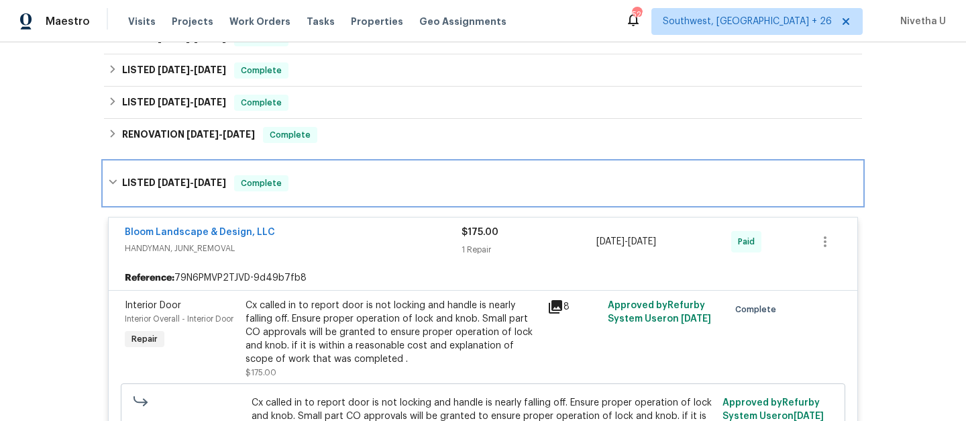
scroll to position [470, 0]
click at [396, 193] on div "LISTED 6/11/25 - 6/16/25 Complete" at bounding box center [483, 184] width 758 height 43
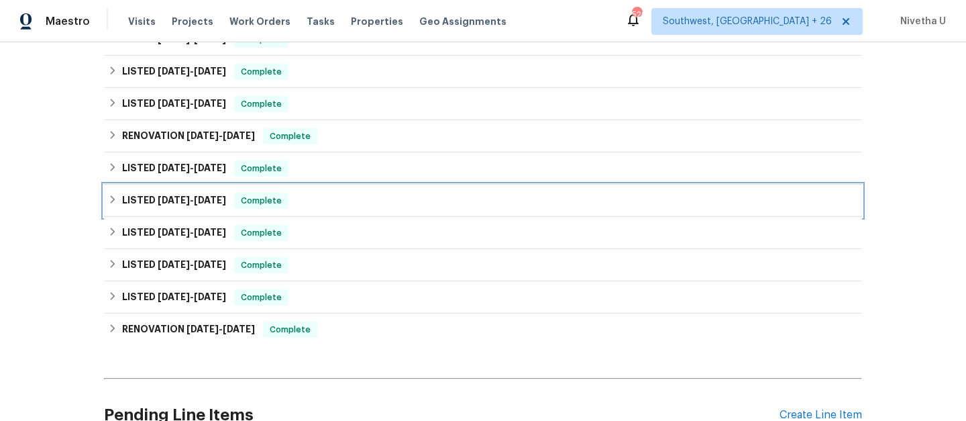
click at [393, 207] on div "LISTED 5/30/25 - 6/1/25 Complete" at bounding box center [483, 201] width 750 height 16
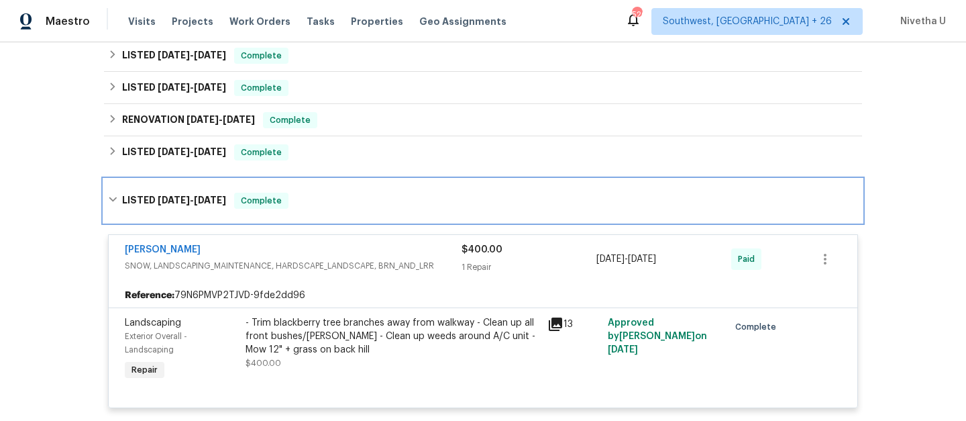
scroll to position [486, 0]
click at [358, 210] on div "LISTED 5/30/25 - 6/1/25 Complete" at bounding box center [483, 201] width 758 height 43
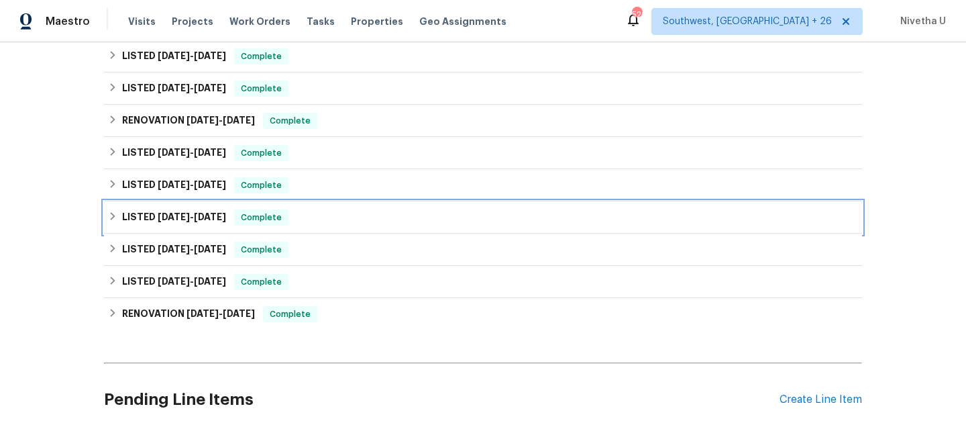
click at [360, 230] on div "LISTED 5/7/25 - 5/12/25 Complete" at bounding box center [483, 217] width 758 height 32
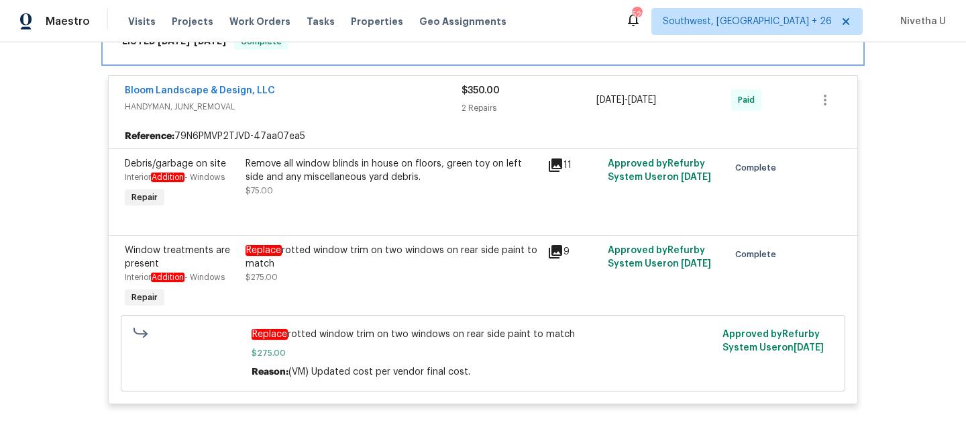
scroll to position [676, 0]
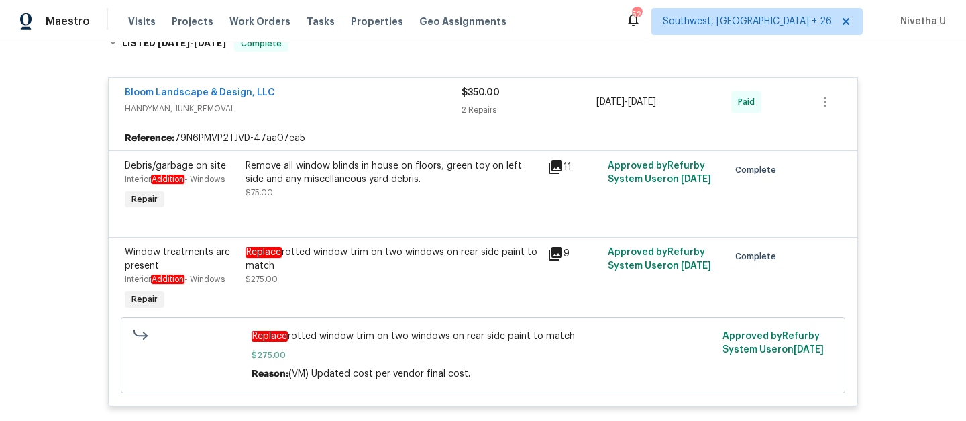
click at [327, 99] on div "Bloom Landscape & Design, LLC" at bounding box center [293, 94] width 337 height 16
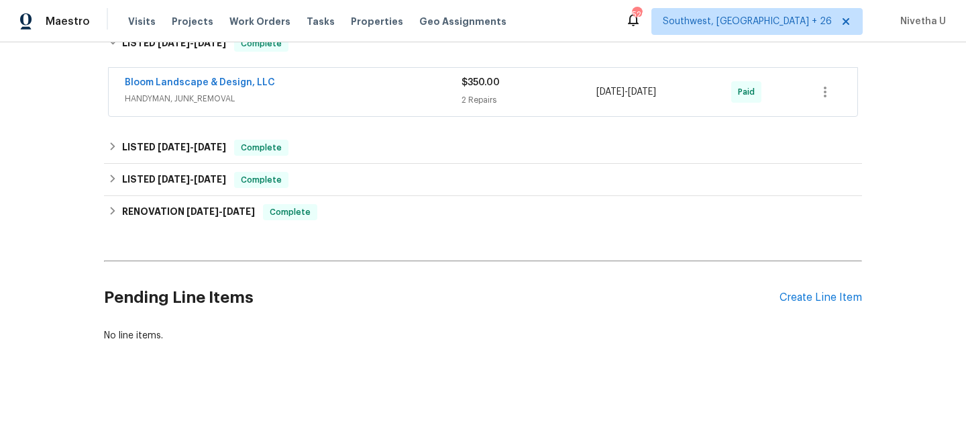
scroll to position [603, 0]
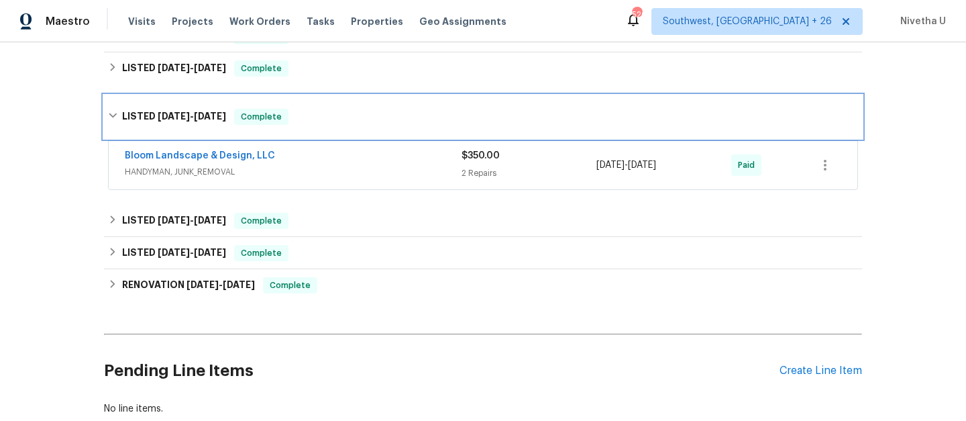
click at [324, 114] on div "LISTED 5/7/25 - 5/12/25 Complete" at bounding box center [483, 117] width 750 height 16
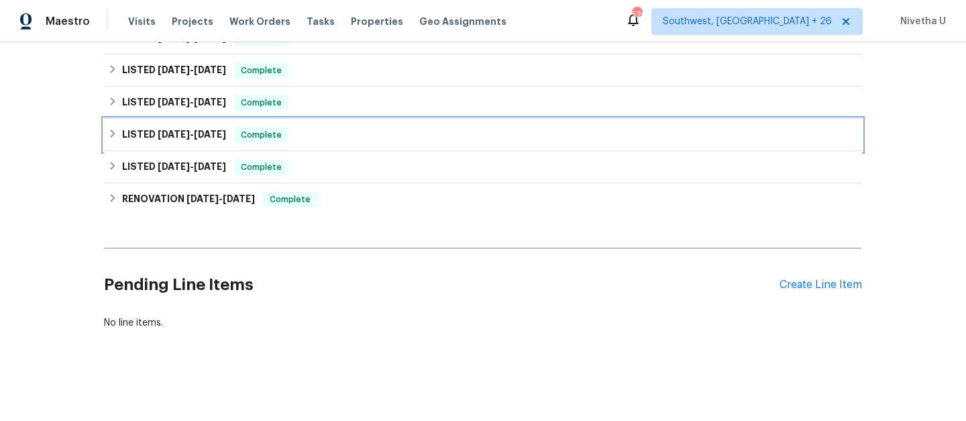
click at [325, 140] on div "LISTED 10/7/24 - 12/21/24 Complete" at bounding box center [483, 135] width 750 height 16
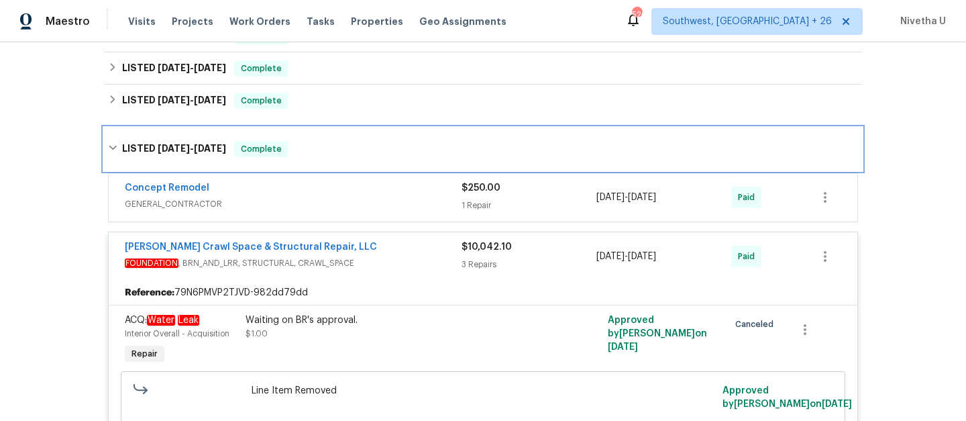
click at [325, 140] on div "LISTED 10/7/24 - 12/21/24 Complete" at bounding box center [483, 149] width 758 height 43
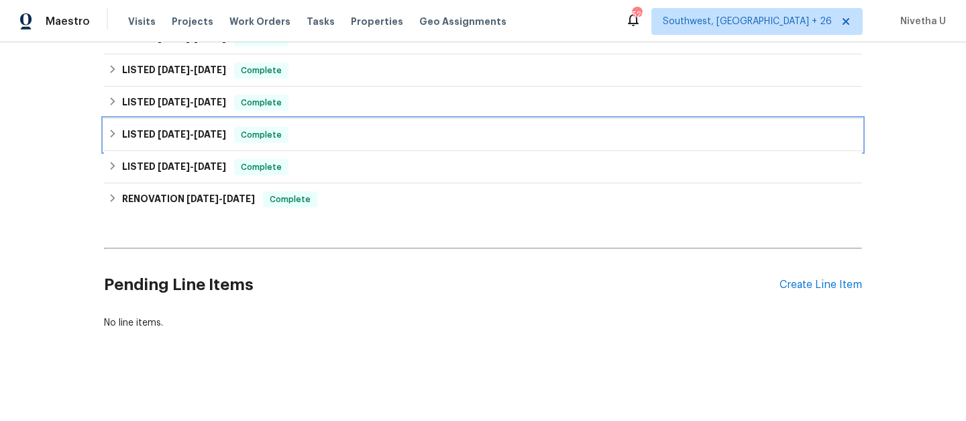
click at [325, 140] on div "LISTED 10/7/24 - 12/21/24 Complete" at bounding box center [483, 135] width 750 height 16
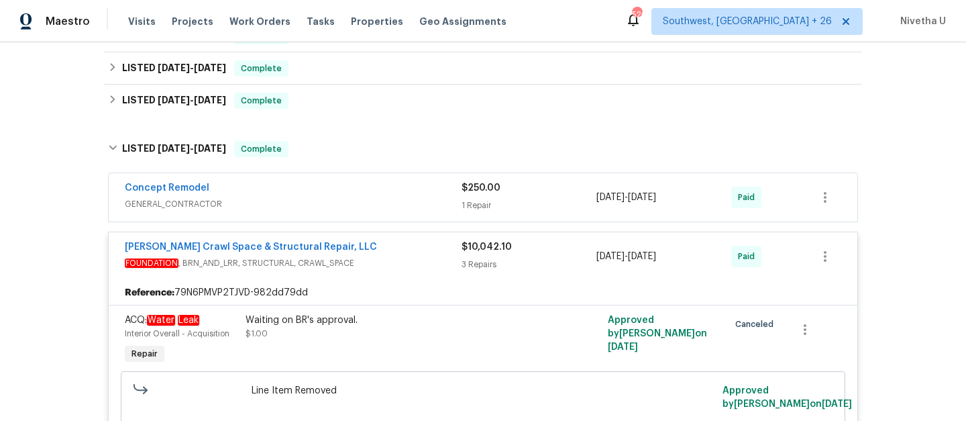
click at [334, 211] on div "Concept Remodel GENERAL_CONTRACTOR" at bounding box center [293, 197] width 337 height 32
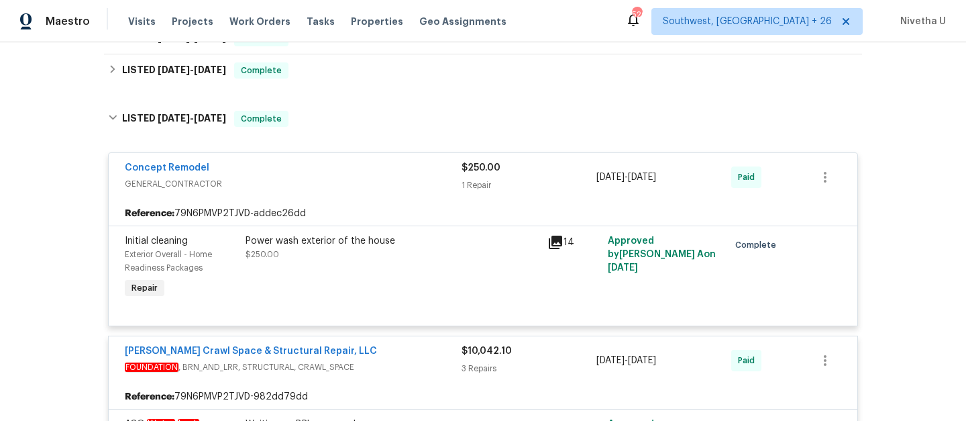
scroll to position [615, 0]
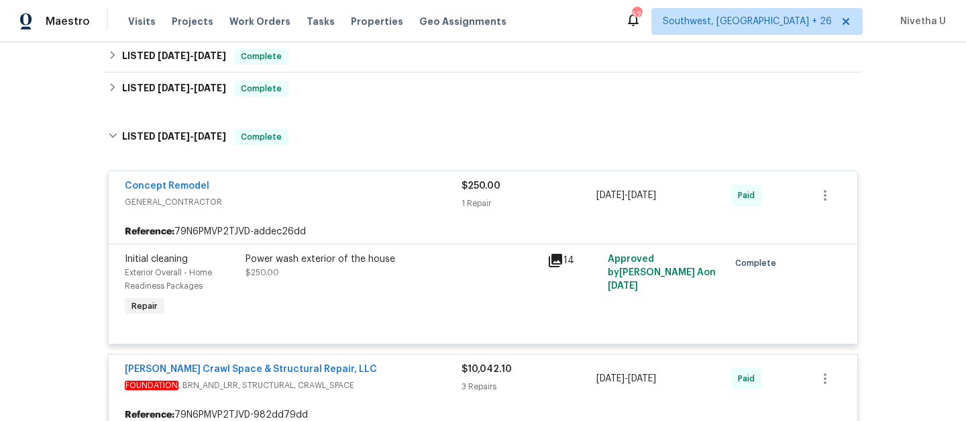
click at [334, 211] on div "Concept Remodel GENERAL_CONTRACTOR $250.00 1 Repair 11/8/2024 - 11/11/2024 Paid" at bounding box center [483, 195] width 749 height 48
click at [321, 185] on div "Concept Remodel" at bounding box center [293, 187] width 337 height 16
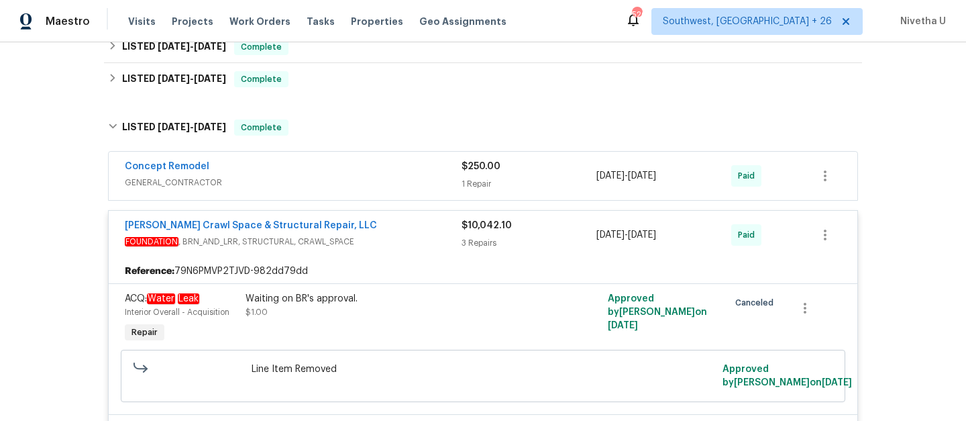
scroll to position [581, 0]
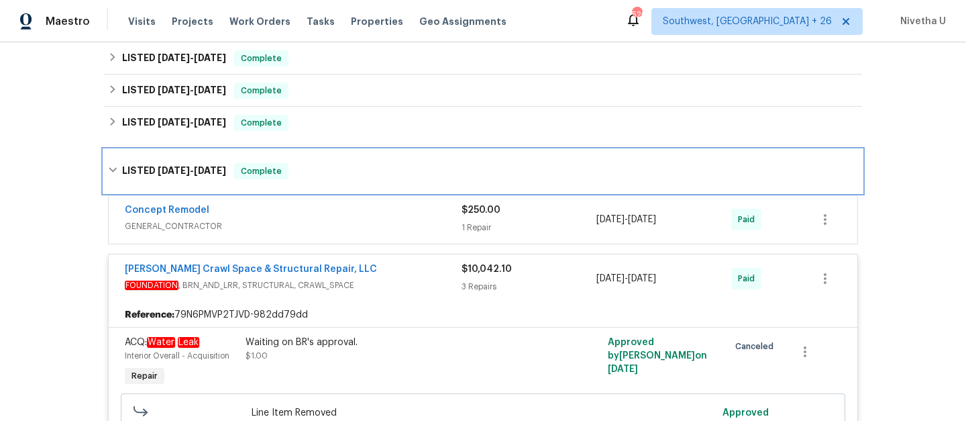
click at [325, 180] on div "LISTED 10/7/24 - 12/21/24 Complete" at bounding box center [483, 171] width 758 height 43
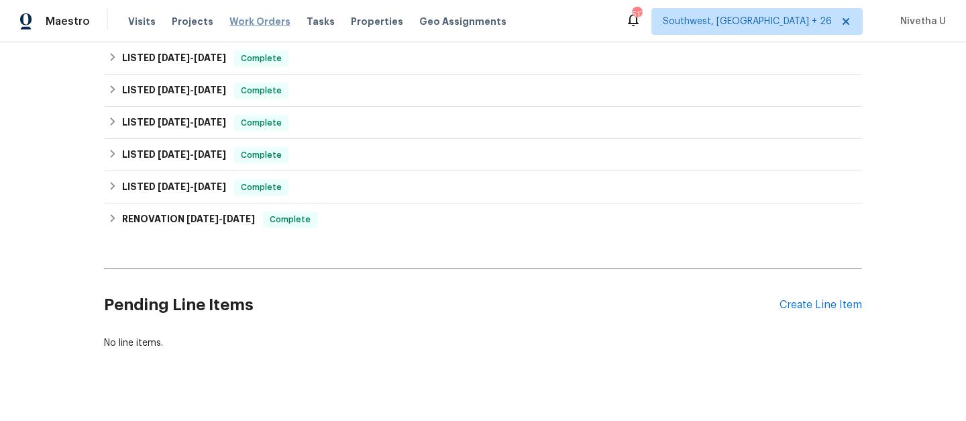
click at [258, 21] on span "Work Orders" at bounding box center [260, 21] width 61 height 13
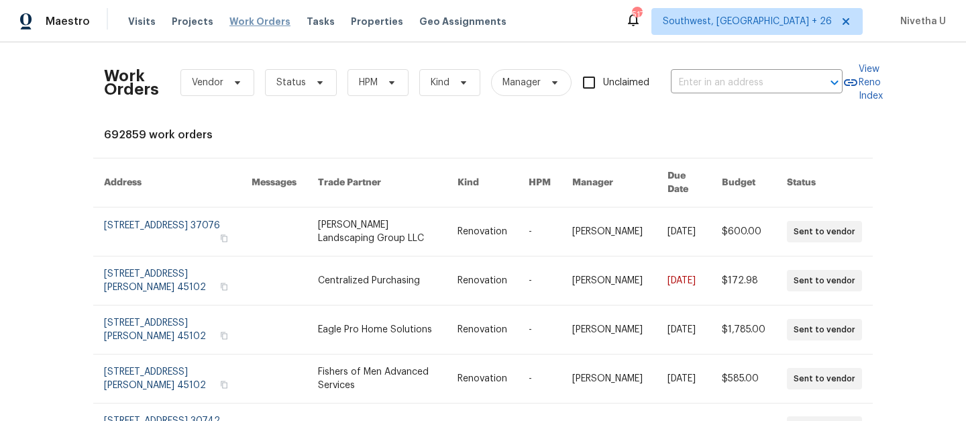
click at [258, 21] on span "Work Orders" at bounding box center [260, 21] width 61 height 13
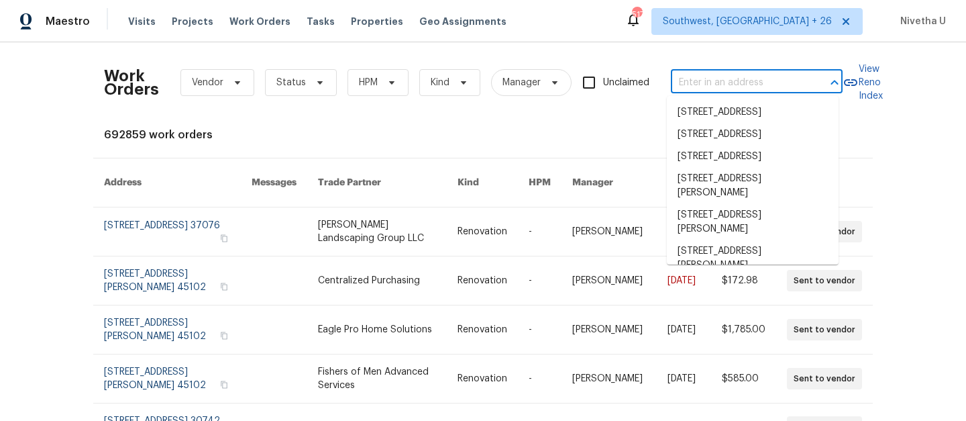
click at [714, 77] on input "text" at bounding box center [738, 82] width 134 height 21
paste input "35 Pebble Creek Dr Franklinton, NC 27525"
type input "35 Pebble Creek Dr Franklinton, NC 27525"
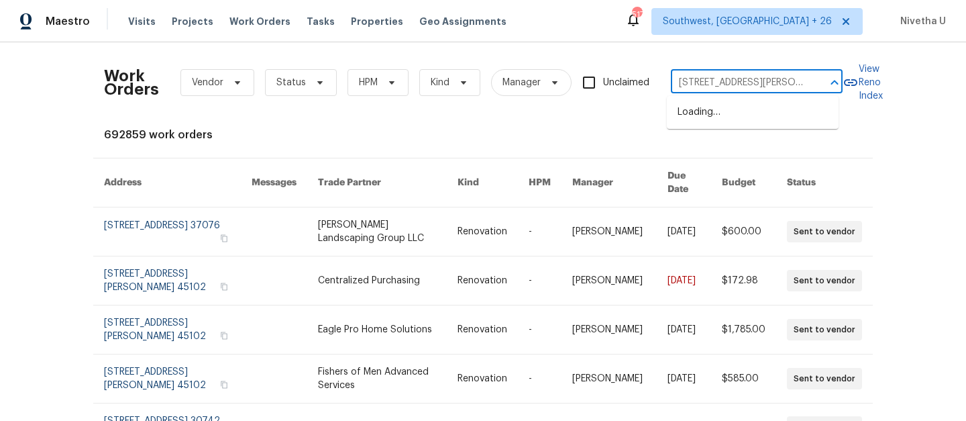
scroll to position [0, 57]
click at [723, 123] on li "[STREET_ADDRESS]" at bounding box center [753, 112] width 172 height 22
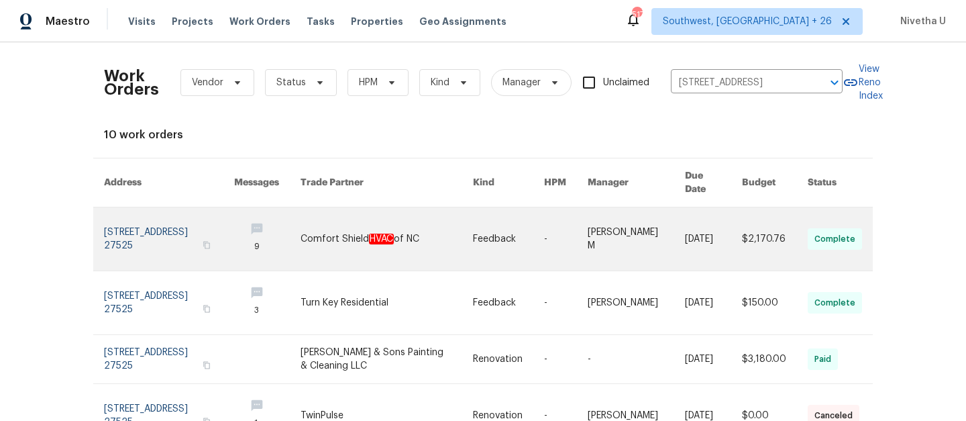
click at [140, 229] on link at bounding box center [169, 238] width 130 height 63
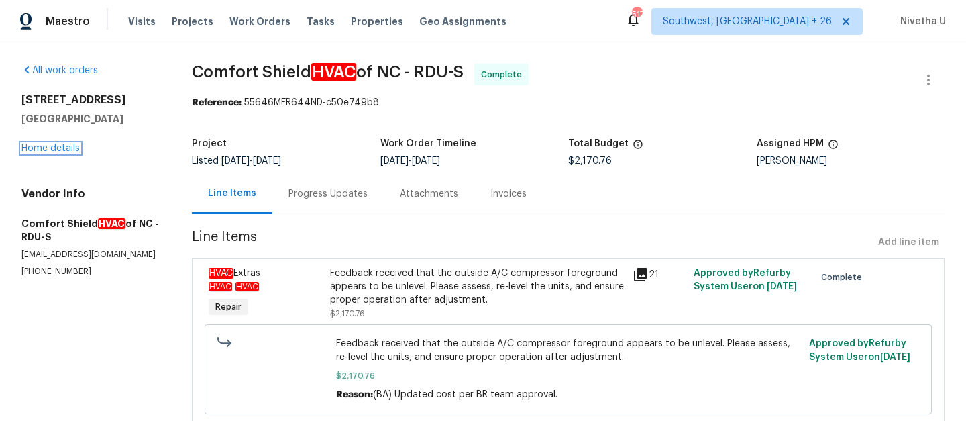
click at [48, 148] on link "Home details" at bounding box center [50, 148] width 58 height 9
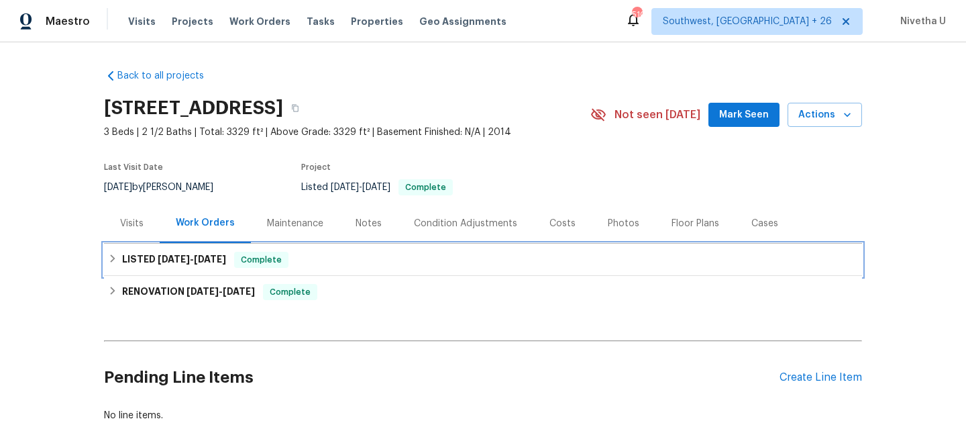
click at [338, 256] on div "LISTED 9/22/25 - 10/2/25 Complete" at bounding box center [483, 260] width 750 height 16
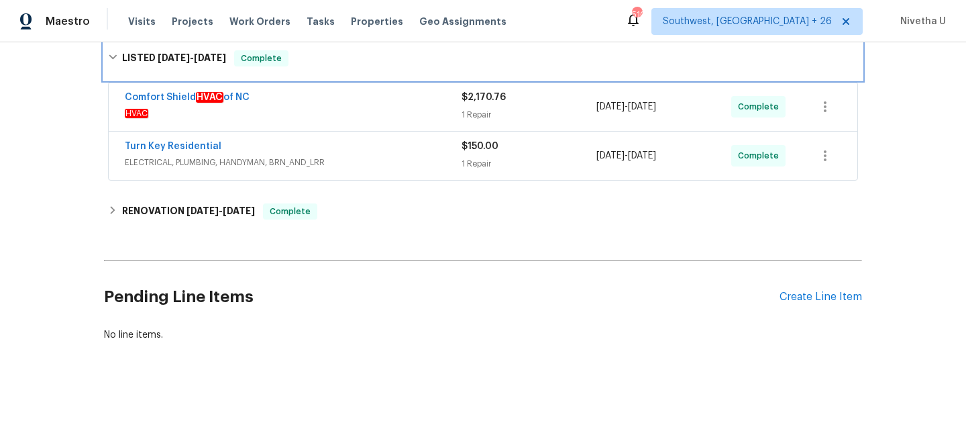
scroll to position [218, 0]
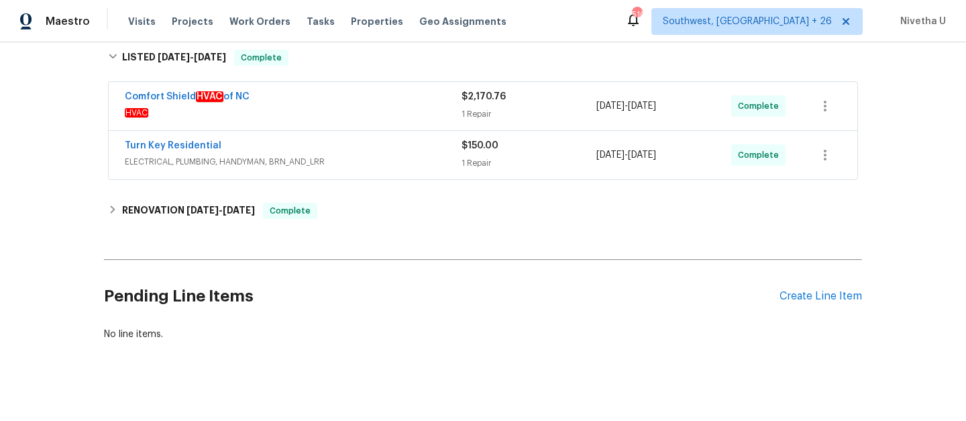
click at [373, 156] on span "ELECTRICAL, PLUMBING, HANDYMAN, BRN_AND_LRR" at bounding box center [293, 161] width 337 height 13
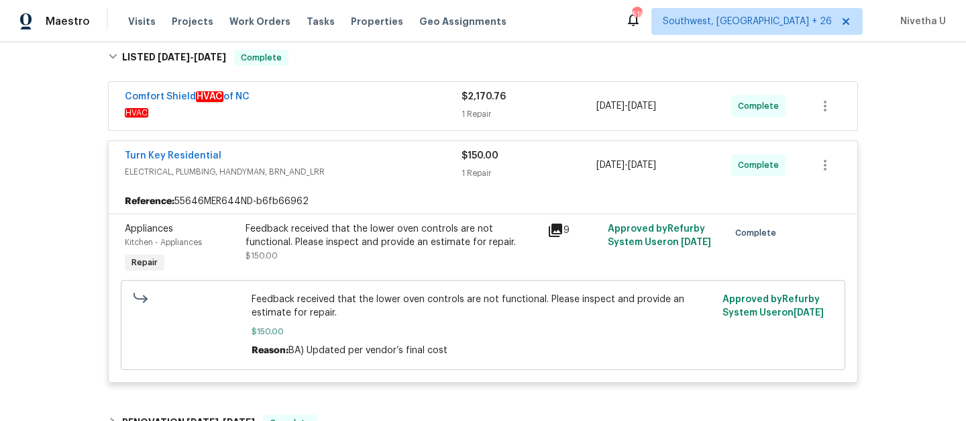
click at [379, 167] on span "ELECTRICAL, PLUMBING, HANDYMAN, BRN_AND_LRR" at bounding box center [293, 171] width 337 height 13
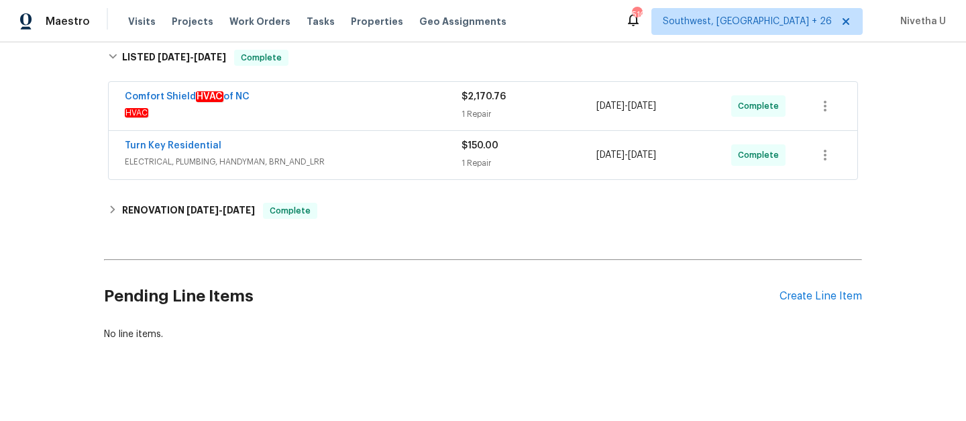
click at [368, 107] on span "HVAC" at bounding box center [293, 112] width 337 height 13
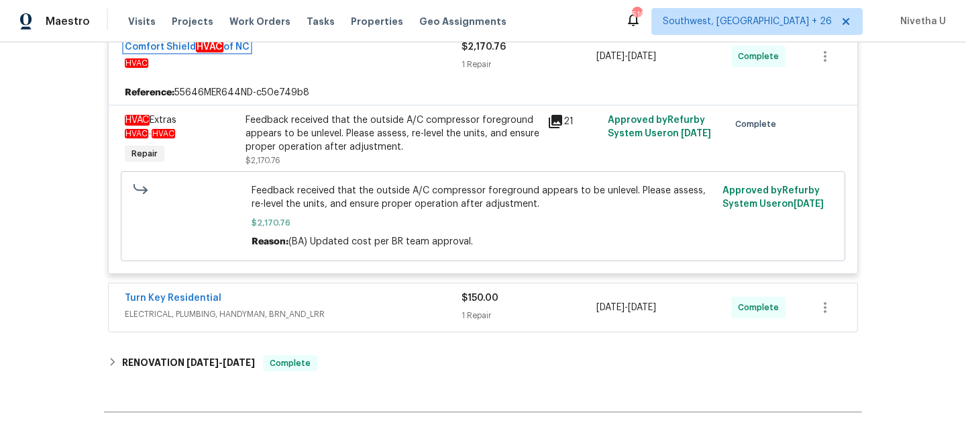
scroll to position [285, 0]
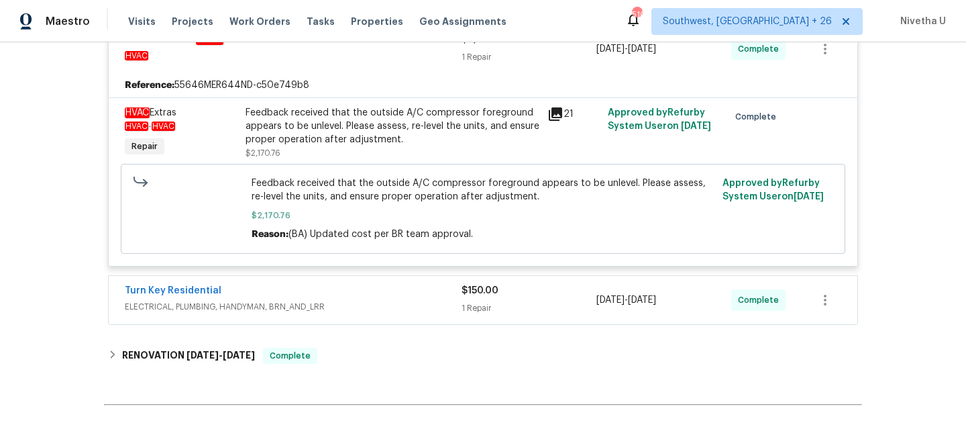
click at [337, 295] on div "Turn Key Residential" at bounding box center [293, 292] width 337 height 16
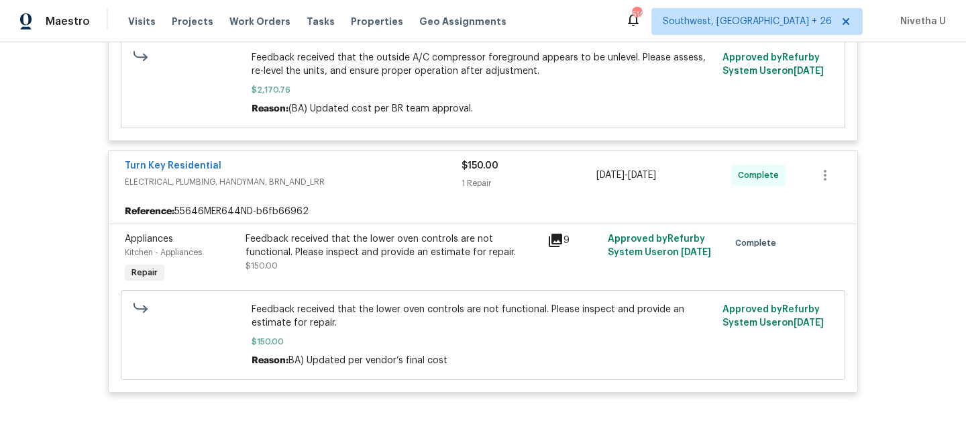
scroll to position [454, 0]
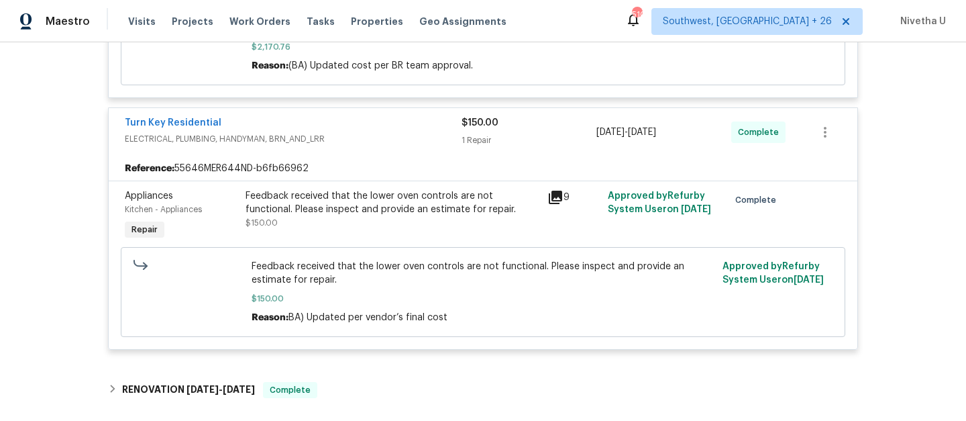
click at [354, 128] on div "Turn Key Residential" at bounding box center [293, 124] width 337 height 16
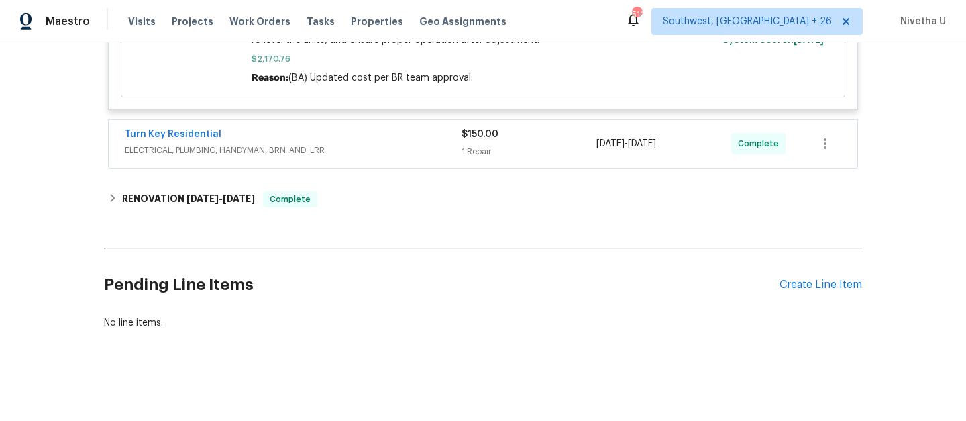
scroll to position [452, 0]
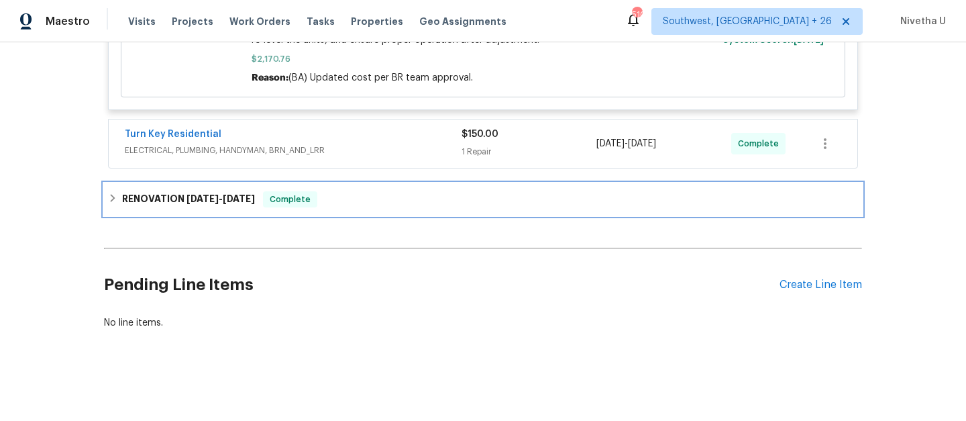
click at [339, 191] on div "RENOVATION 9/5/25 - 9/15/25 Complete" at bounding box center [483, 199] width 750 height 16
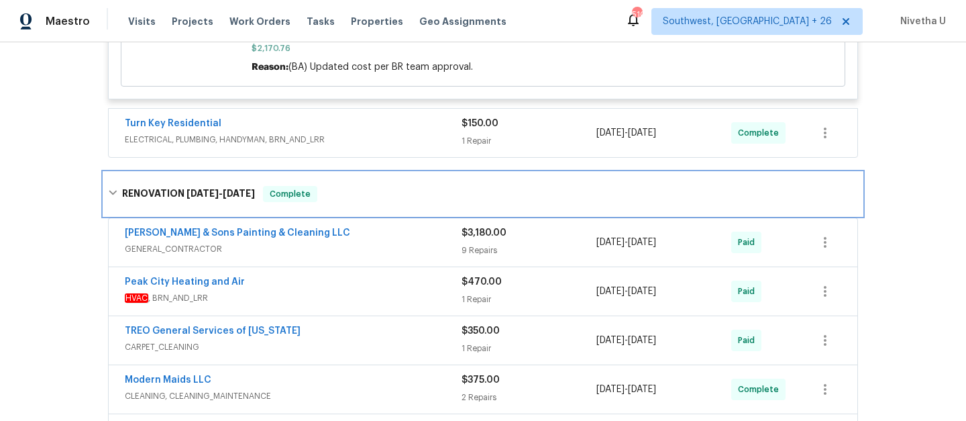
click at [345, 193] on div "RENOVATION 9/5/25 - 9/15/25 Complete" at bounding box center [483, 194] width 750 height 16
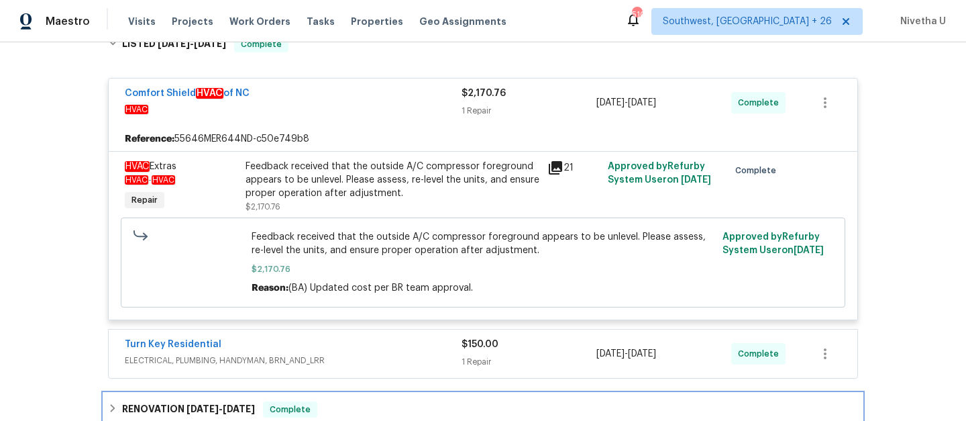
scroll to position [176, 0]
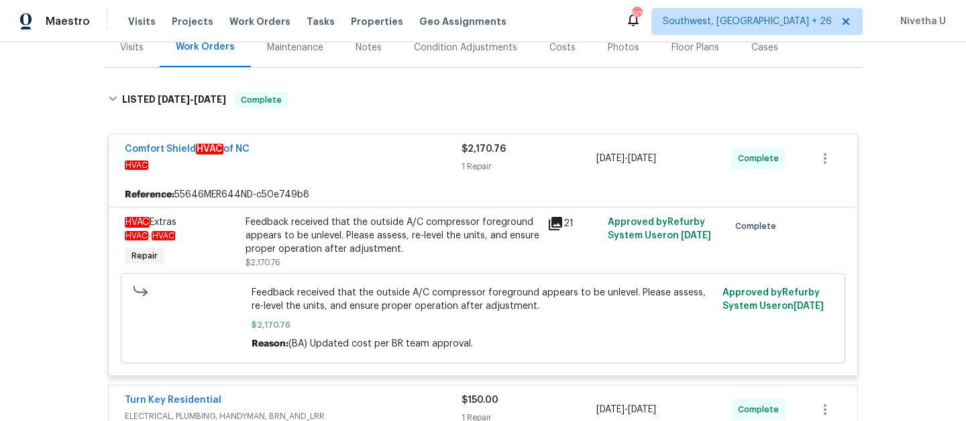
click at [395, 248] on div "Feedback received that the outside A/C compressor foreground appears to be unle…" at bounding box center [393, 235] width 294 height 40
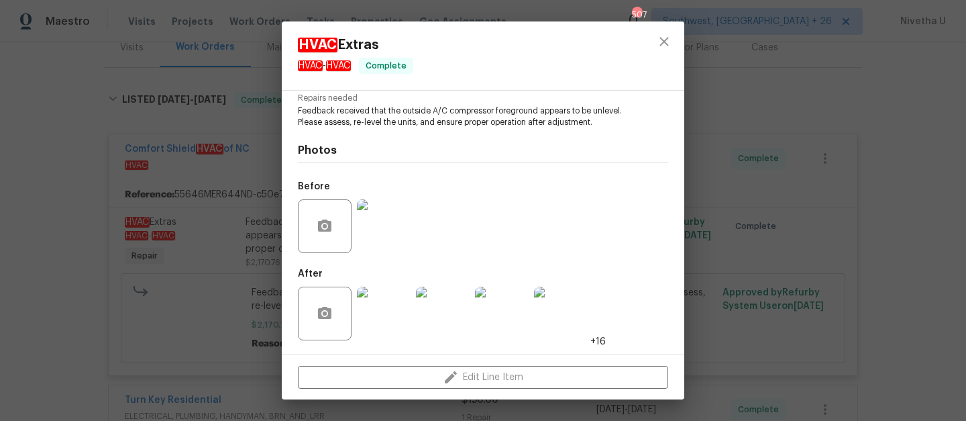
scroll to position [152, 0]
click at [381, 238] on img at bounding box center [384, 226] width 54 height 54
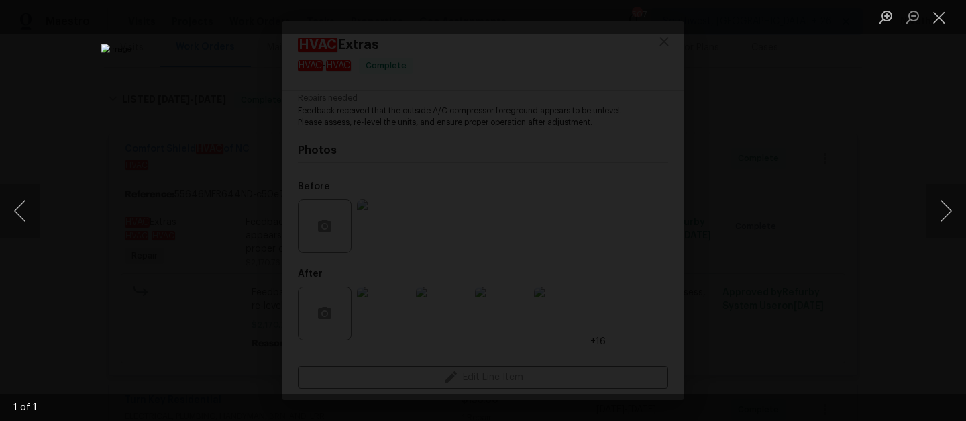
click at [845, 249] on div "Lightbox" at bounding box center [483, 210] width 966 height 421
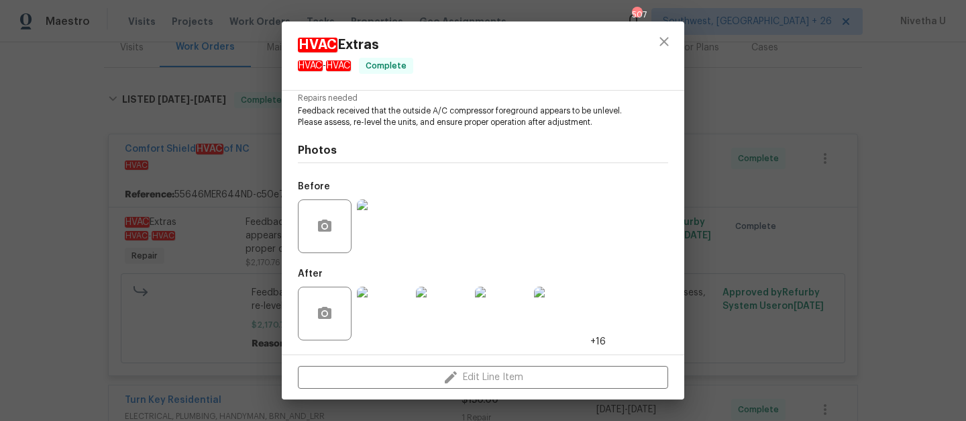
click at [377, 328] on img at bounding box center [384, 314] width 54 height 54
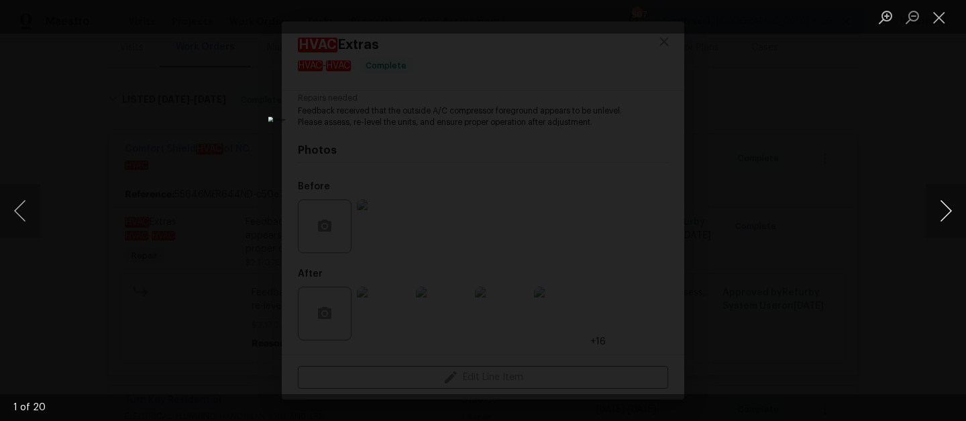
click at [948, 226] on button "Next image" at bounding box center [946, 211] width 40 height 54
click at [866, 146] on div "Lightbox" at bounding box center [483, 210] width 966 height 421
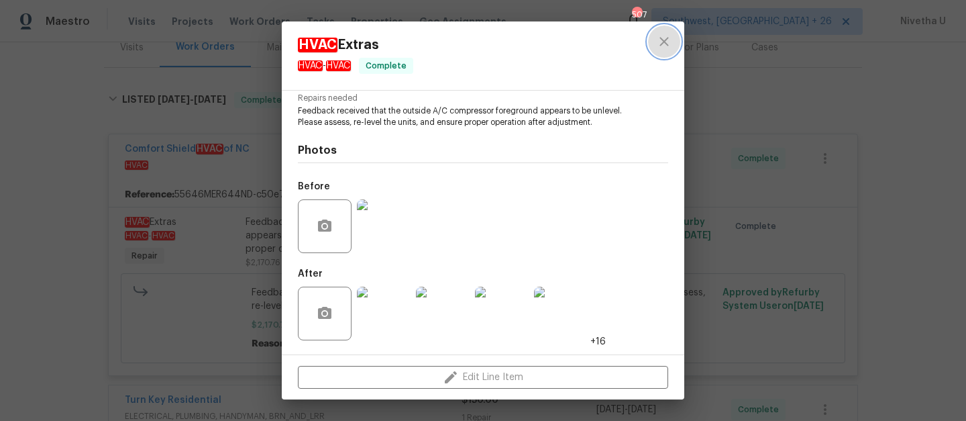
click at [670, 52] on button "close" at bounding box center [664, 42] width 32 height 32
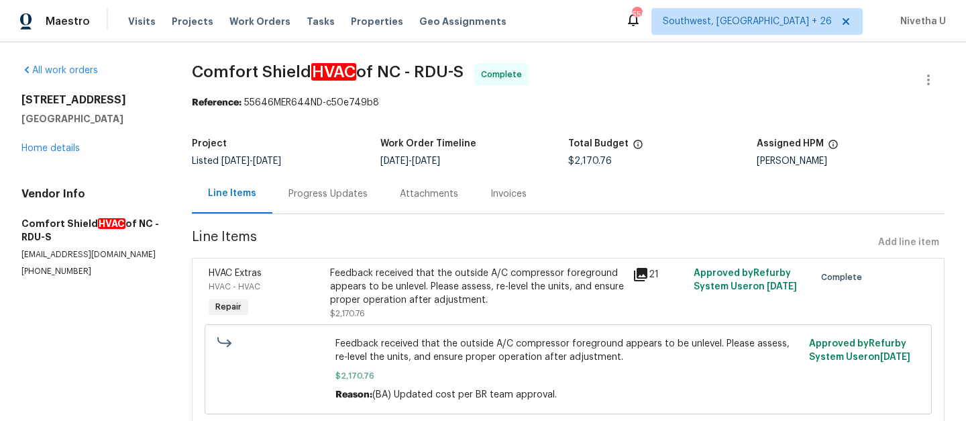
click at [366, 197] on div "Progress Updates" at bounding box center [327, 194] width 111 height 40
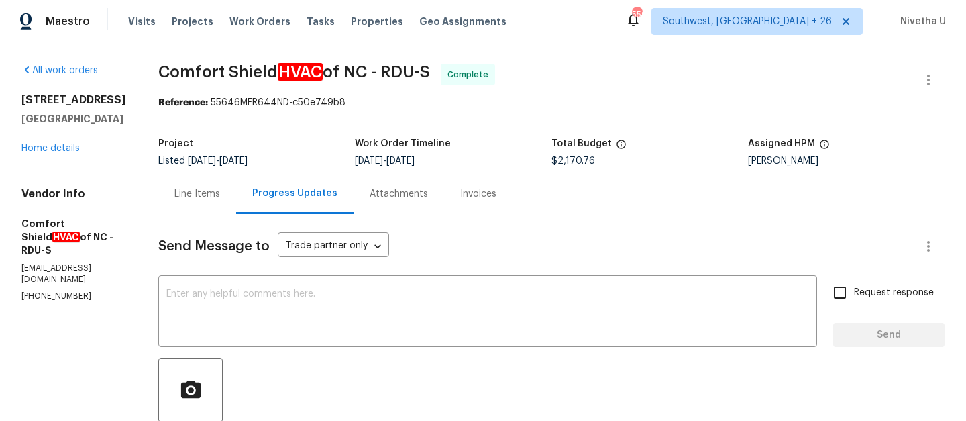
click at [229, 205] on div "Line Items" at bounding box center [197, 194] width 78 height 40
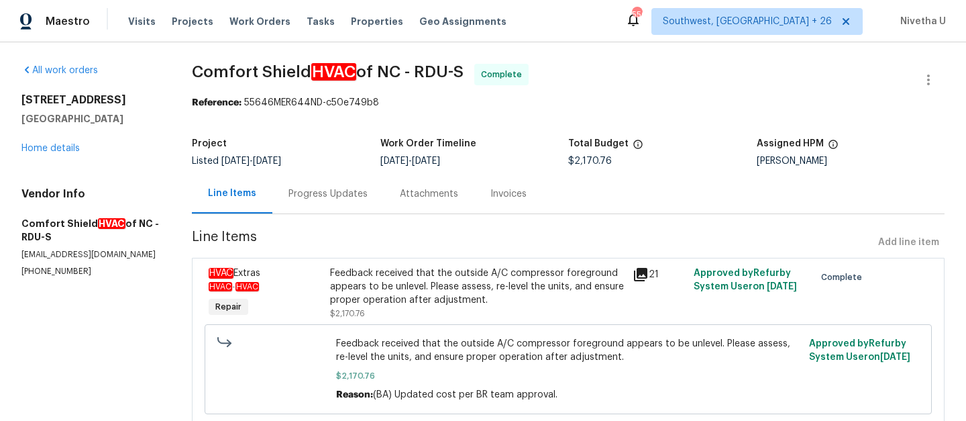
click at [327, 201] on div "Progress Updates" at bounding box center [327, 194] width 111 height 40
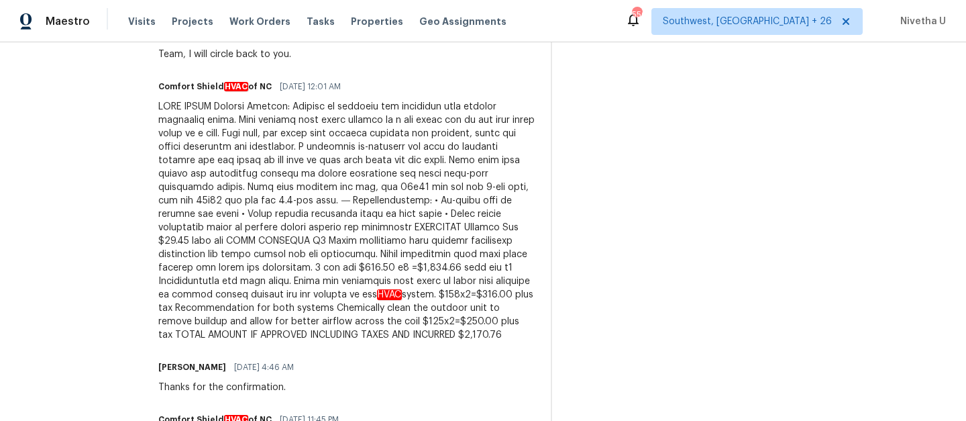
scroll to position [1274, 0]
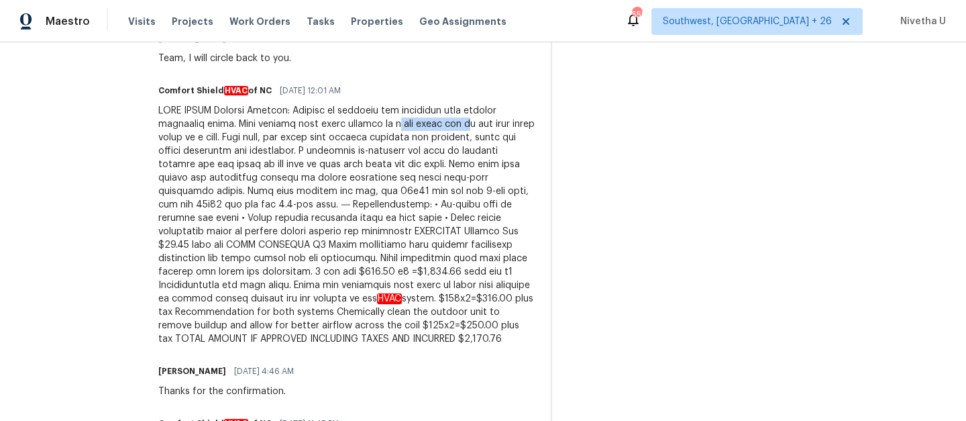
drag, startPoint x: 430, startPoint y: 136, endPoint x: 499, endPoint y: 138, distance: 69.2
click at [499, 138] on div "HVAC system. $158x2=$316.00 plus tax Recommendation for both systems Chemically…" at bounding box center [346, 225] width 377 height 242
drag, startPoint x: 485, startPoint y: 166, endPoint x: 533, endPoint y: 166, distance: 48.3
click at [533, 166] on div "HVAC system. $158x2=$316.00 plus tax Recommendation for both systems Chemically…" at bounding box center [346, 225] width 377 height 242
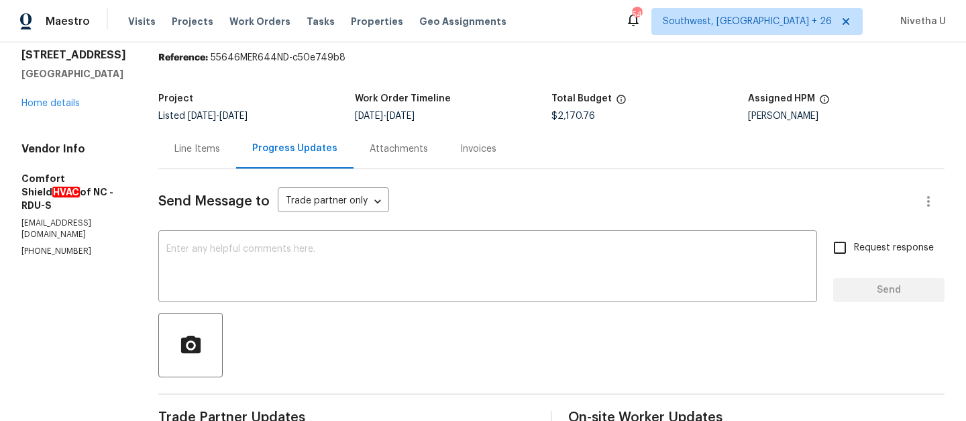
scroll to position [0, 0]
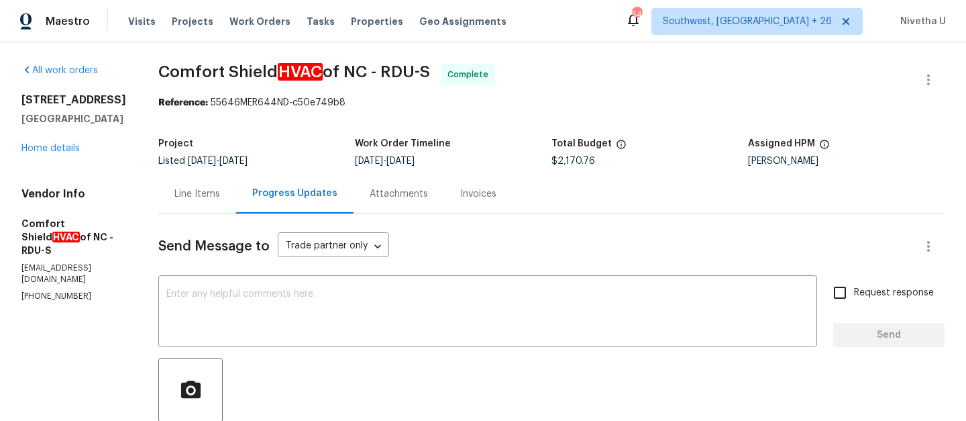
click at [218, 197] on div "Line Items" at bounding box center [198, 193] width 46 height 13
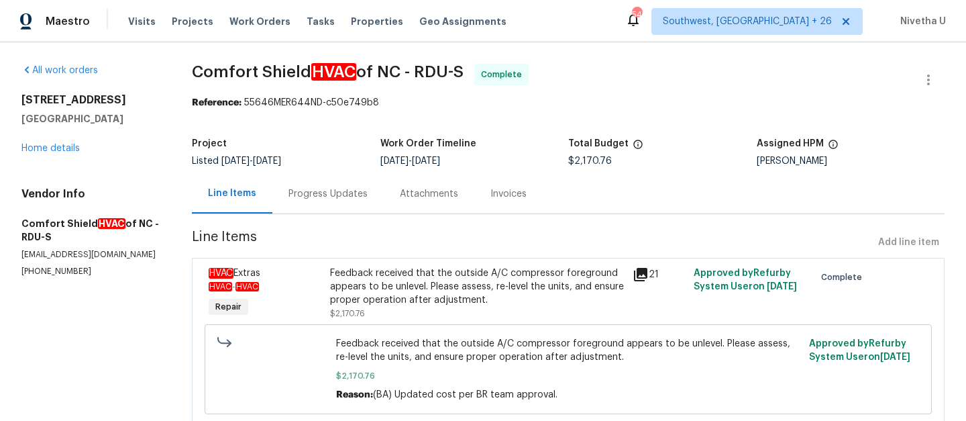
scroll to position [54, 0]
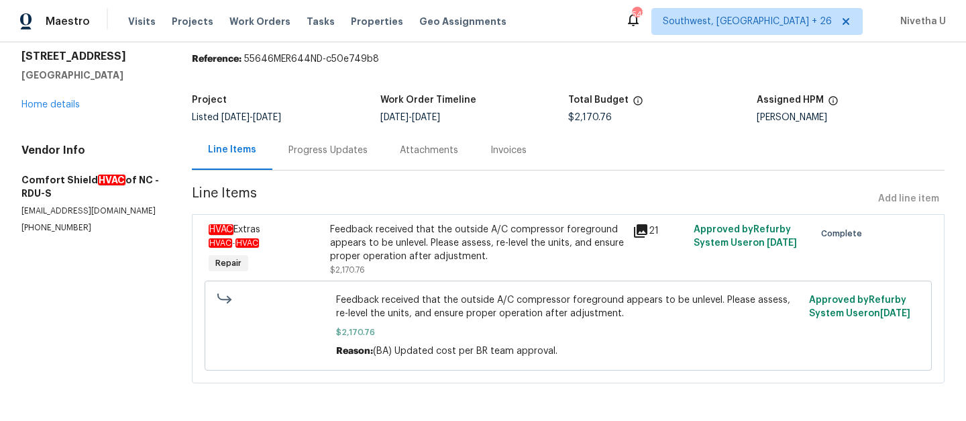
click at [346, 144] on div "Progress Updates" at bounding box center [328, 150] width 79 height 13
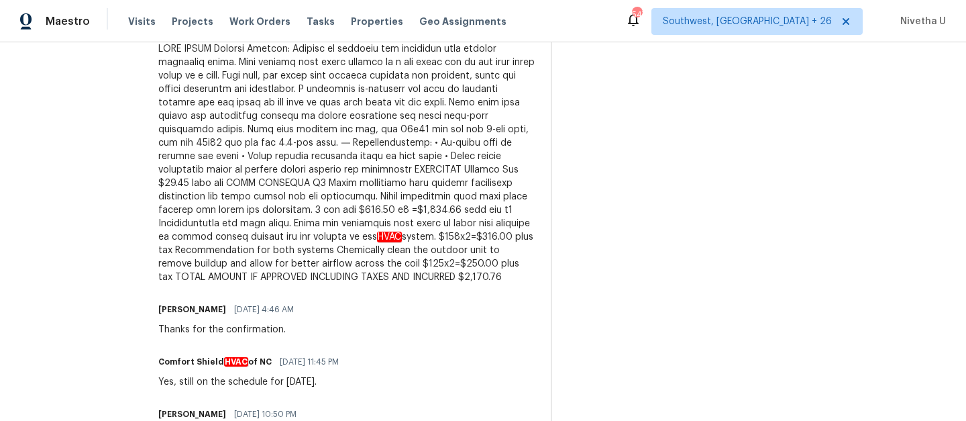
scroll to position [1332, 0]
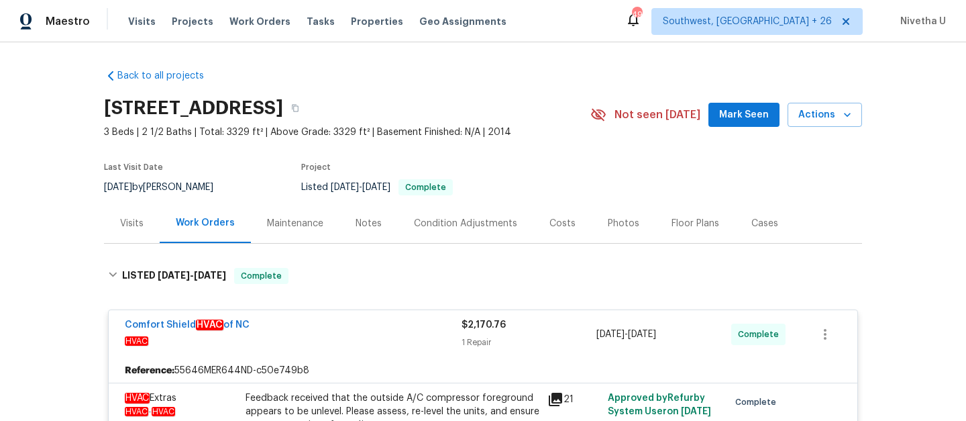
click at [260, 18] on span "Work Orders" at bounding box center [260, 21] width 61 height 13
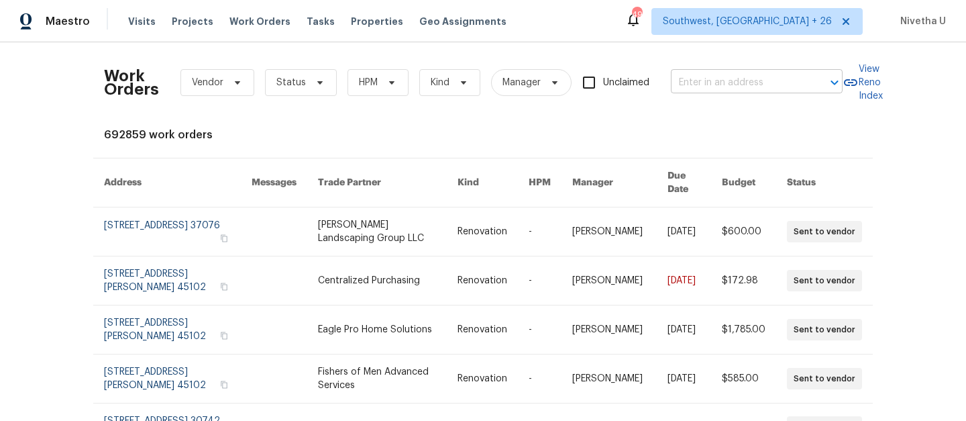
click at [692, 89] on input "text" at bounding box center [738, 82] width 134 height 21
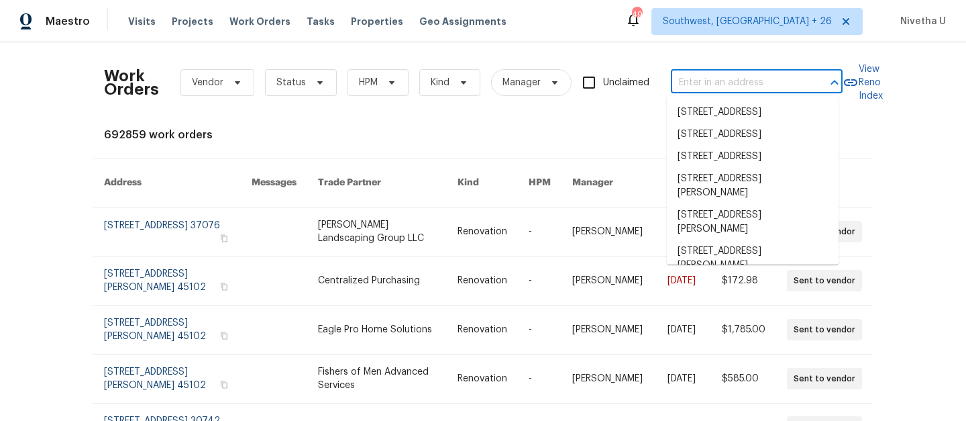
paste input "[STREET_ADDRESS]"
type input "[STREET_ADDRESS]"
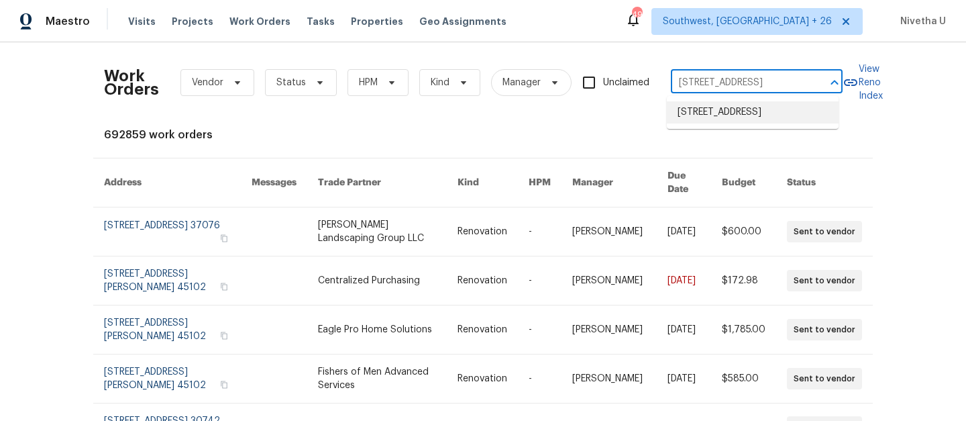
click at [733, 114] on li "[STREET_ADDRESS]" at bounding box center [753, 112] width 172 height 22
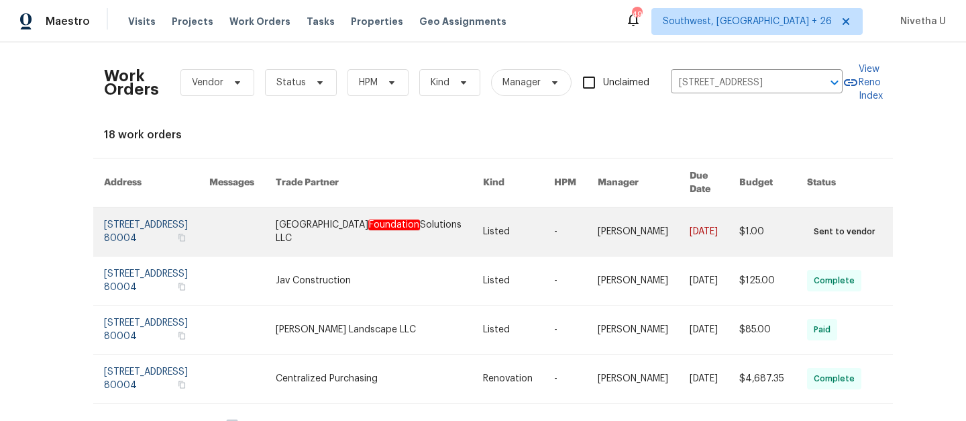
click at [165, 228] on link at bounding box center [156, 231] width 105 height 48
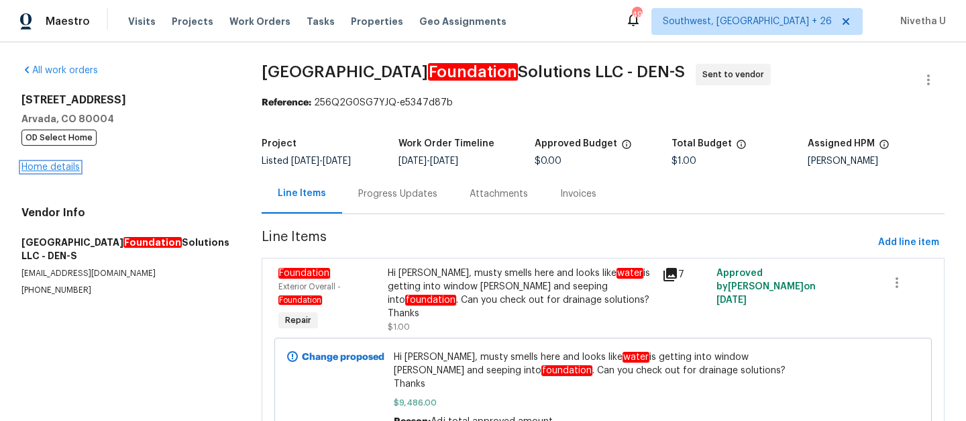
click at [40, 170] on link "Home details" at bounding box center [50, 166] width 58 height 9
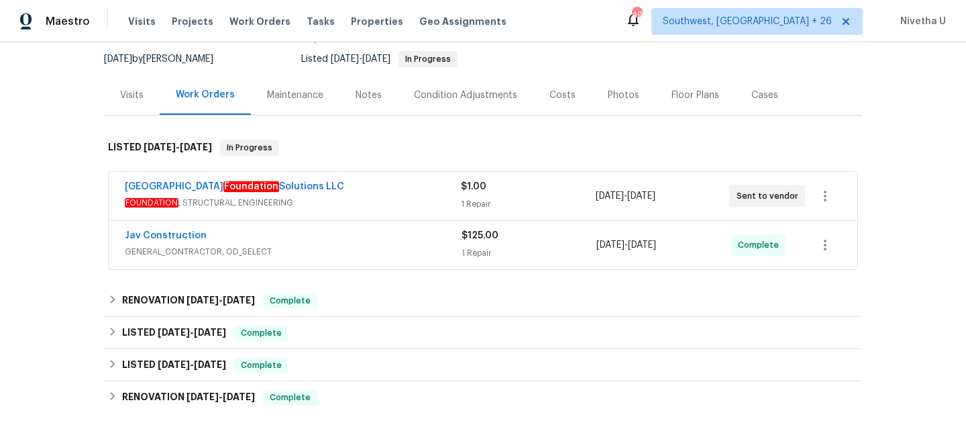
scroll to position [248, 0]
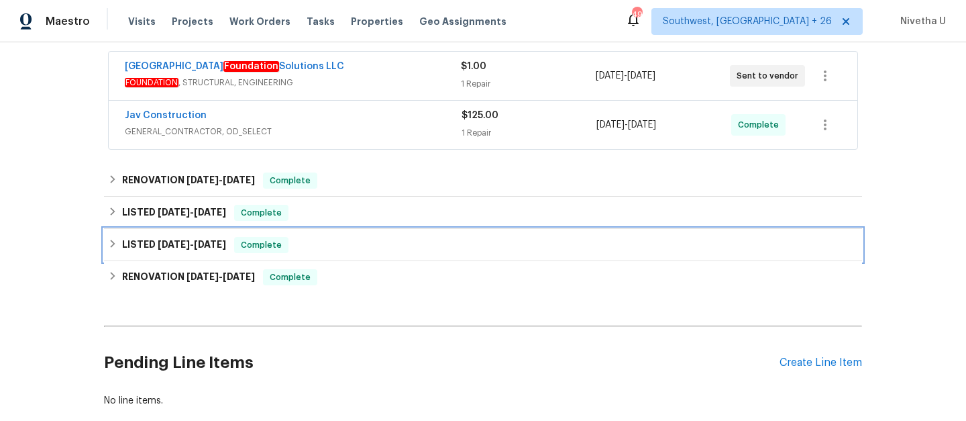
click at [328, 238] on div "LISTED [DATE] - [DATE] Complete" at bounding box center [483, 245] width 750 height 16
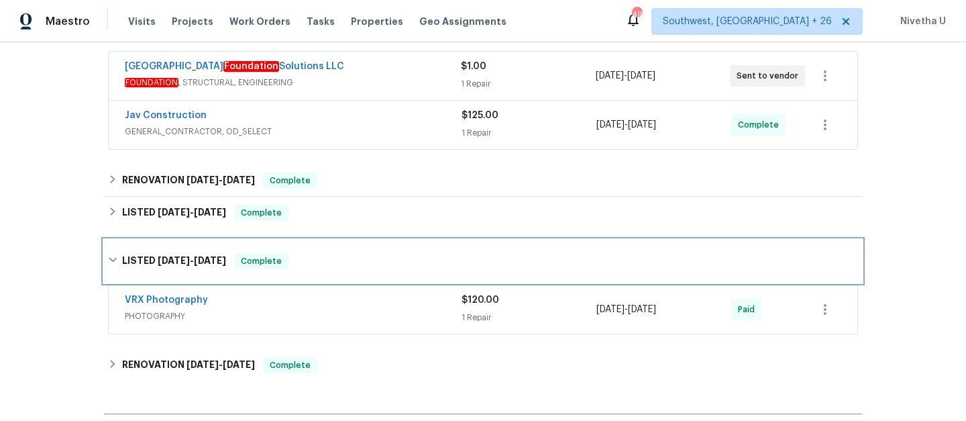
click at [337, 258] on div "LISTED [DATE] - [DATE] Complete" at bounding box center [483, 261] width 750 height 16
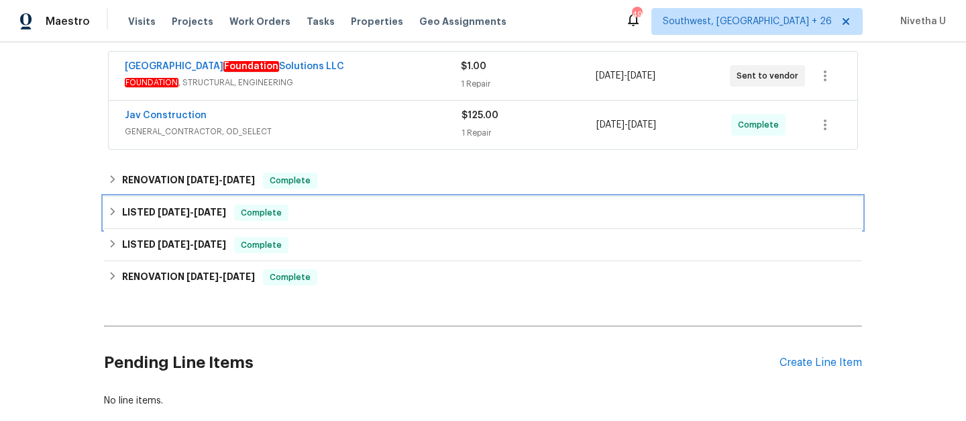
click at [324, 228] on div "LISTED [DATE] - [DATE] Complete" at bounding box center [483, 213] width 758 height 32
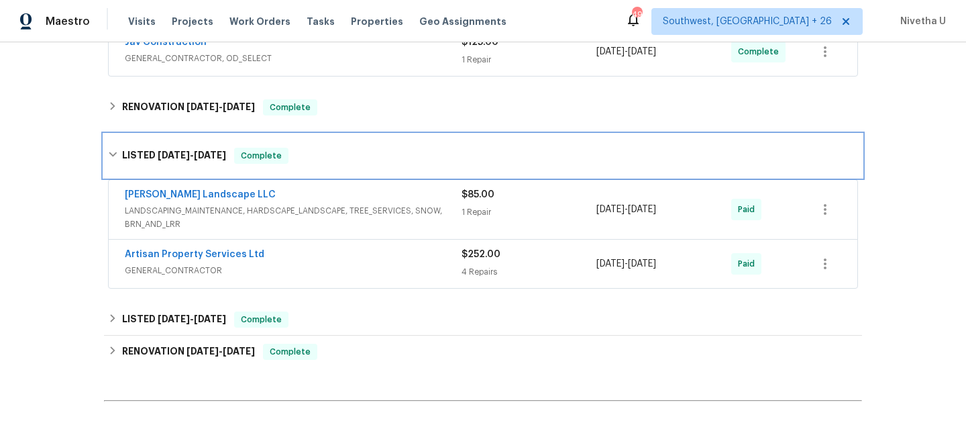
scroll to position [323, 0]
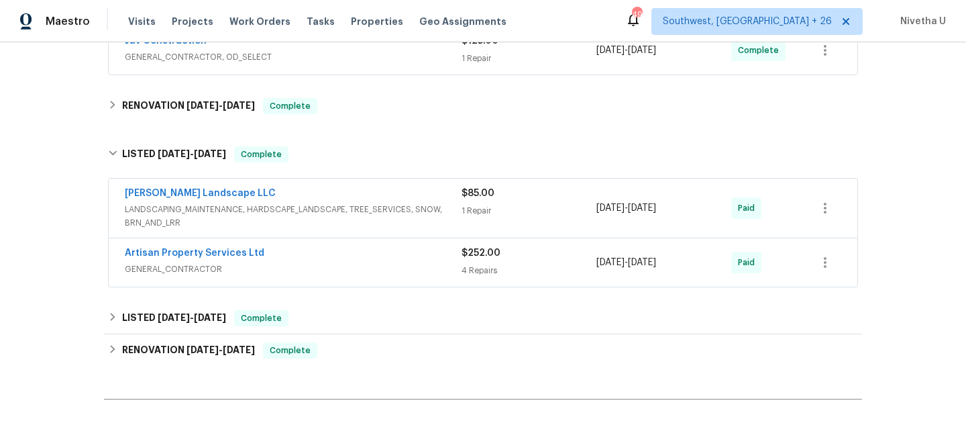
click at [380, 277] on div "Artisan Property Services Ltd GENERAL_CONTRACTOR" at bounding box center [293, 262] width 337 height 32
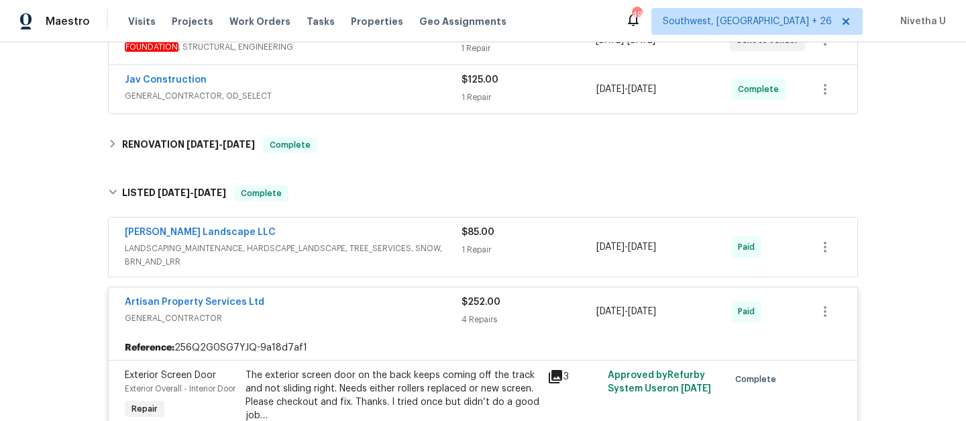
scroll to position [281, 0]
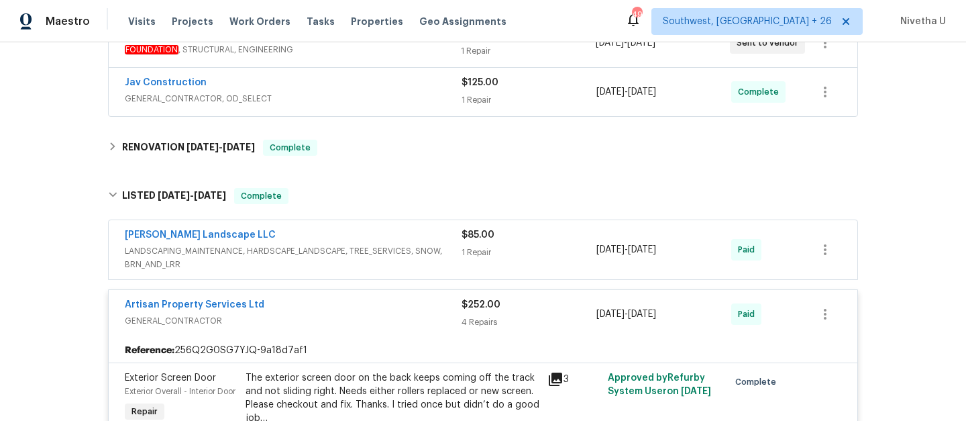
click at [393, 316] on span "GENERAL_CONTRACTOR" at bounding box center [293, 320] width 337 height 13
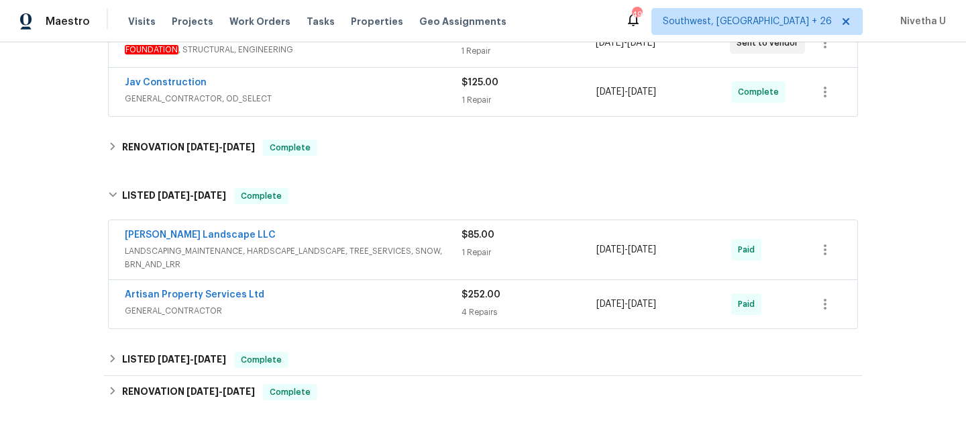
click at [414, 229] on div "[PERSON_NAME] Landscape LLC" at bounding box center [293, 236] width 337 height 16
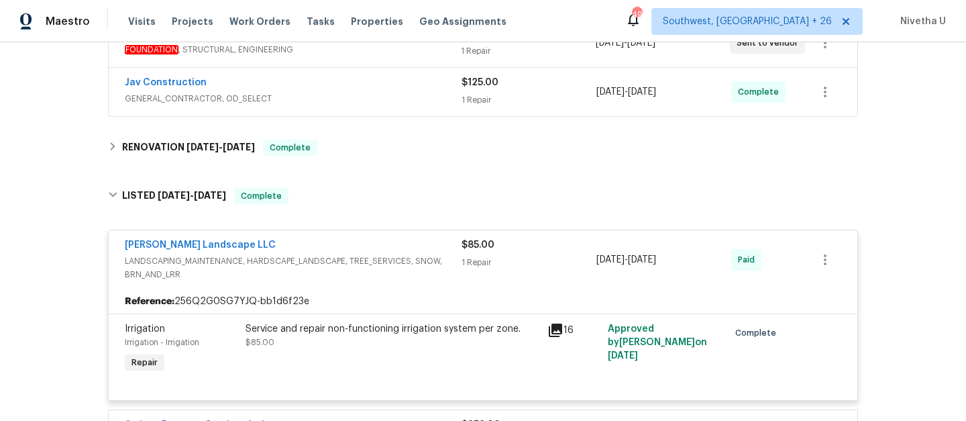
click at [417, 246] on div "[PERSON_NAME] Landscape LLC" at bounding box center [293, 246] width 337 height 16
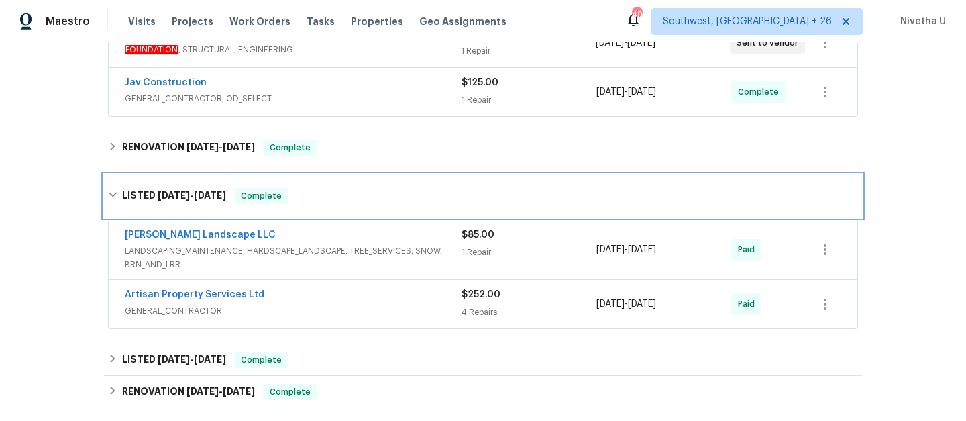
click at [400, 214] on div "LISTED [DATE] - [DATE] Complete" at bounding box center [483, 196] width 758 height 43
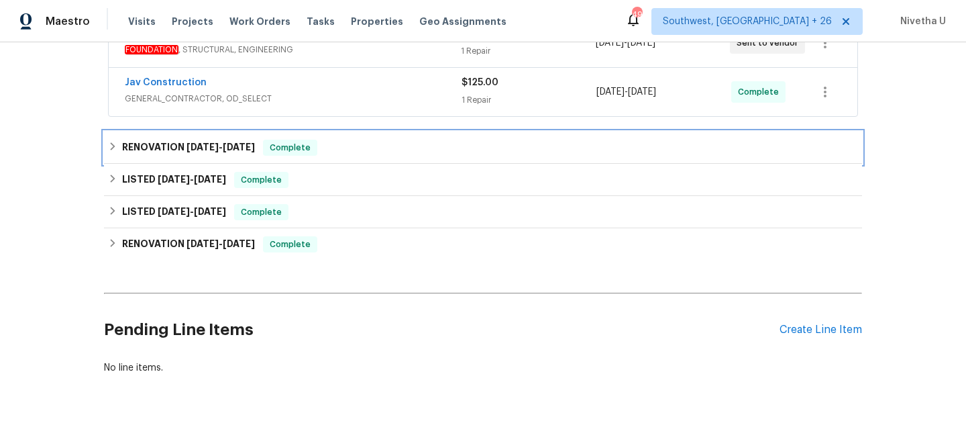
click at [370, 148] on div "RENOVATION [DATE] - [DATE] Complete" at bounding box center [483, 148] width 750 height 16
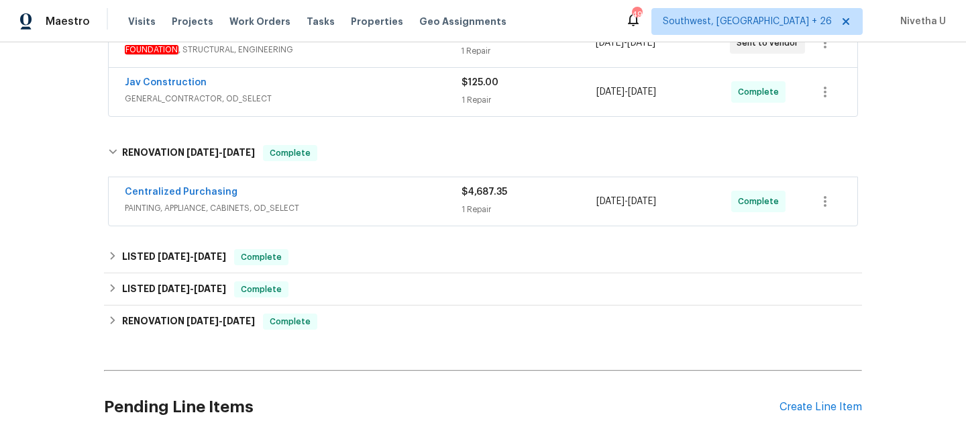
click at [389, 207] on span "PAINTING, APPLIANCE, CABINETS, OD_SELECT" at bounding box center [293, 207] width 337 height 13
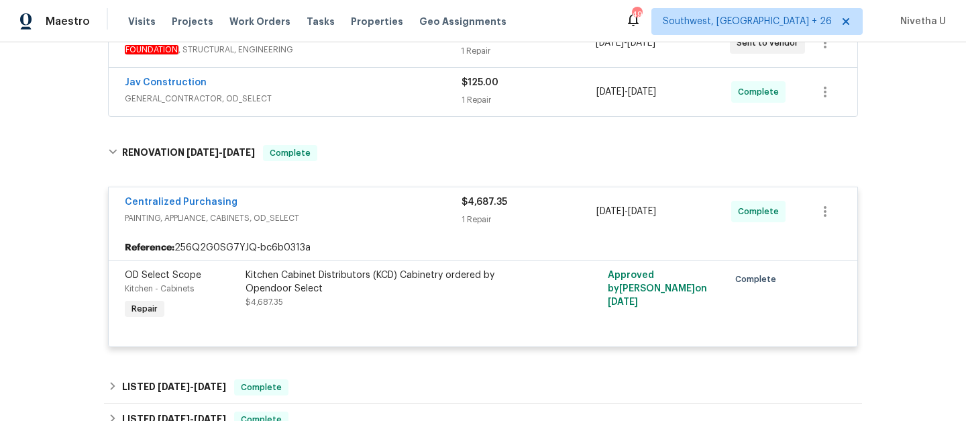
click at [337, 217] on span "PAINTING, APPLIANCE, CABINETS, OD_SELECT" at bounding box center [293, 217] width 337 height 13
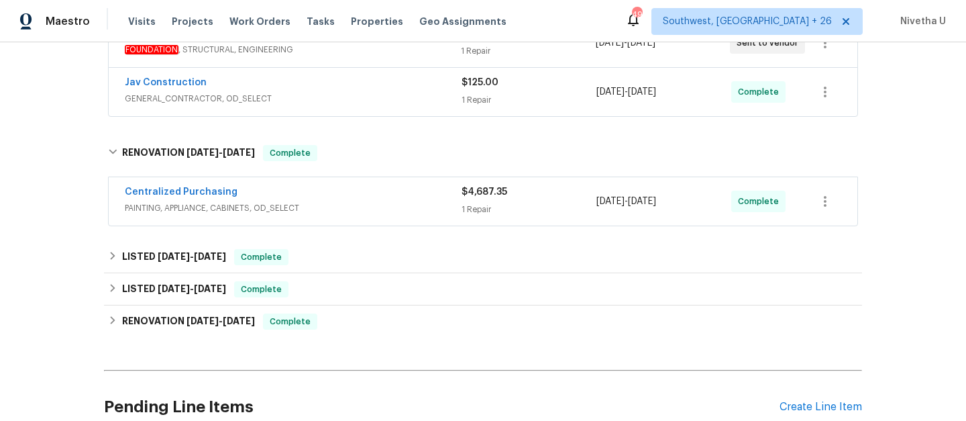
click at [342, 199] on div "Centralized Purchasing" at bounding box center [293, 193] width 337 height 16
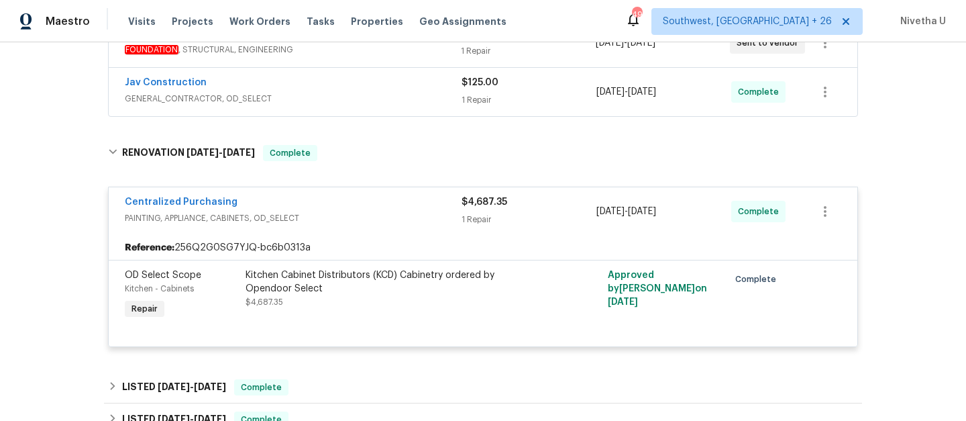
click at [344, 219] on span "PAINTING, APPLIANCE, CABINETS, OD_SELECT" at bounding box center [293, 217] width 337 height 13
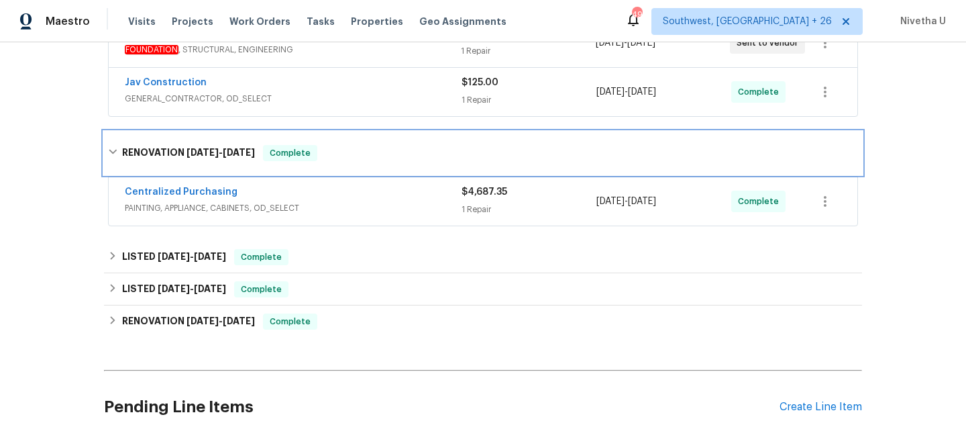
click at [333, 164] on div "RENOVATION [DATE] - [DATE] Complete" at bounding box center [483, 153] width 758 height 43
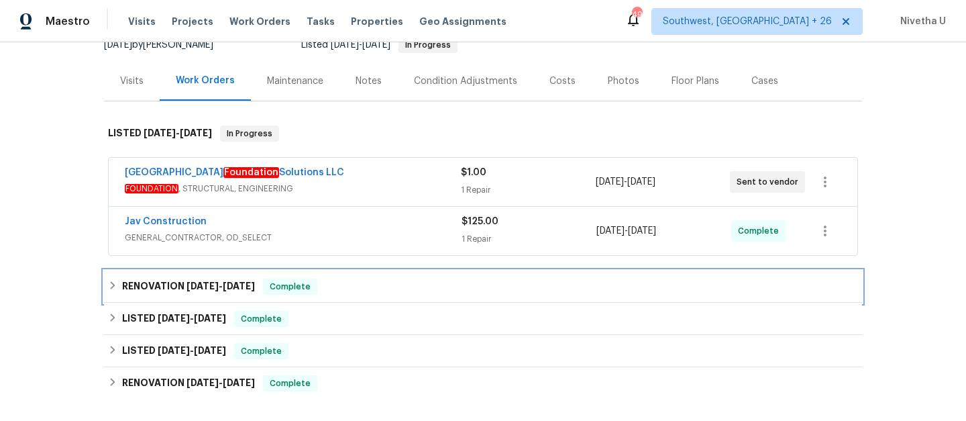
scroll to position [130, 0]
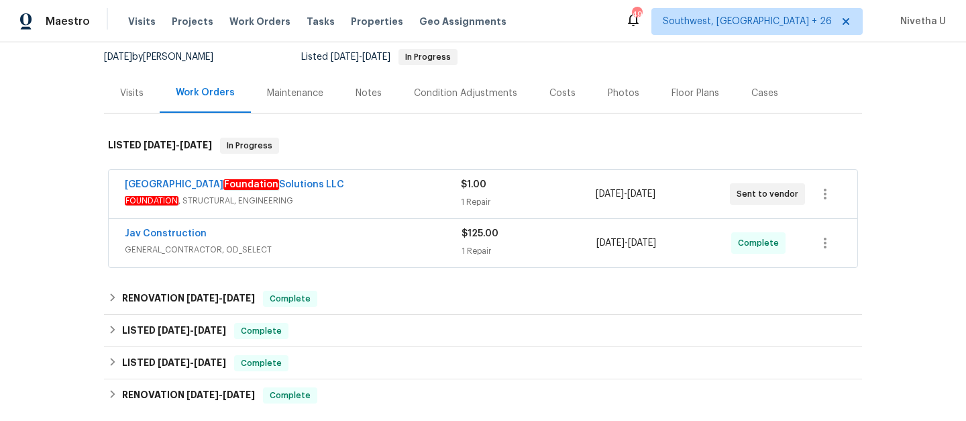
click at [370, 244] on span "GENERAL_CONTRACTOR, OD_SELECT" at bounding box center [293, 249] width 337 height 13
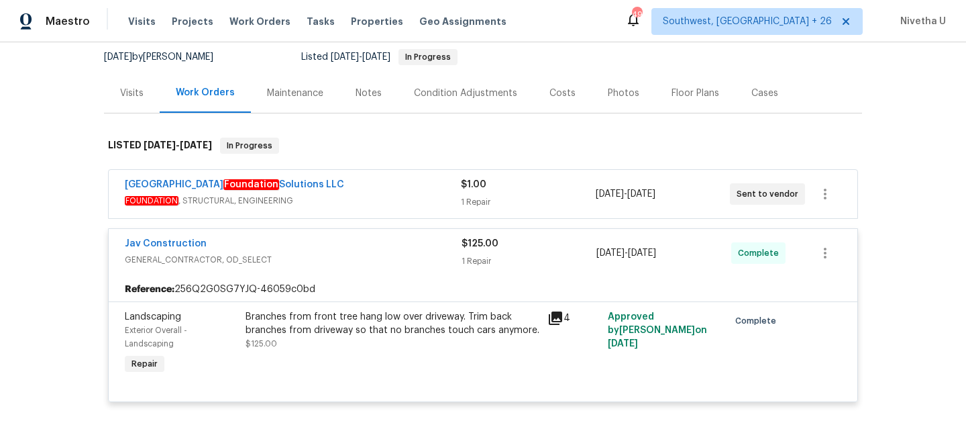
click at [369, 244] on div "Jav Construction" at bounding box center [293, 245] width 337 height 16
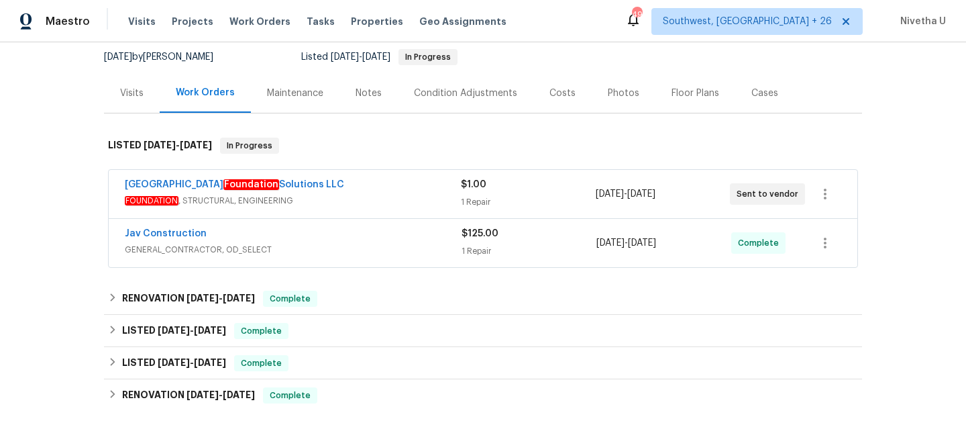
click at [360, 195] on span "FOUNDATION , STRUCTURAL, ENGINEERING" at bounding box center [293, 200] width 336 height 13
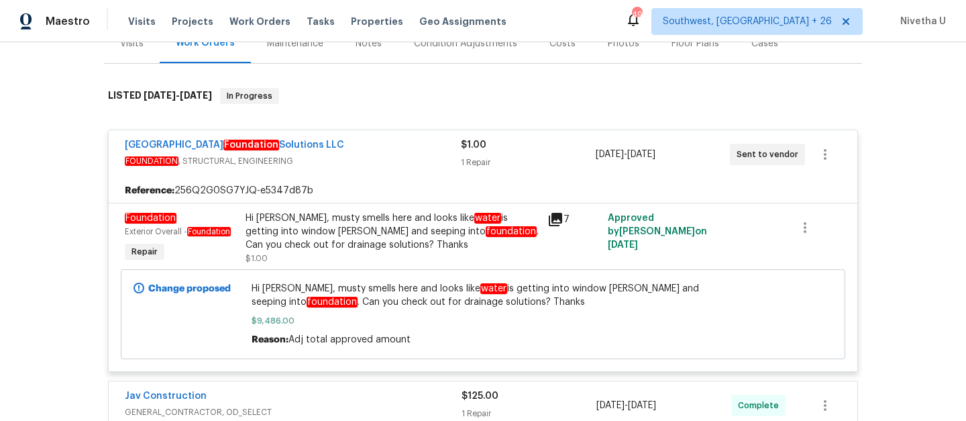
scroll to position [154, 0]
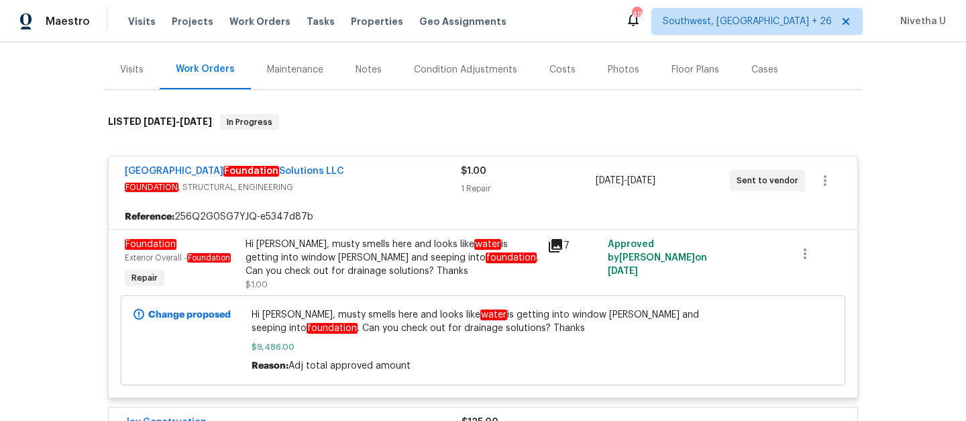
click at [355, 179] on div "Denver Foundation Solutions LLC" at bounding box center [293, 172] width 336 height 16
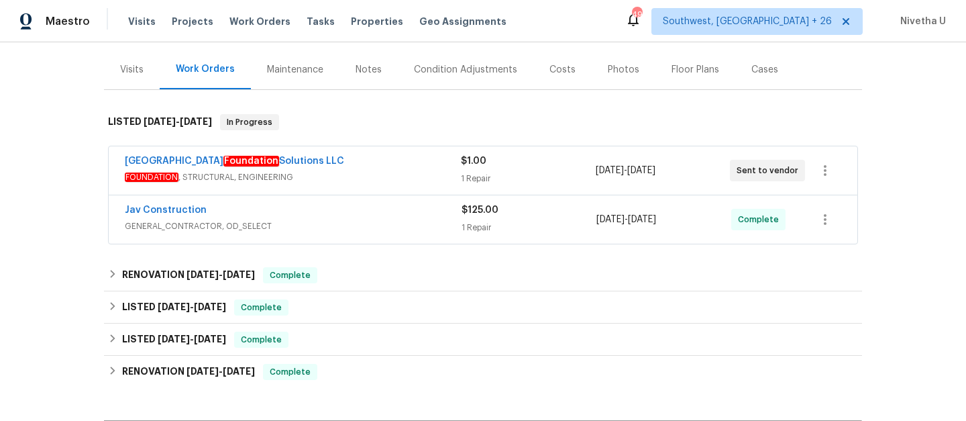
click at [356, 222] on span "GENERAL_CONTRACTOR, OD_SELECT" at bounding box center [293, 225] width 337 height 13
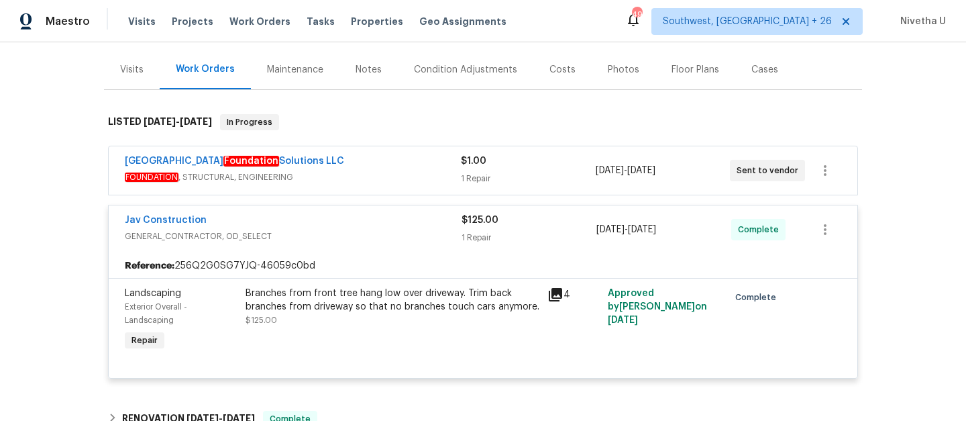
click at [362, 228] on div "Jav Construction" at bounding box center [293, 221] width 337 height 16
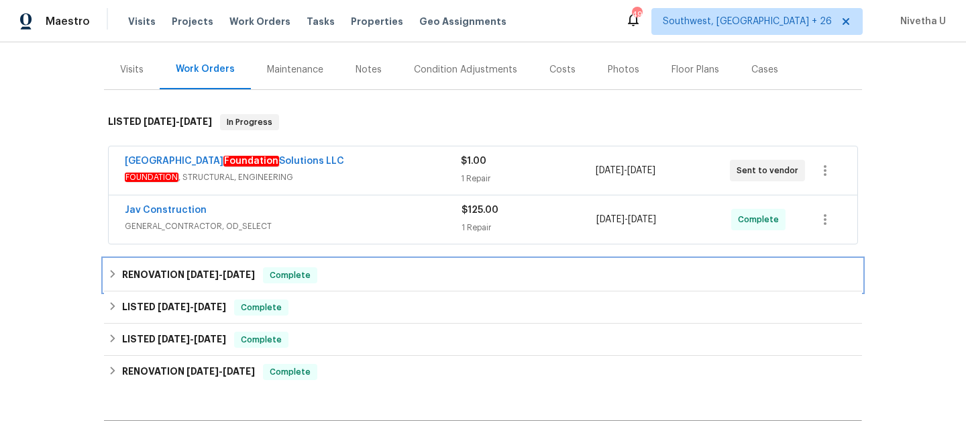
click at [356, 267] on div "RENOVATION [DATE] - [DATE] Complete" at bounding box center [483, 275] width 750 height 16
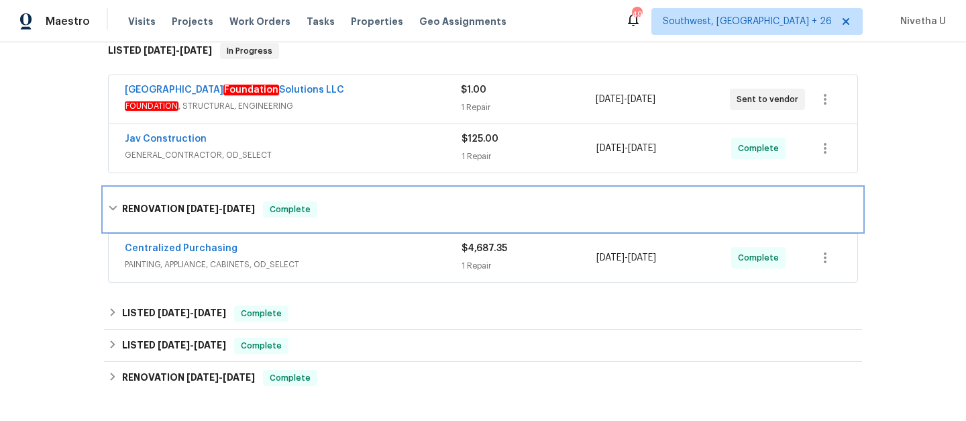
scroll to position [241, 0]
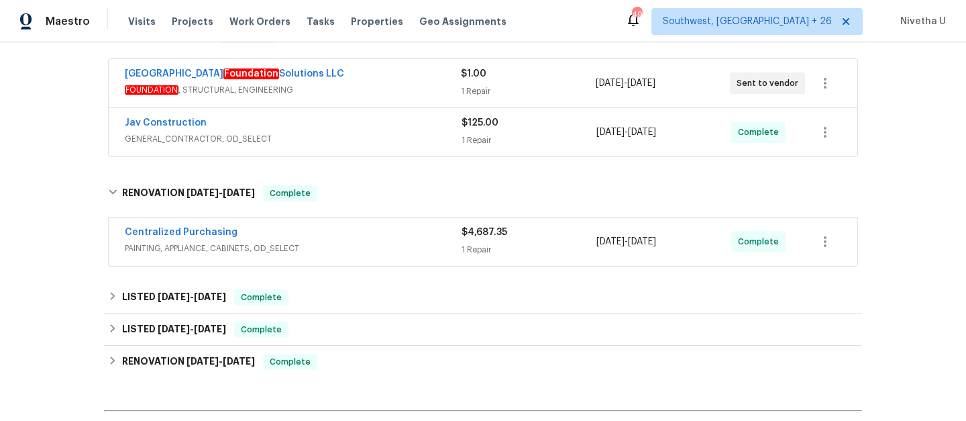
click at [359, 234] on div "Centralized Purchasing" at bounding box center [293, 234] width 337 height 16
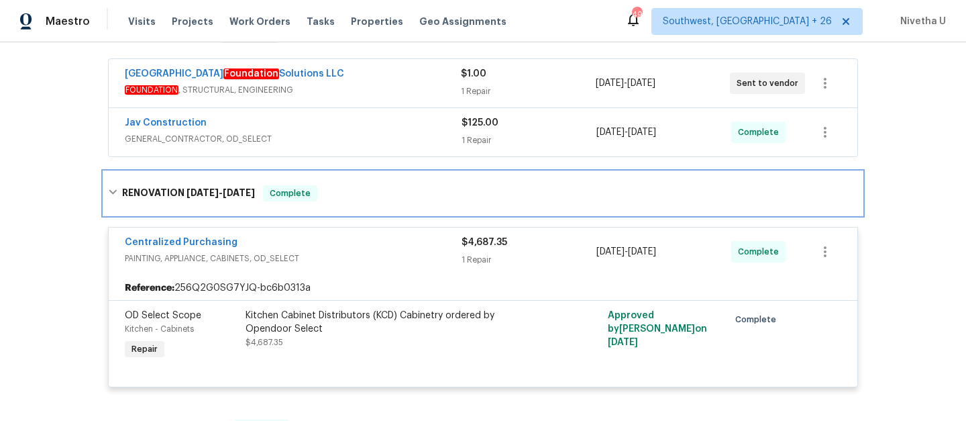
click at [355, 213] on div "RENOVATION [DATE] - [DATE] Complete" at bounding box center [483, 193] width 758 height 43
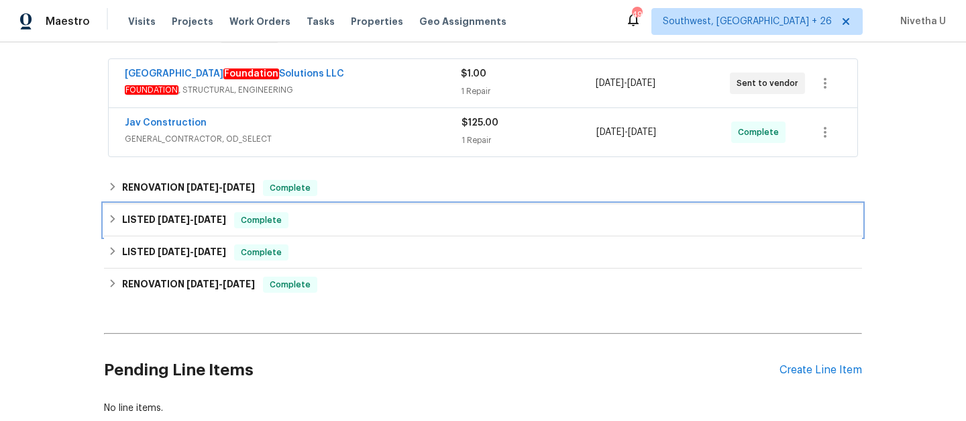
click at [355, 229] on div "LISTED [DATE] - [DATE] Complete" at bounding box center [483, 220] width 758 height 32
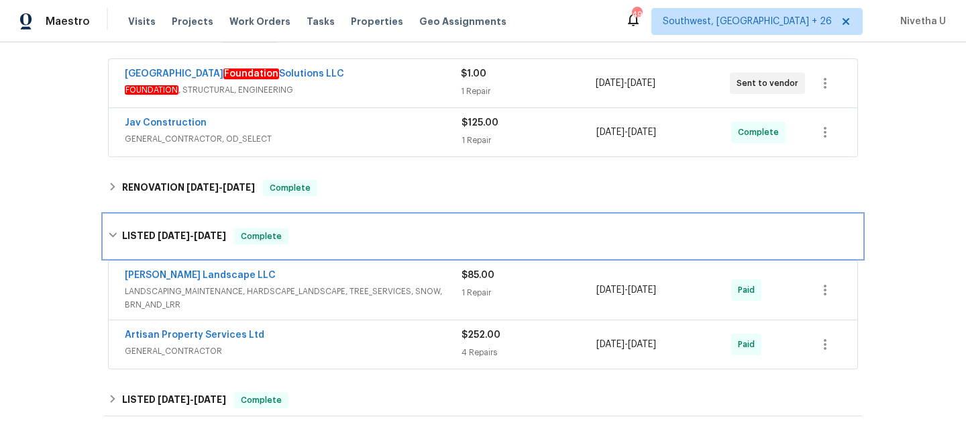
scroll to position [311, 0]
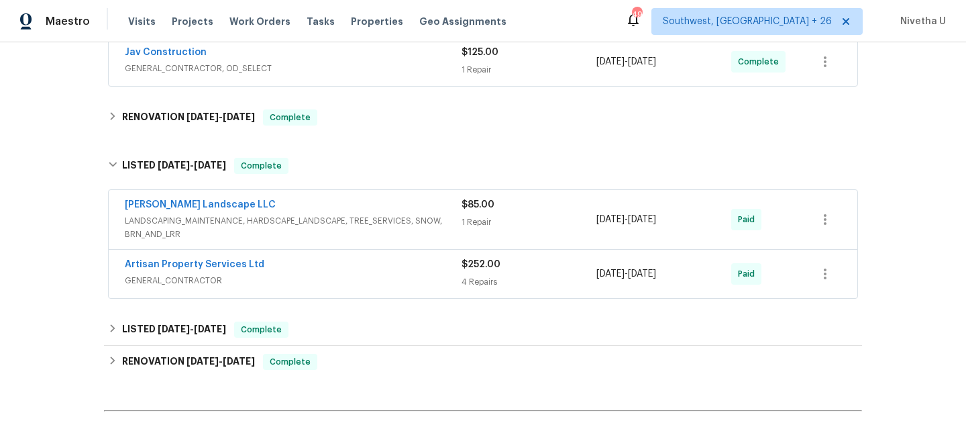
click at [433, 213] on div "[PERSON_NAME] Landscape LLC" at bounding box center [293, 206] width 337 height 16
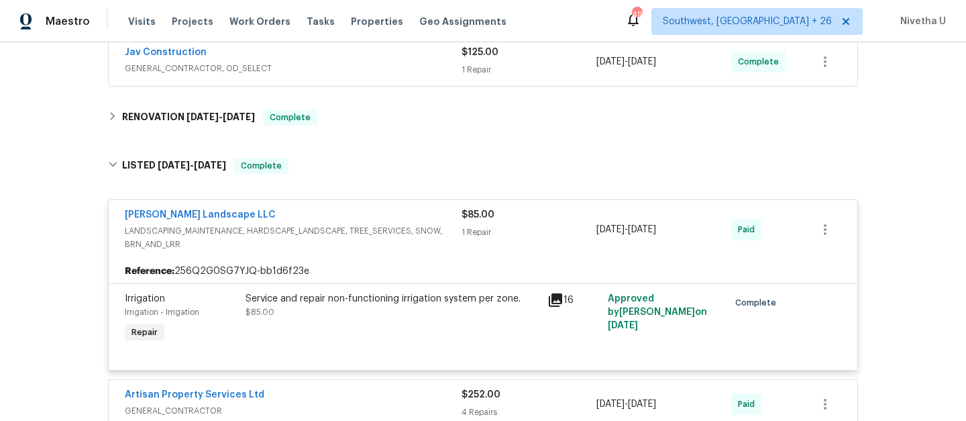
click at [434, 222] on div "[PERSON_NAME] Landscape LLC" at bounding box center [293, 216] width 337 height 16
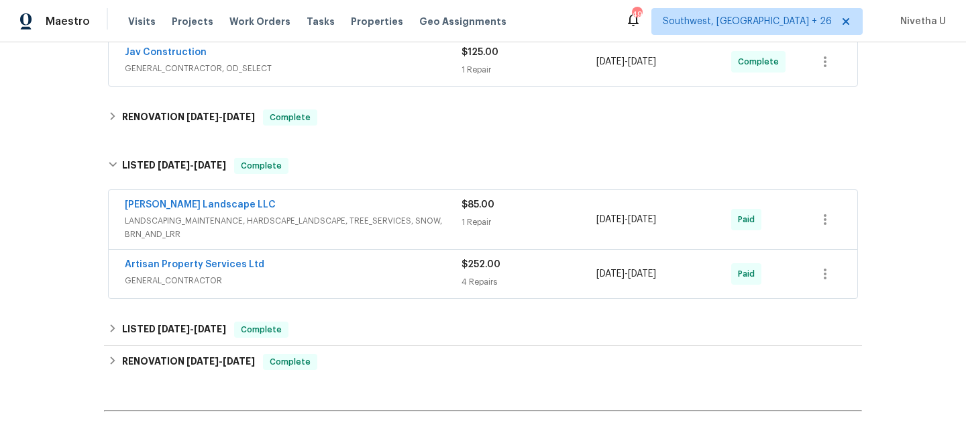
click at [432, 272] on div "Artisan Property Services Ltd" at bounding box center [293, 266] width 337 height 16
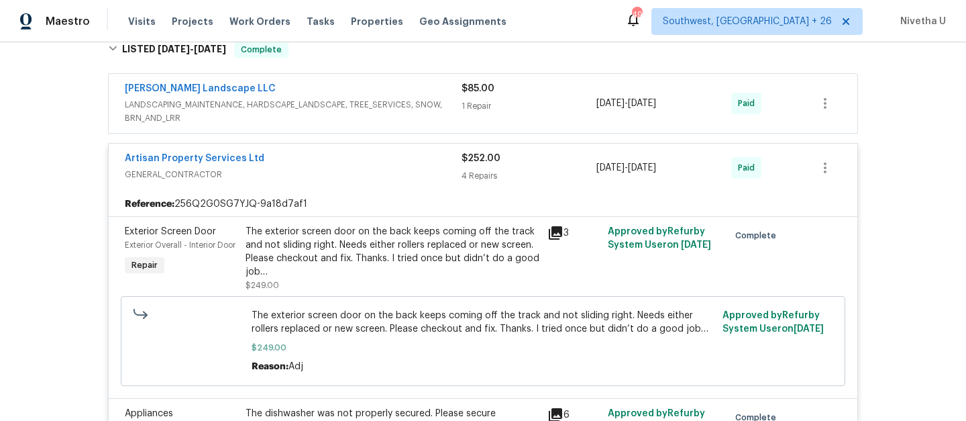
scroll to position [430, 0]
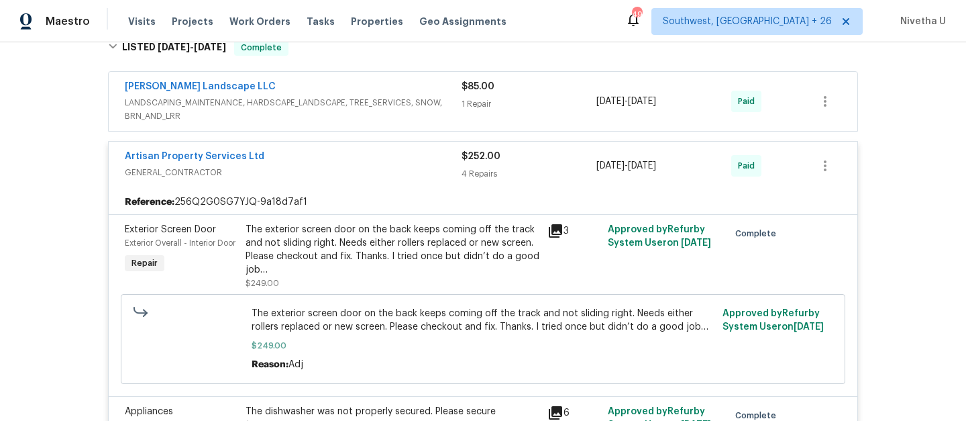
click at [403, 169] on span "GENERAL_CONTRACTOR" at bounding box center [293, 172] width 337 height 13
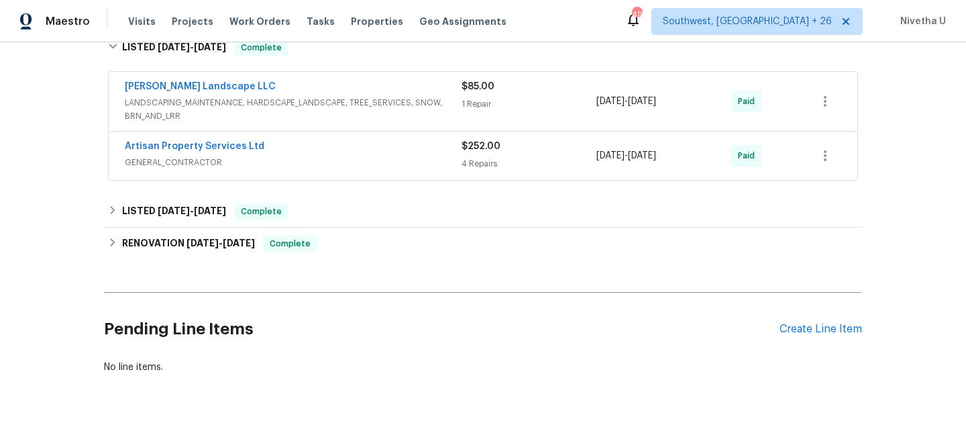
scroll to position [325, 0]
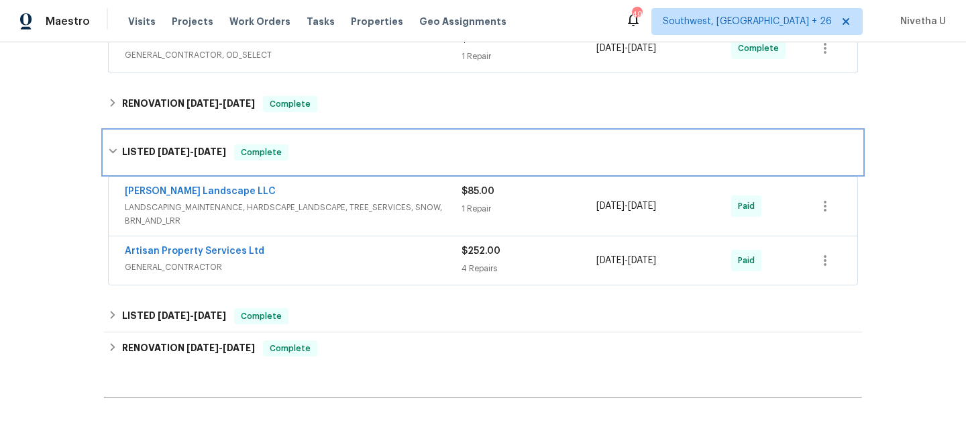
click at [393, 152] on div "LISTED [DATE] - [DATE] Complete" at bounding box center [483, 152] width 750 height 16
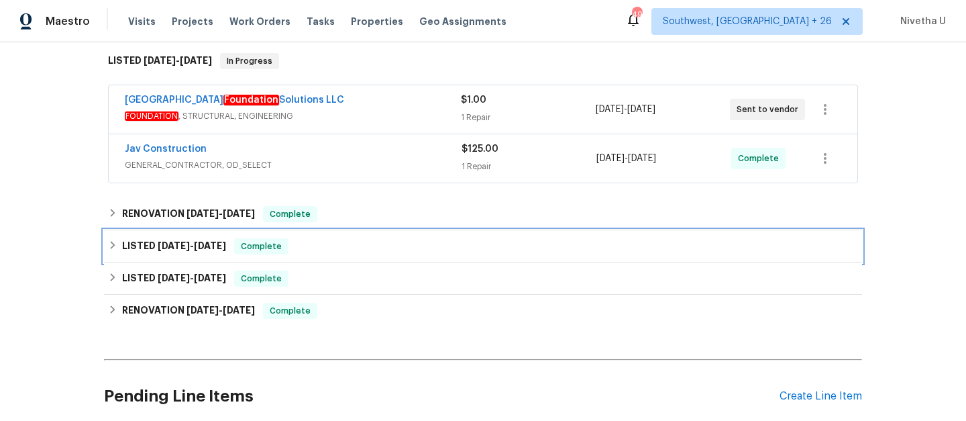
scroll to position [223, 0]
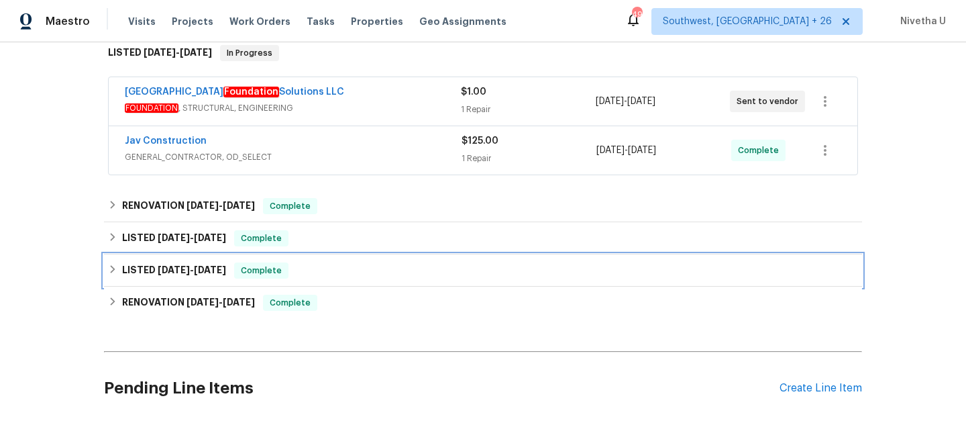
click at [315, 264] on div "LISTED [DATE] - [DATE] Complete" at bounding box center [483, 270] width 750 height 16
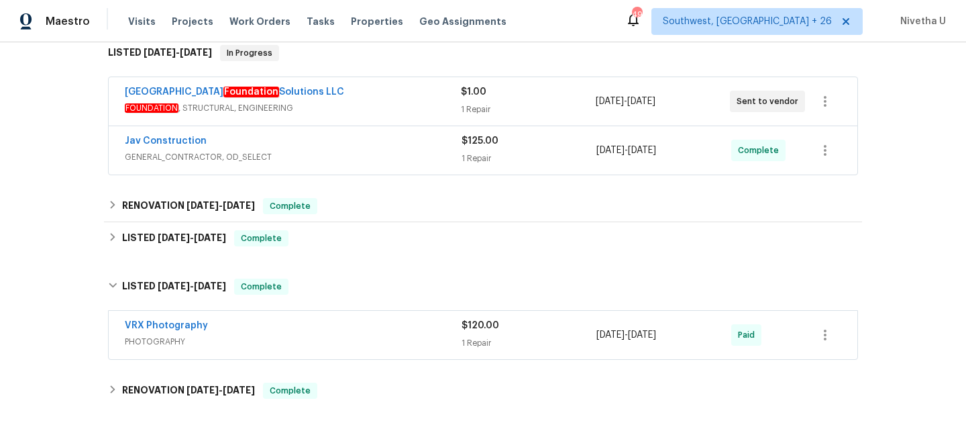
click at [315, 265] on div "LISTED [DATE] - [DATE] Complete VRX Photography PHOTOGRAPHY $120.00 1 Repair [D…" at bounding box center [483, 314] width 758 height 99
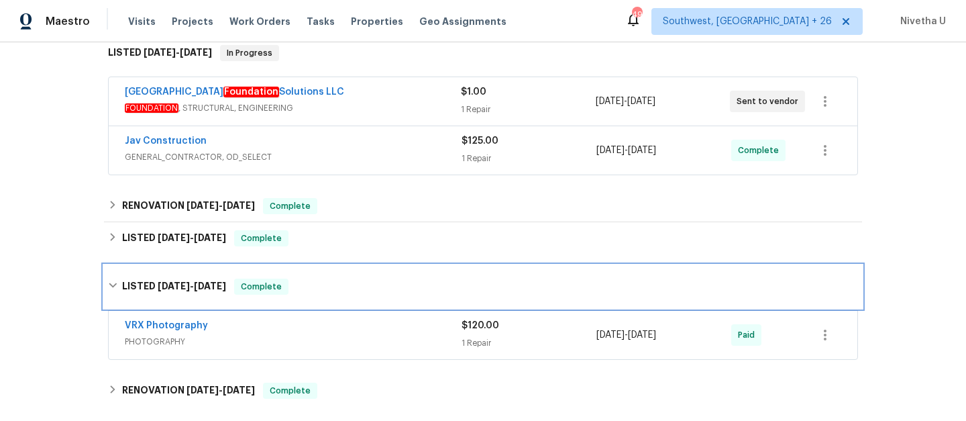
click at [319, 276] on div "LISTED [DATE] - [DATE] Complete" at bounding box center [483, 286] width 758 height 43
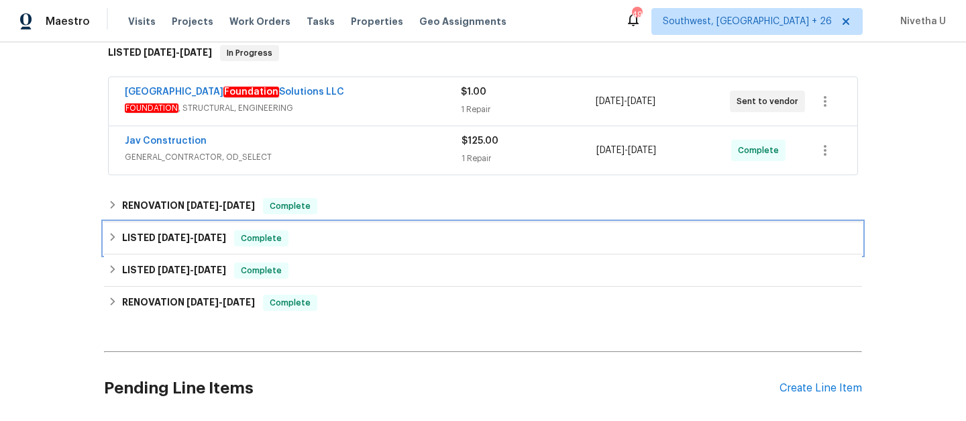
click at [305, 235] on div "LISTED [DATE] - [DATE] Complete" at bounding box center [483, 238] width 750 height 16
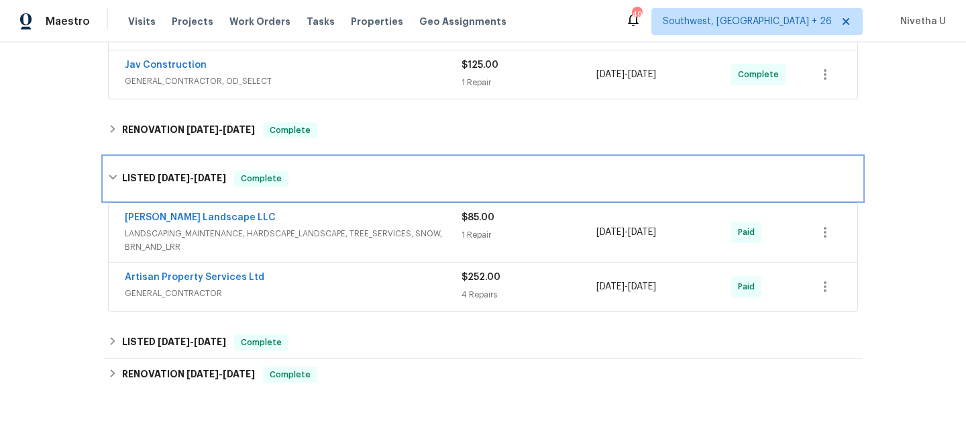
scroll to position [311, 0]
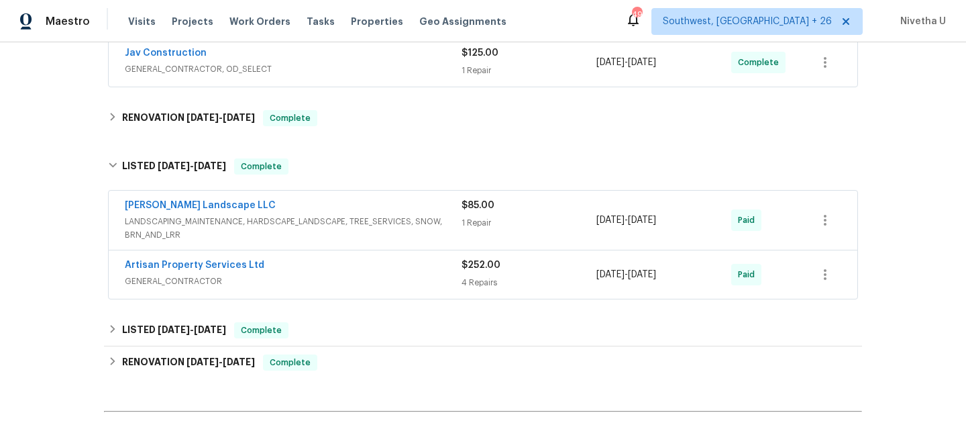
click at [319, 270] on div "Artisan Property Services Ltd" at bounding box center [293, 266] width 337 height 16
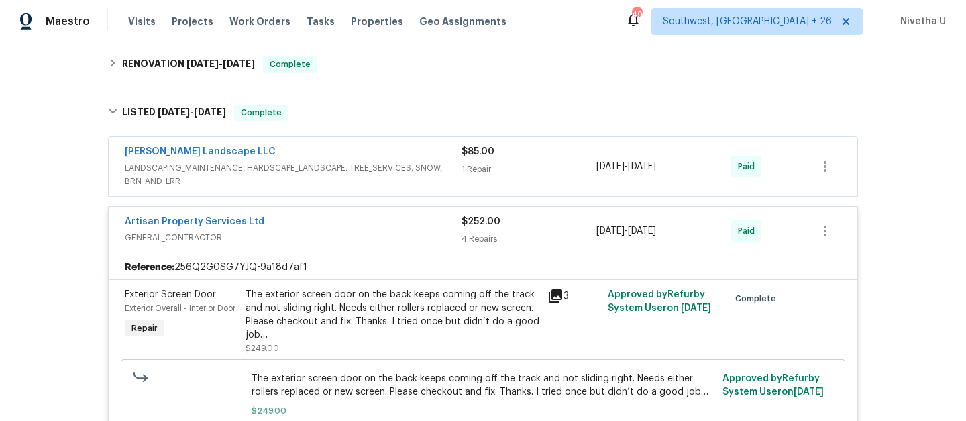
scroll to position [348, 0]
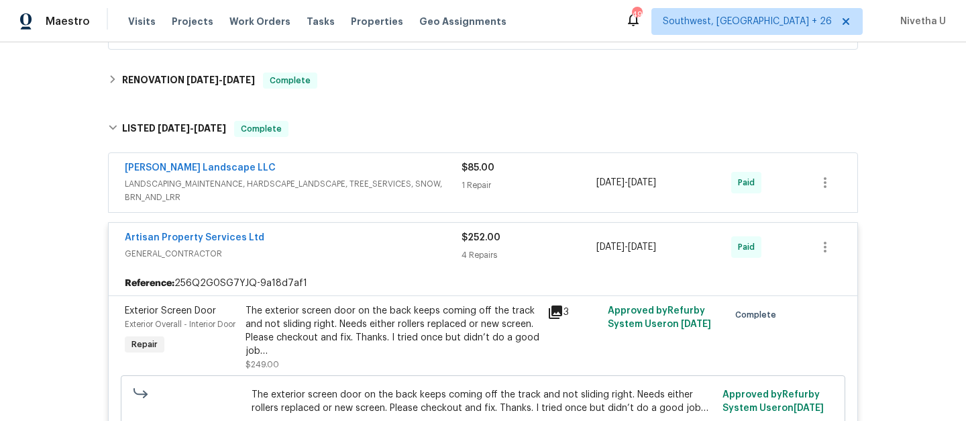
click at [317, 237] on div "Artisan Property Services Ltd" at bounding box center [293, 239] width 337 height 16
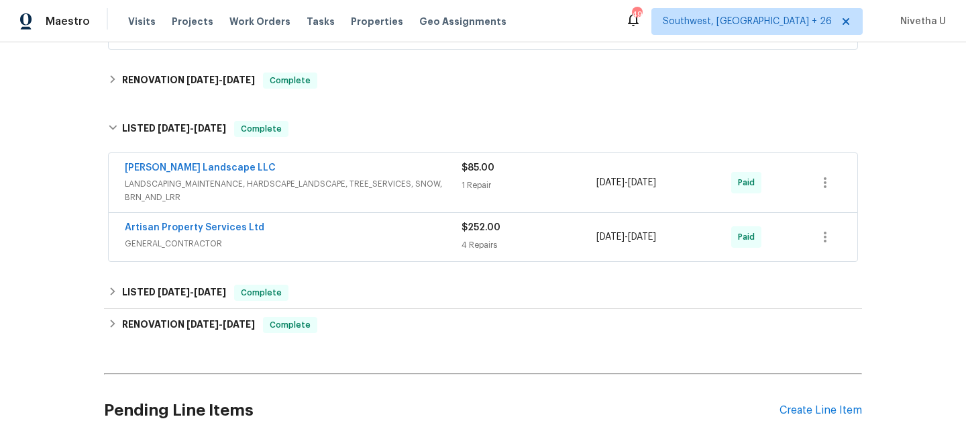
click at [396, 181] on span "LANDSCAPING_MAINTENANCE, HARDSCAPE_LANDSCAPE, TREE_SERVICES, SNOW, BRN_AND_LRR" at bounding box center [293, 190] width 337 height 27
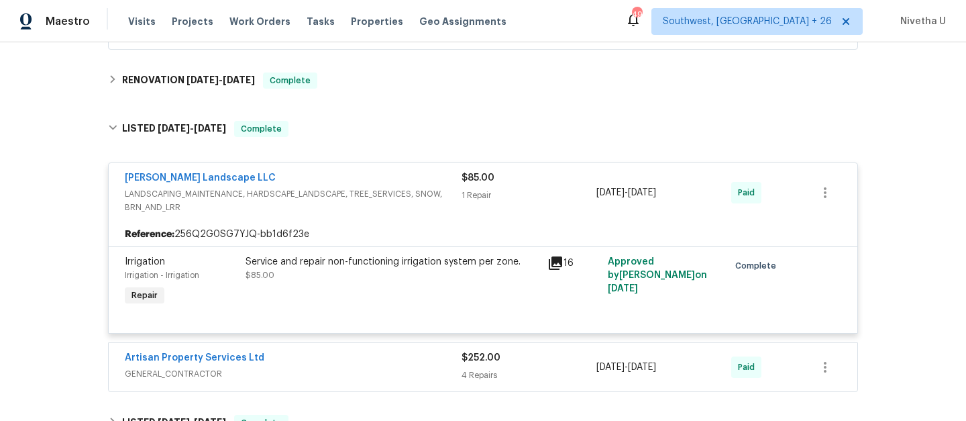
click at [396, 181] on div "[PERSON_NAME] Landscape LLC" at bounding box center [293, 179] width 337 height 16
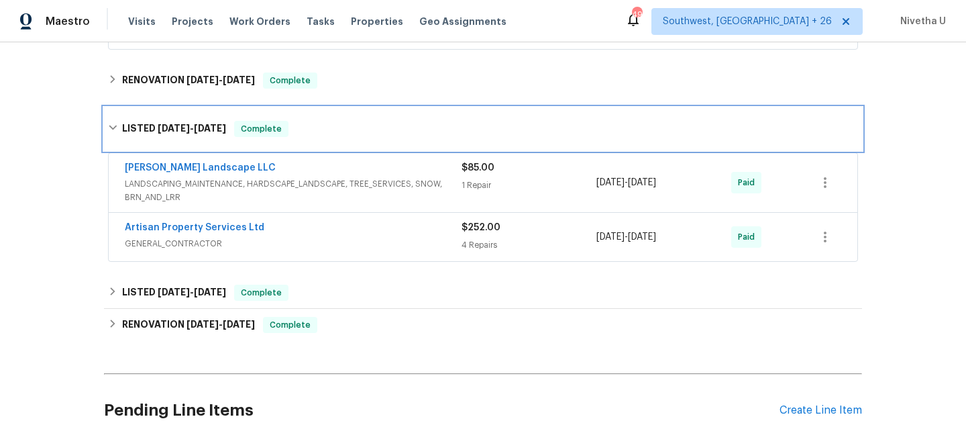
click at [364, 120] on div "LISTED [DATE] - [DATE] Complete" at bounding box center [483, 128] width 758 height 43
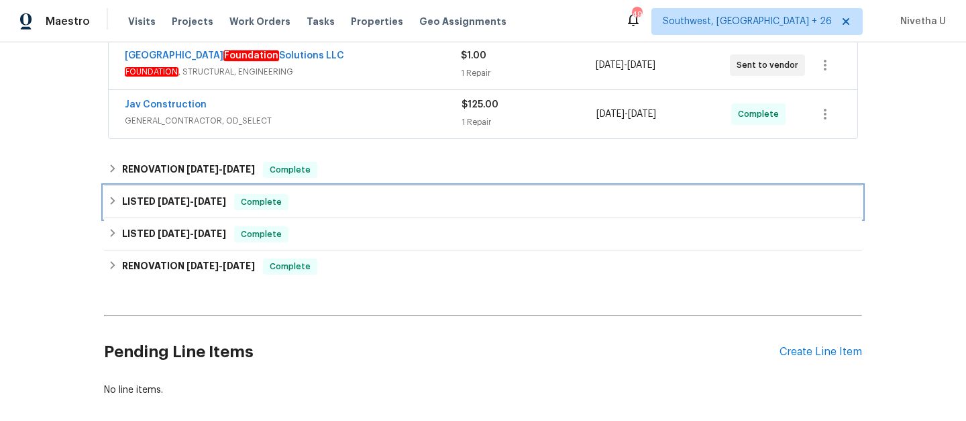
scroll to position [240, 0]
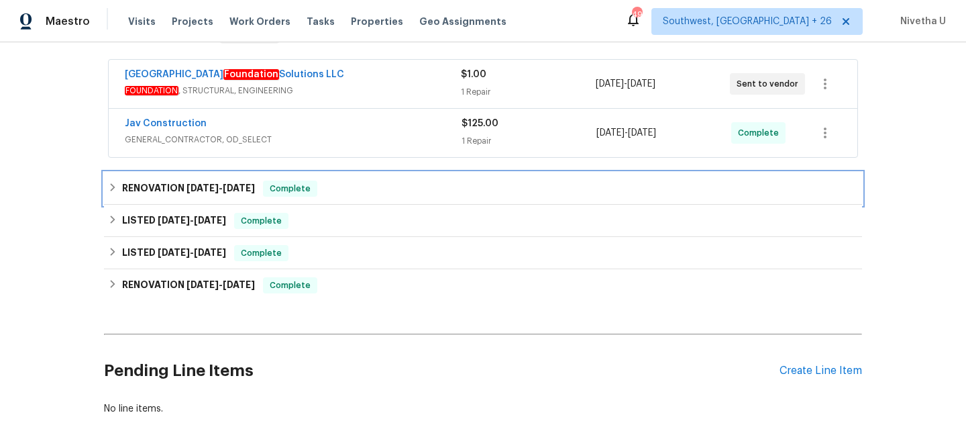
click at [362, 188] on div "RENOVATION [DATE] - [DATE] Complete" at bounding box center [483, 189] width 750 height 16
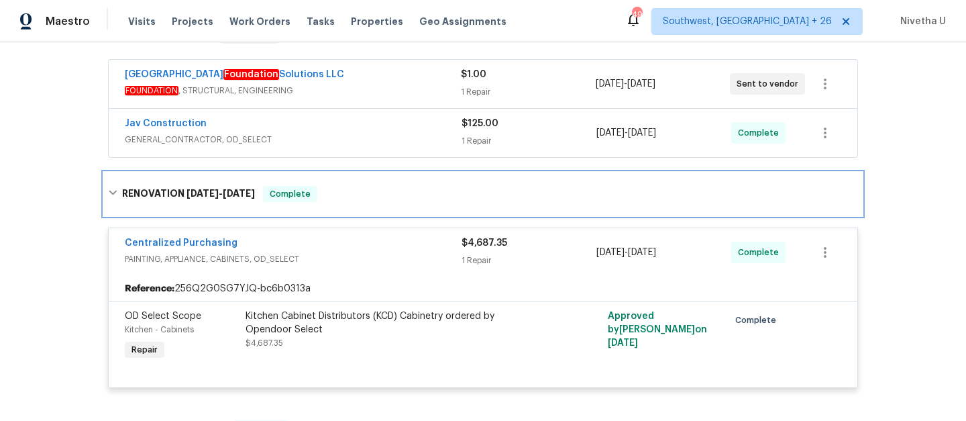
click at [361, 199] on div "RENOVATION [DATE] - [DATE] Complete" at bounding box center [483, 194] width 750 height 16
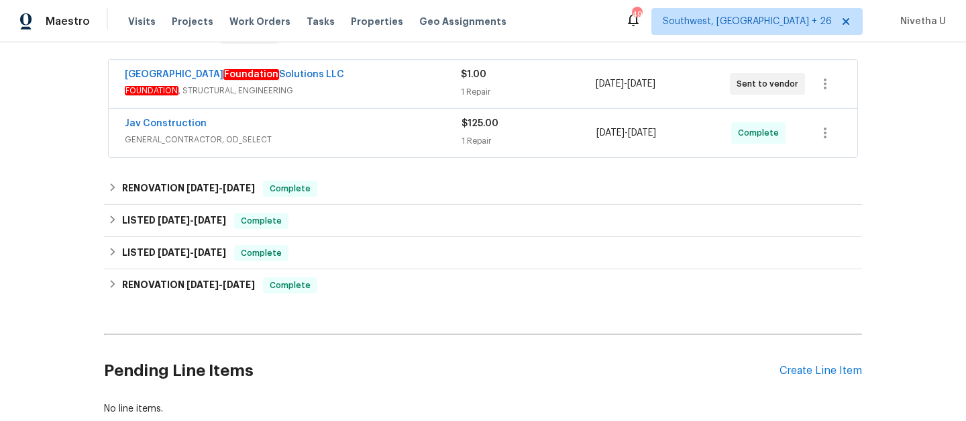
click at [353, 141] on span "GENERAL_CONTRACTOR, OD_SELECT" at bounding box center [293, 139] width 337 height 13
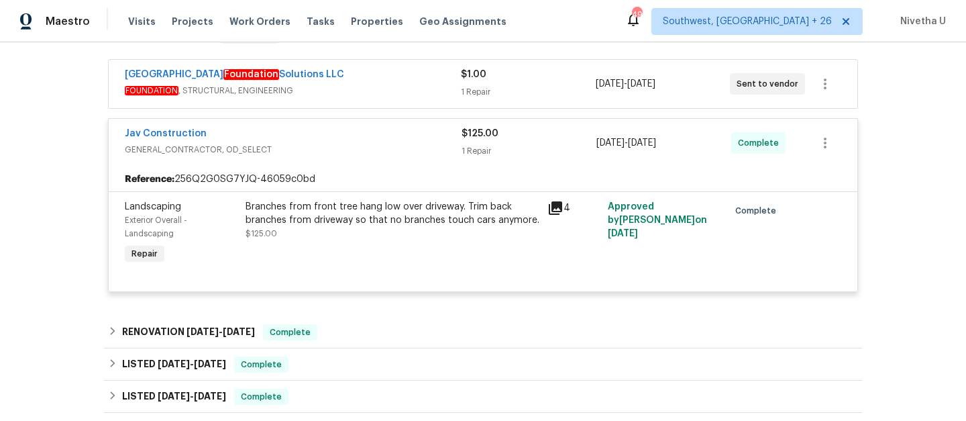
click at [353, 141] on div "Jav Construction" at bounding box center [293, 135] width 337 height 16
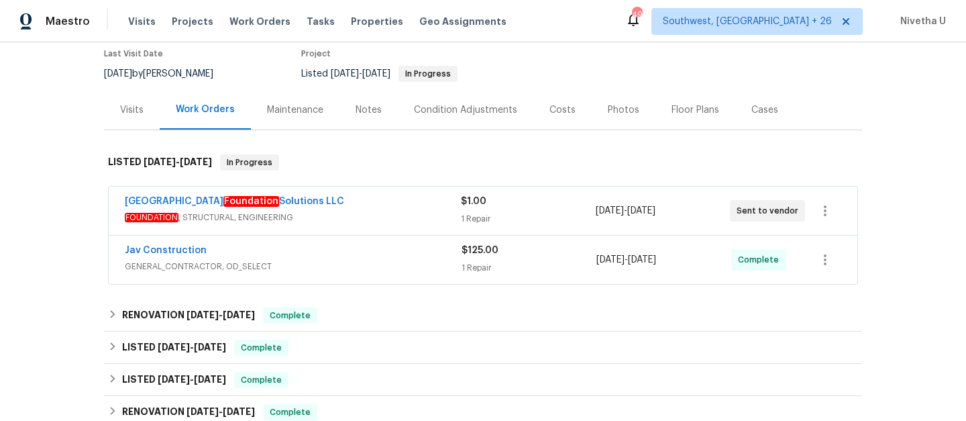
scroll to position [82, 0]
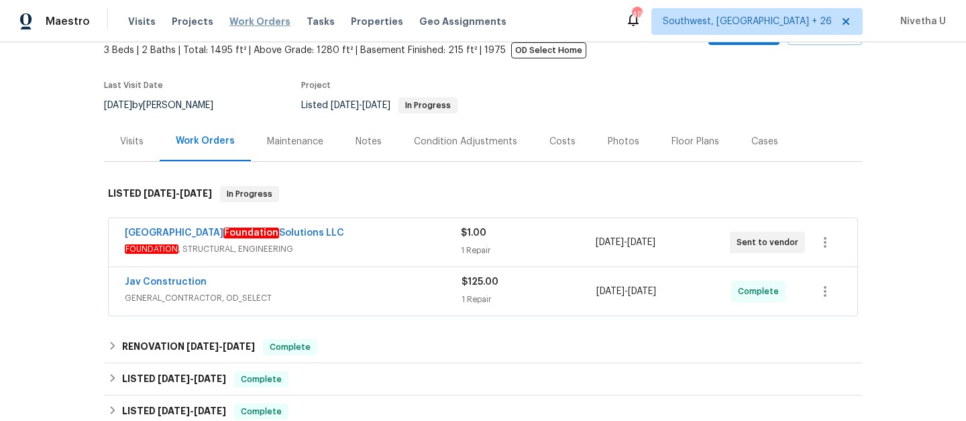
click at [258, 24] on span "Work Orders" at bounding box center [260, 21] width 61 height 13
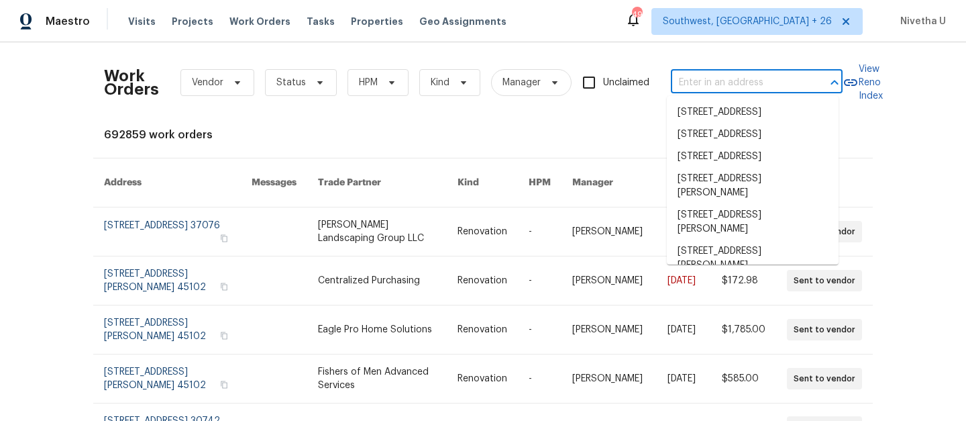
click at [726, 77] on input "text" at bounding box center [738, 82] width 134 height 21
paste input "[STREET_ADDRESS][PERSON_NAME]"
type input "[STREET_ADDRESS][PERSON_NAME]"
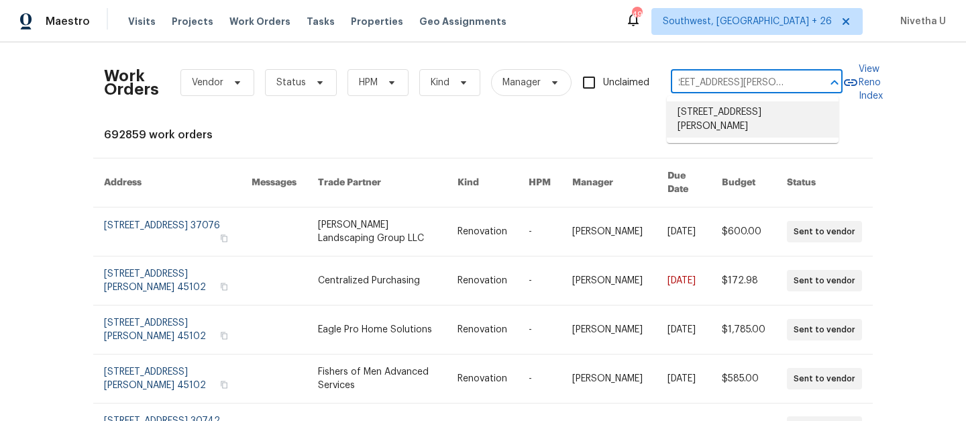
click at [736, 110] on li "[STREET_ADDRESS][PERSON_NAME]" at bounding box center [753, 119] width 172 height 36
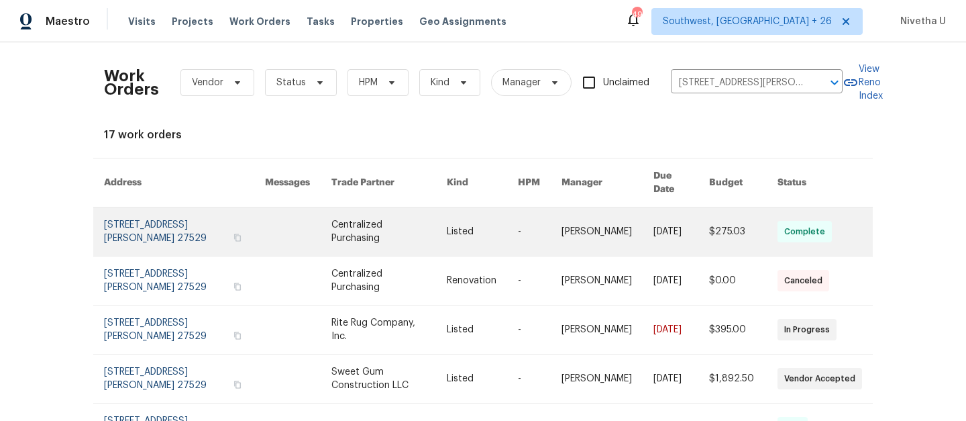
click at [143, 224] on link at bounding box center [184, 231] width 161 height 48
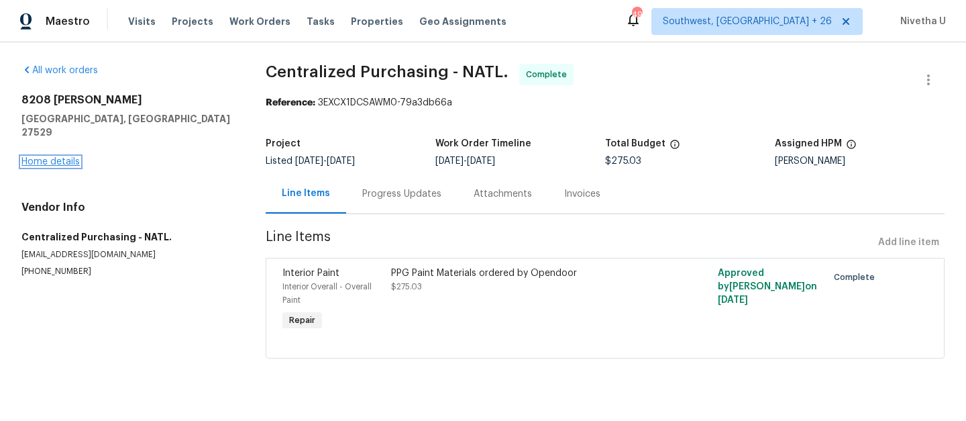
click at [62, 157] on link "Home details" at bounding box center [50, 161] width 58 height 9
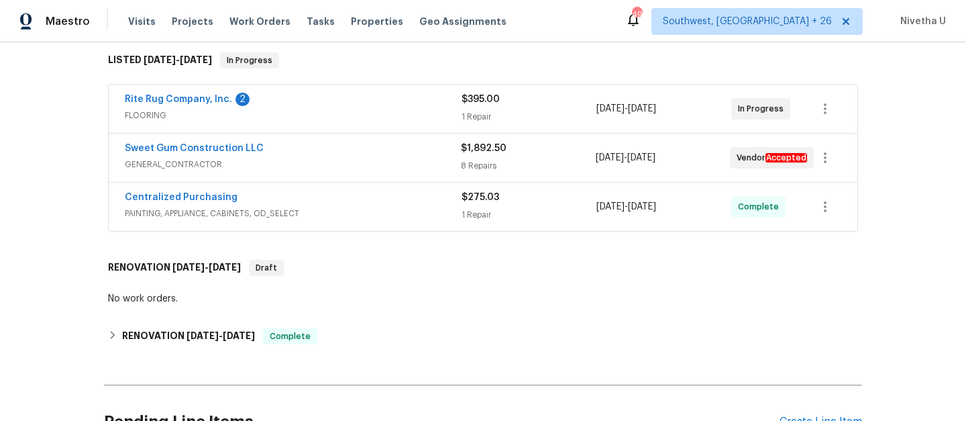
scroll to position [267, 0]
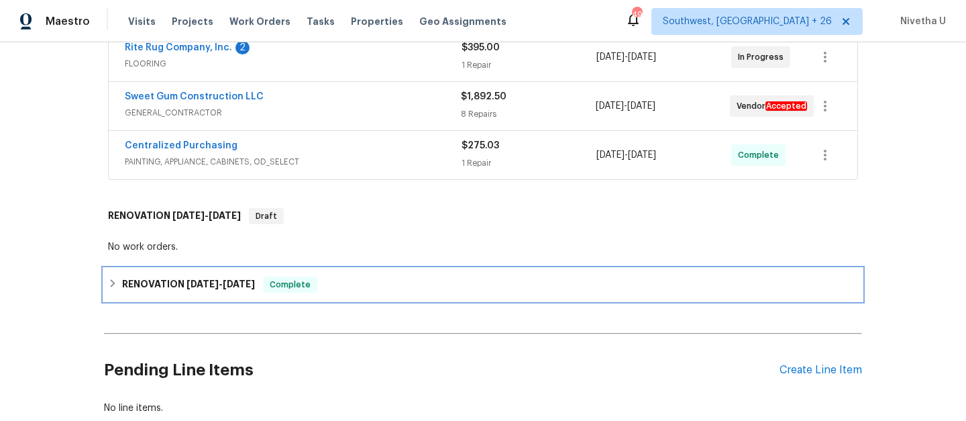
click at [338, 282] on div "RENOVATION [DATE] - [DATE] Complete" at bounding box center [483, 285] width 750 height 16
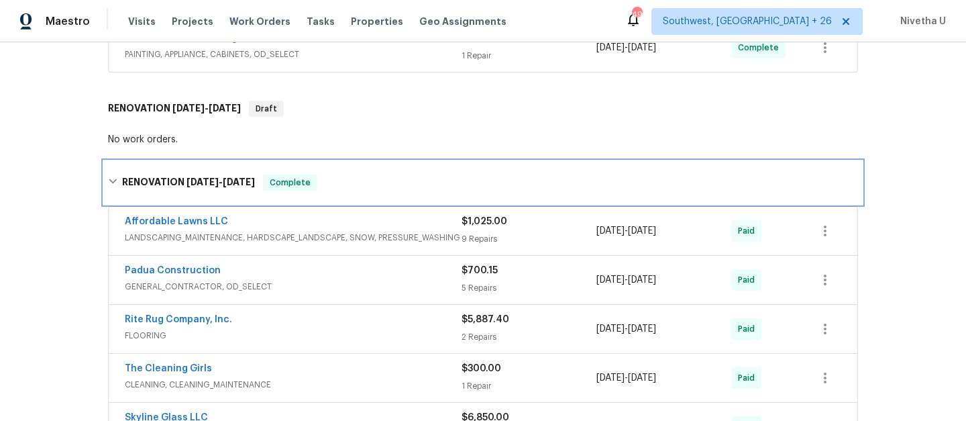
scroll to position [285, 0]
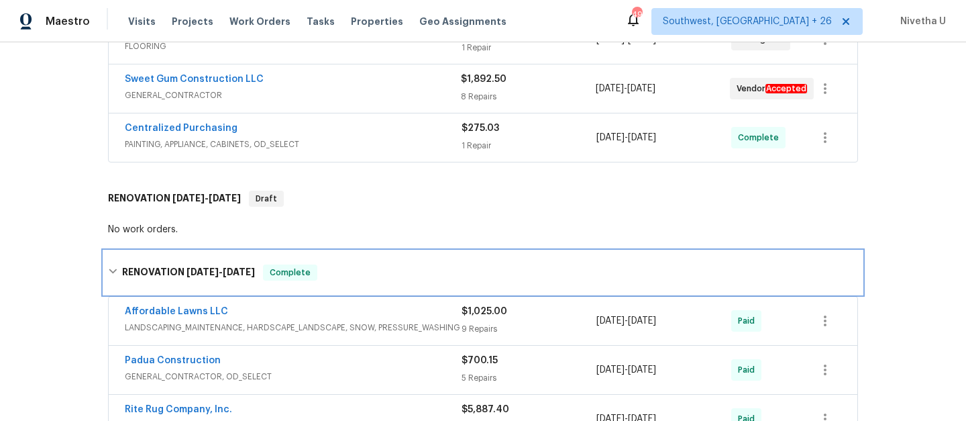
click at [334, 270] on div "RENOVATION [DATE] - [DATE] Complete" at bounding box center [483, 272] width 750 height 16
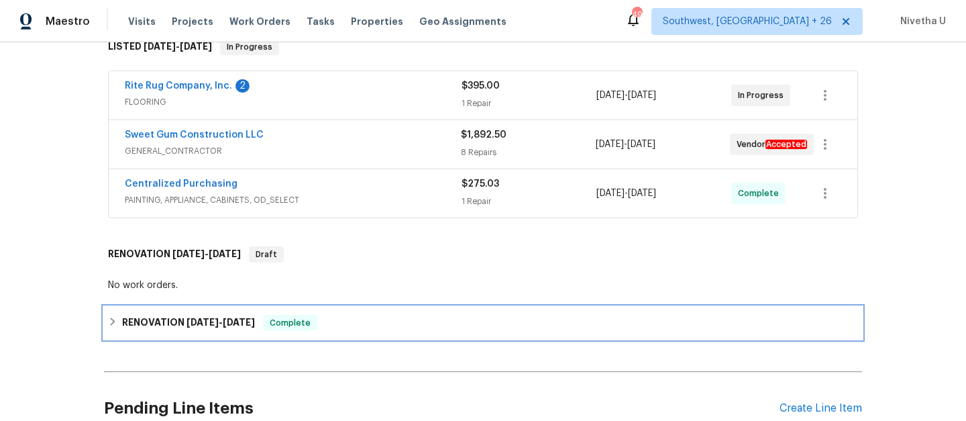
scroll to position [230, 0]
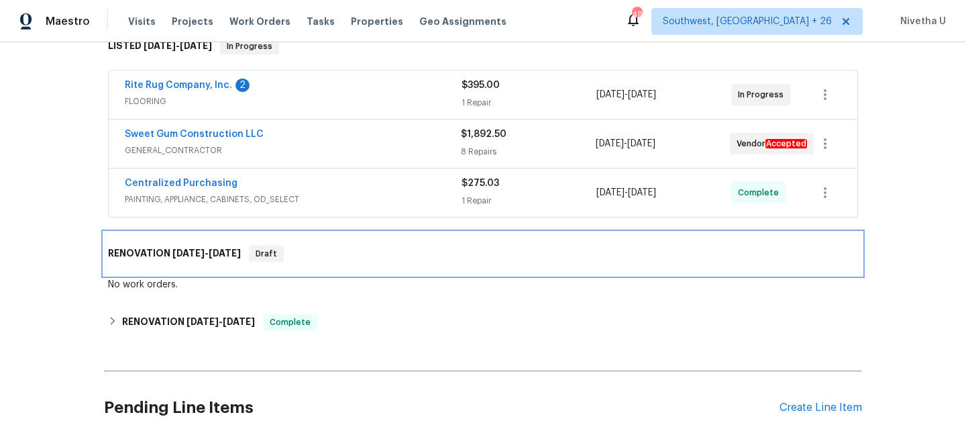
click at [334, 270] on div "RENOVATION [DATE] - [DATE] Draft" at bounding box center [483, 253] width 758 height 43
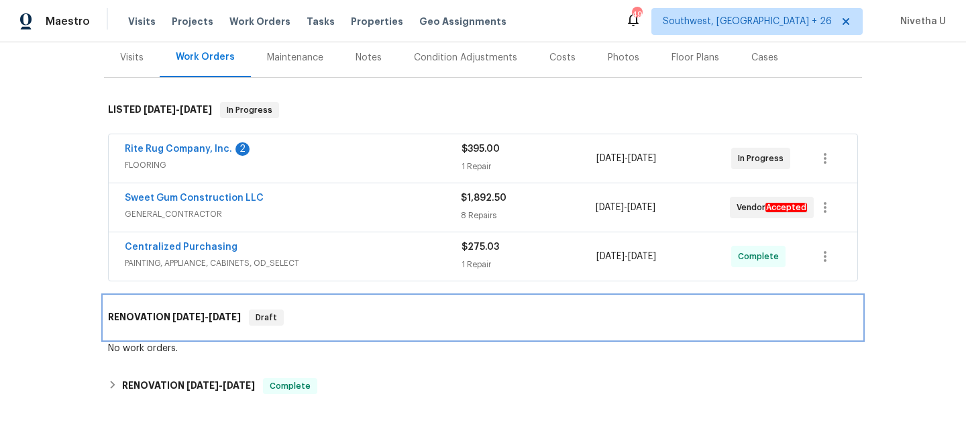
scroll to position [282, 0]
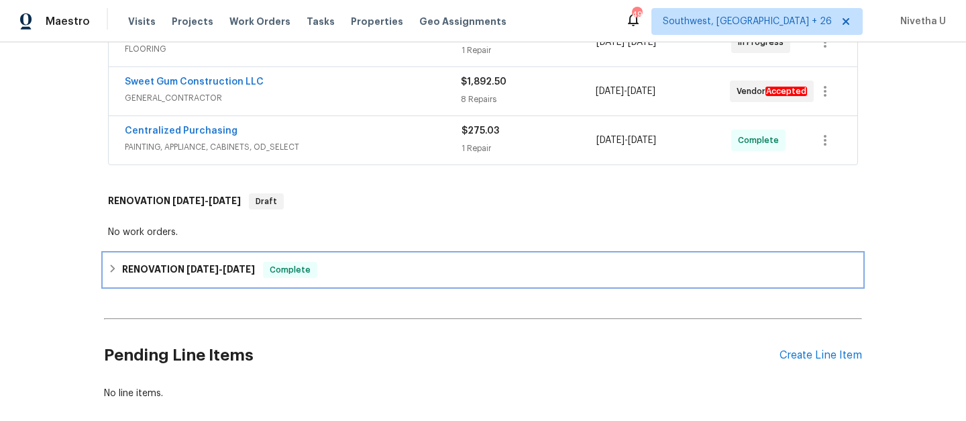
click at [333, 254] on div "RENOVATION [DATE] - [DATE] Complete" at bounding box center [483, 270] width 758 height 32
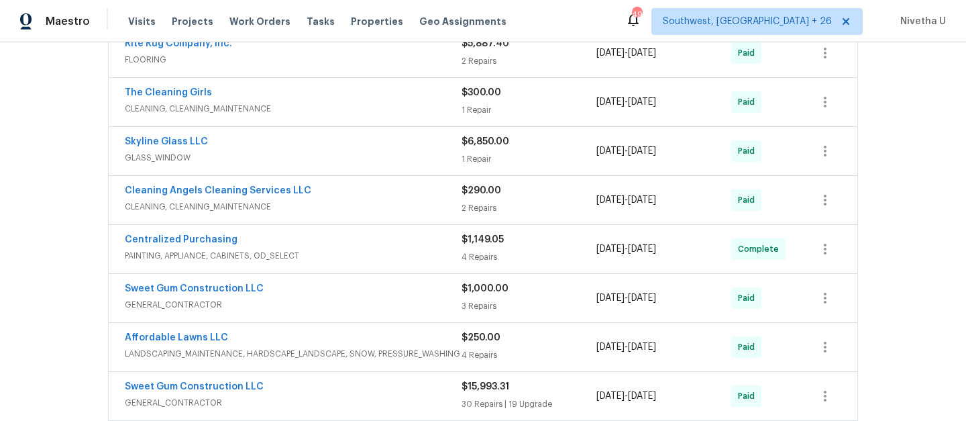
scroll to position [642, 0]
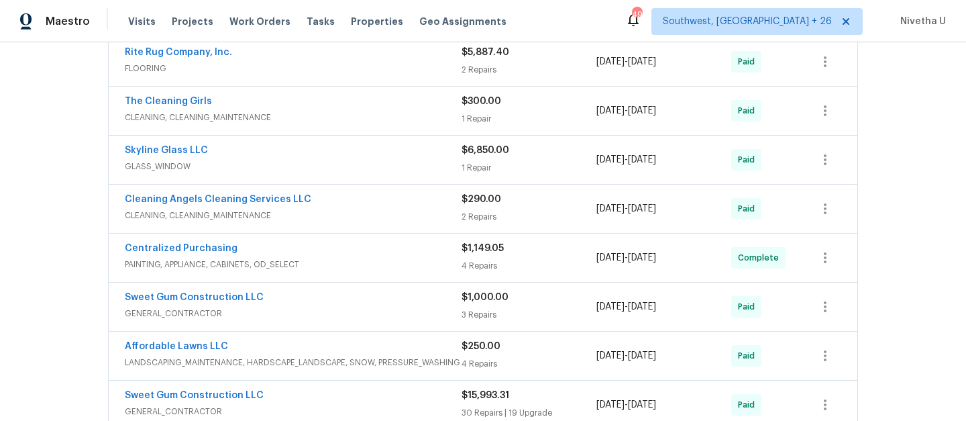
click at [423, 351] on div "Affordable Lawns LLC" at bounding box center [293, 348] width 337 height 16
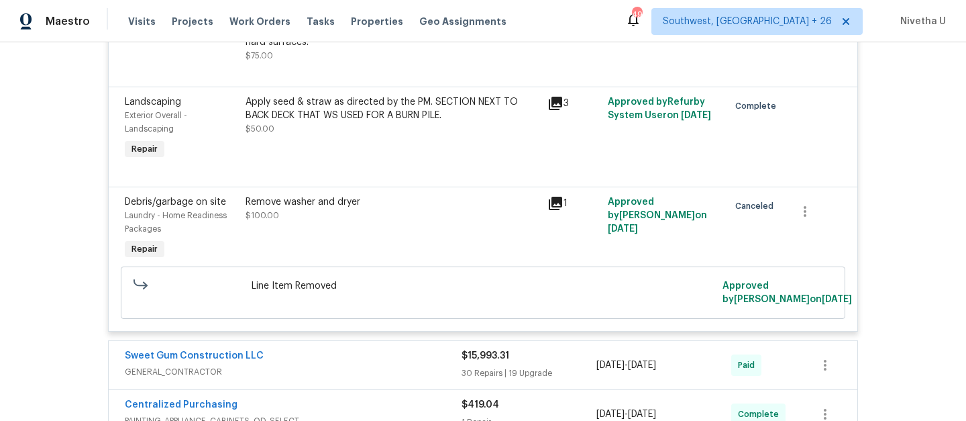
scroll to position [715, 0]
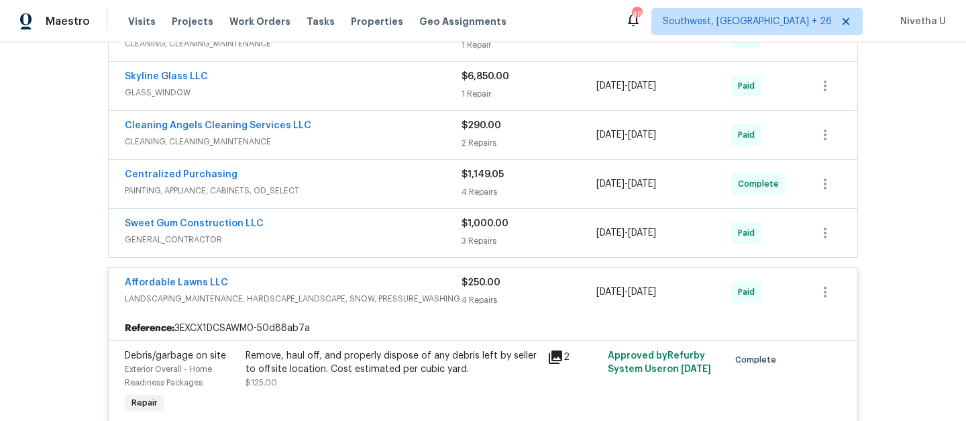
click at [407, 288] on div "Affordable Lawns LLC" at bounding box center [293, 284] width 337 height 16
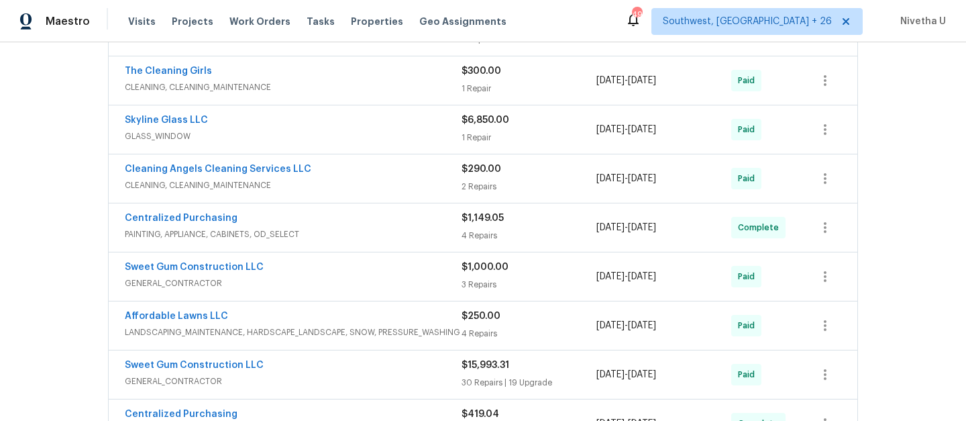
scroll to position [671, 0]
click at [400, 275] on div "Sweet Gum Construction LLC" at bounding box center [293, 270] width 337 height 16
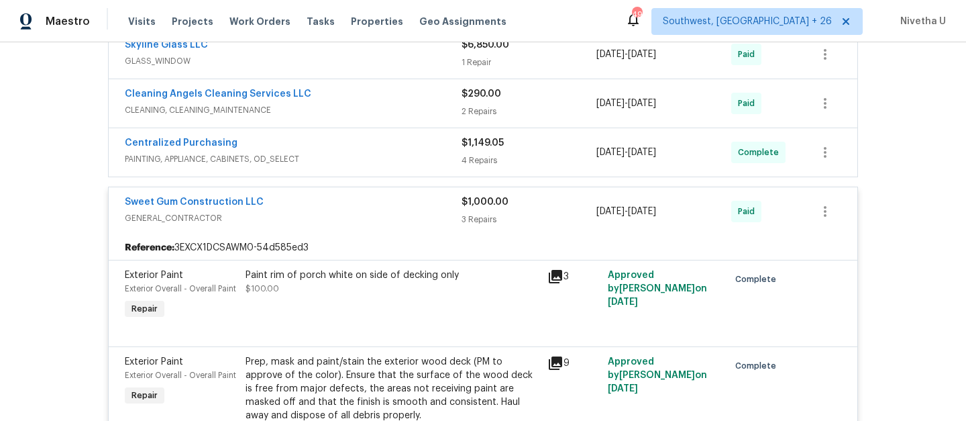
click at [369, 217] on span "GENERAL_CONTRACTOR" at bounding box center [293, 217] width 337 height 13
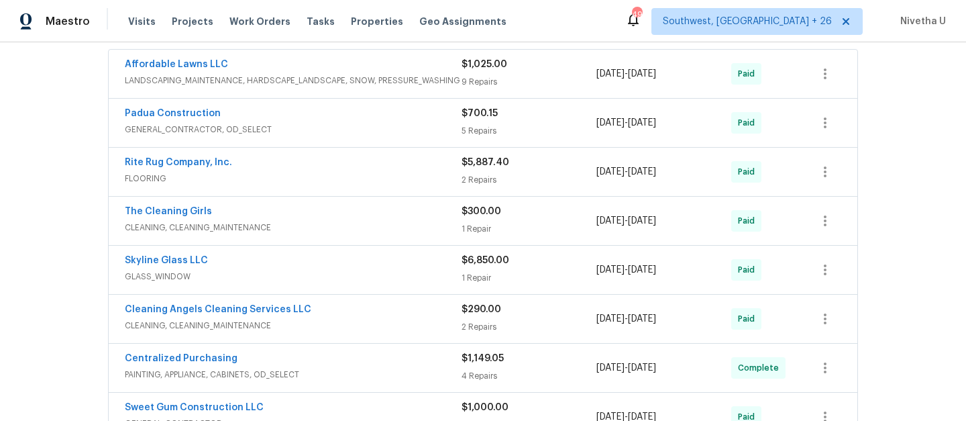
scroll to position [530, 0]
click at [369, 217] on div "The Cleaning Girls" at bounding box center [293, 214] width 337 height 16
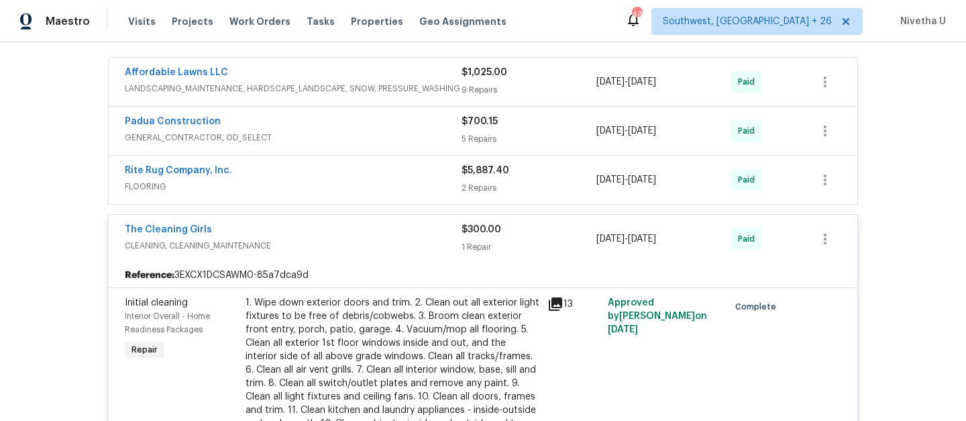
click at [357, 226] on div "The Cleaning Girls" at bounding box center [293, 231] width 337 height 16
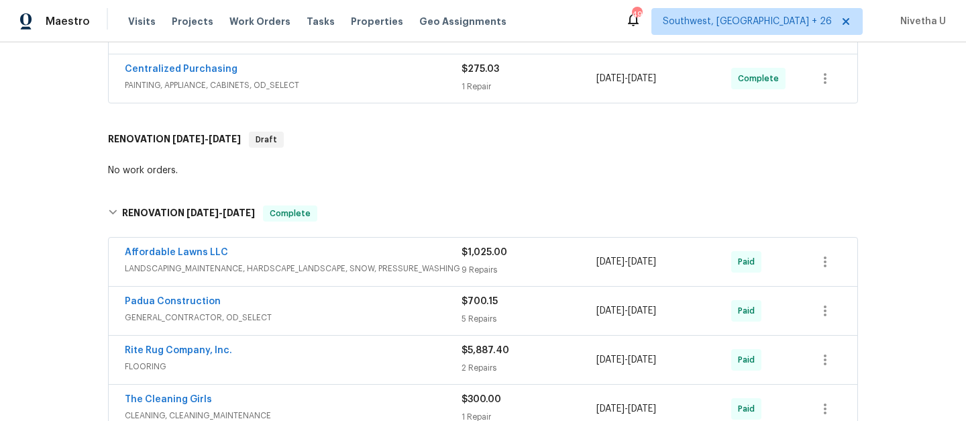
scroll to position [342, 0]
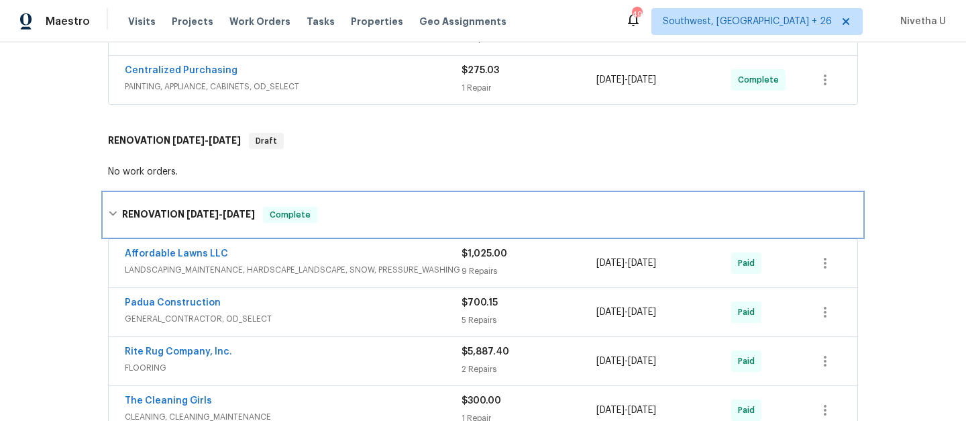
click at [348, 207] on div "RENOVATION [DATE] - [DATE] Complete" at bounding box center [483, 215] width 750 height 16
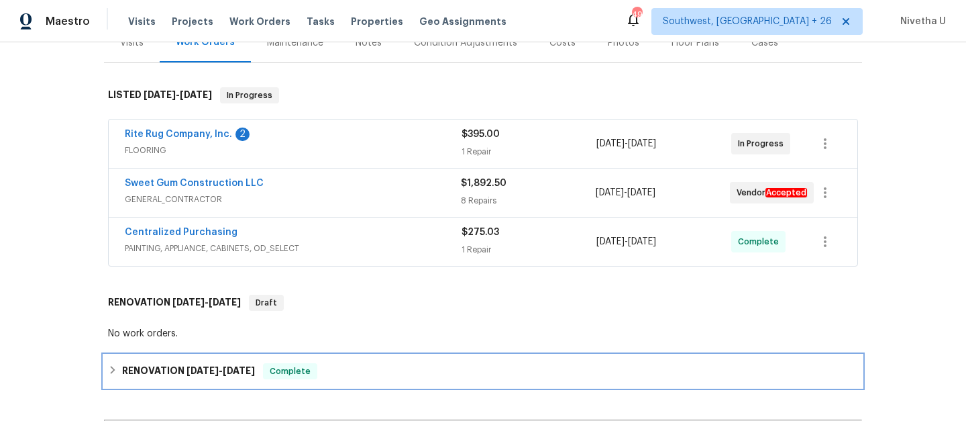
scroll to position [148, 0]
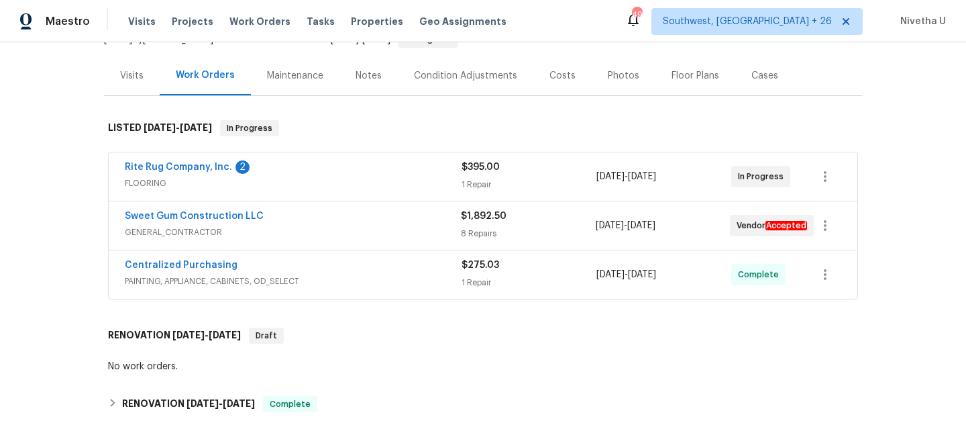
click at [333, 270] on div "Centralized Purchasing" at bounding box center [293, 266] width 337 height 16
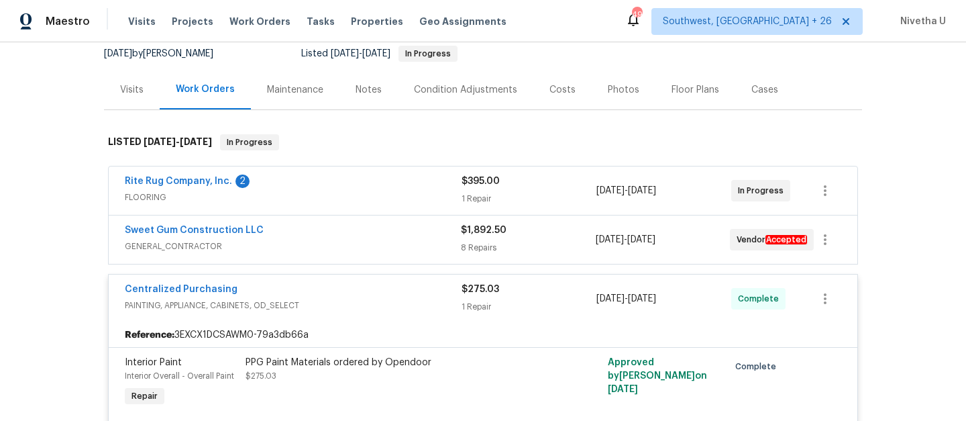
scroll to position [133, 0]
click at [348, 305] on span "PAINTING, APPLIANCE, CABINETS, OD_SELECT" at bounding box center [293, 305] width 337 height 13
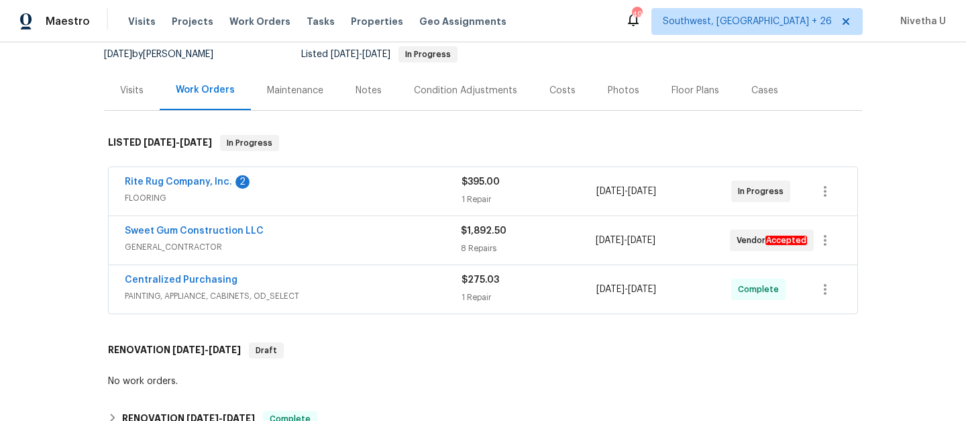
click at [346, 252] on span "GENERAL_CONTRACTOR" at bounding box center [293, 246] width 336 height 13
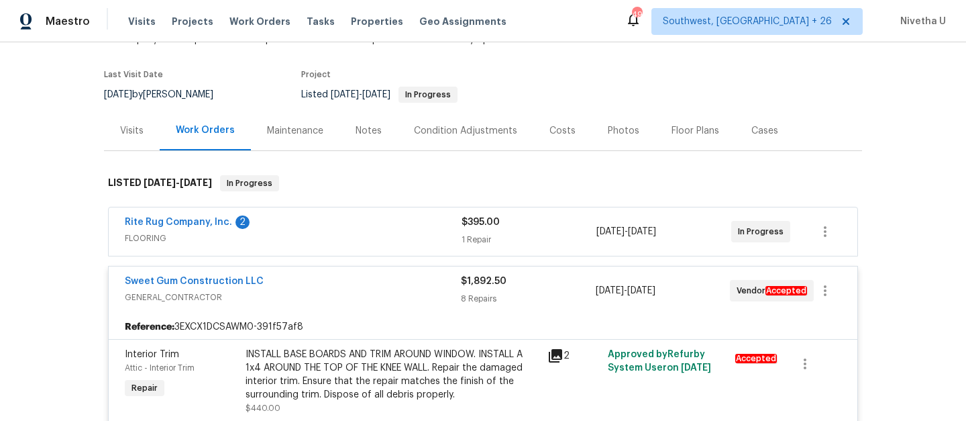
scroll to position [110, 0]
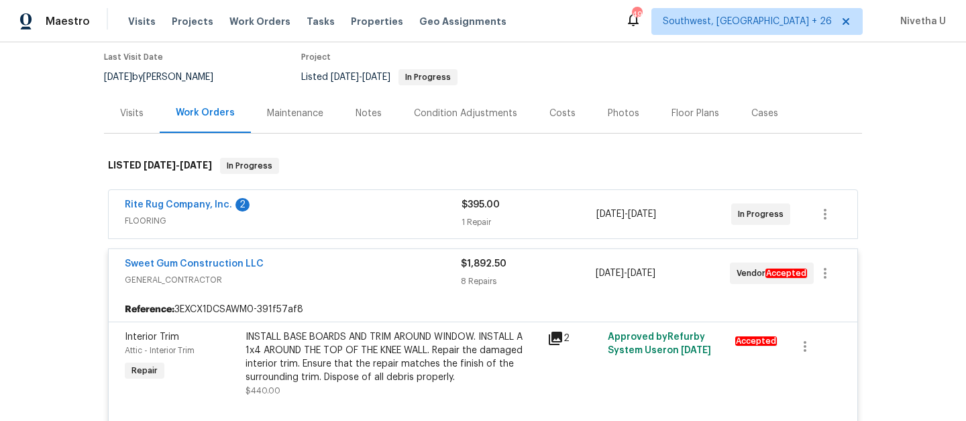
click at [351, 271] on div "Sweet Gum Construction LLC" at bounding box center [293, 265] width 336 height 16
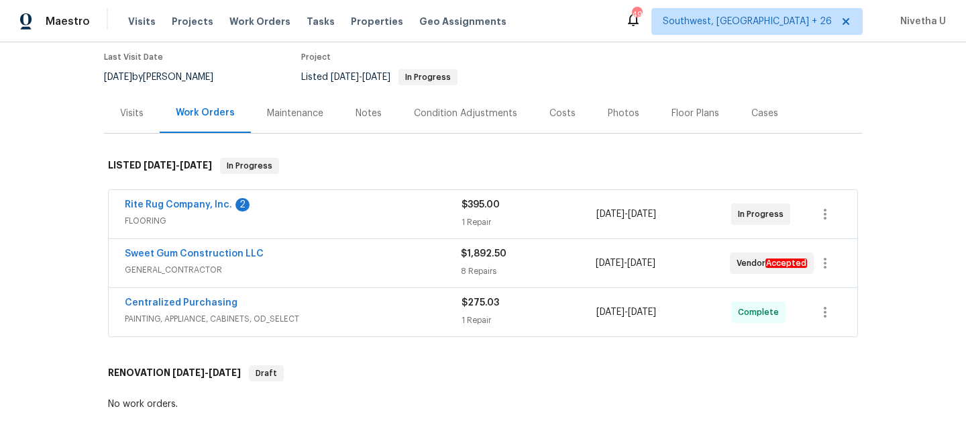
click at [348, 220] on span "FLOORING" at bounding box center [293, 220] width 337 height 13
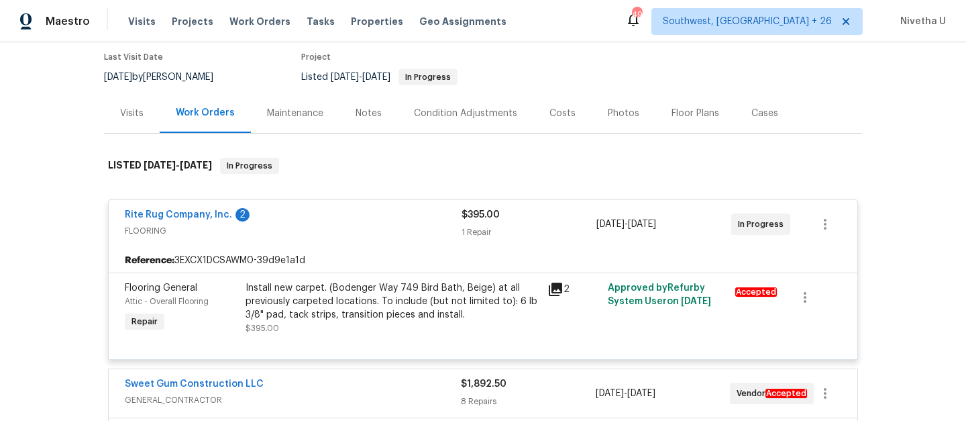
click at [374, 213] on div "Rite Rug Company, Inc. 2" at bounding box center [293, 216] width 337 height 16
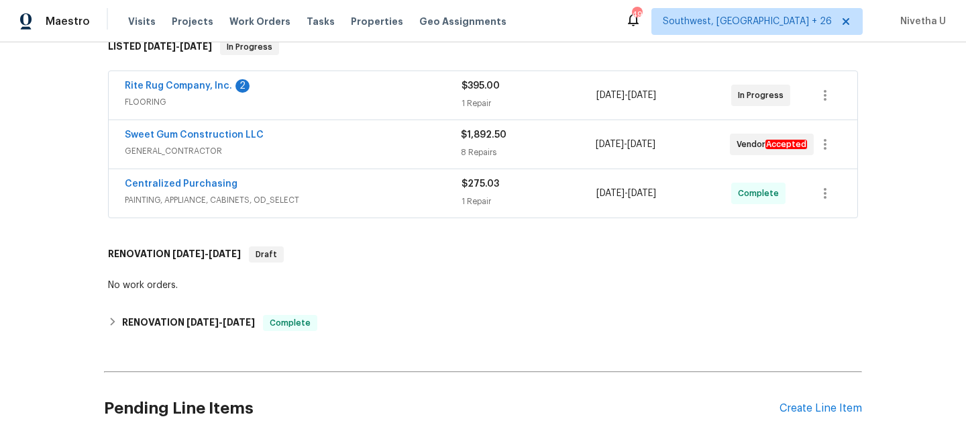
scroll to position [164, 0]
